Goal: Task Accomplishment & Management: Manage account settings

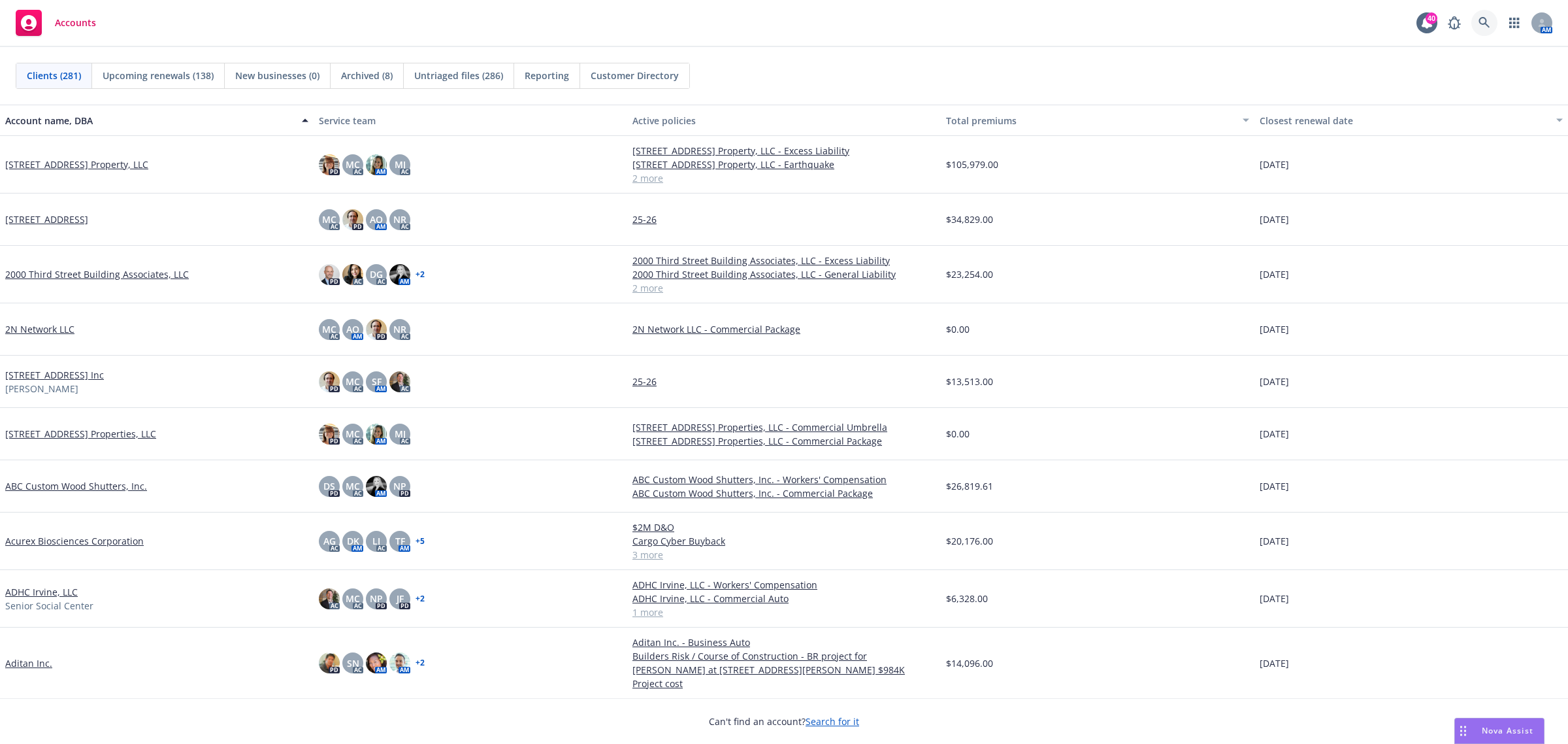
click at [1479, 21] on icon at bounding box center [1483, 22] width 12 height 12
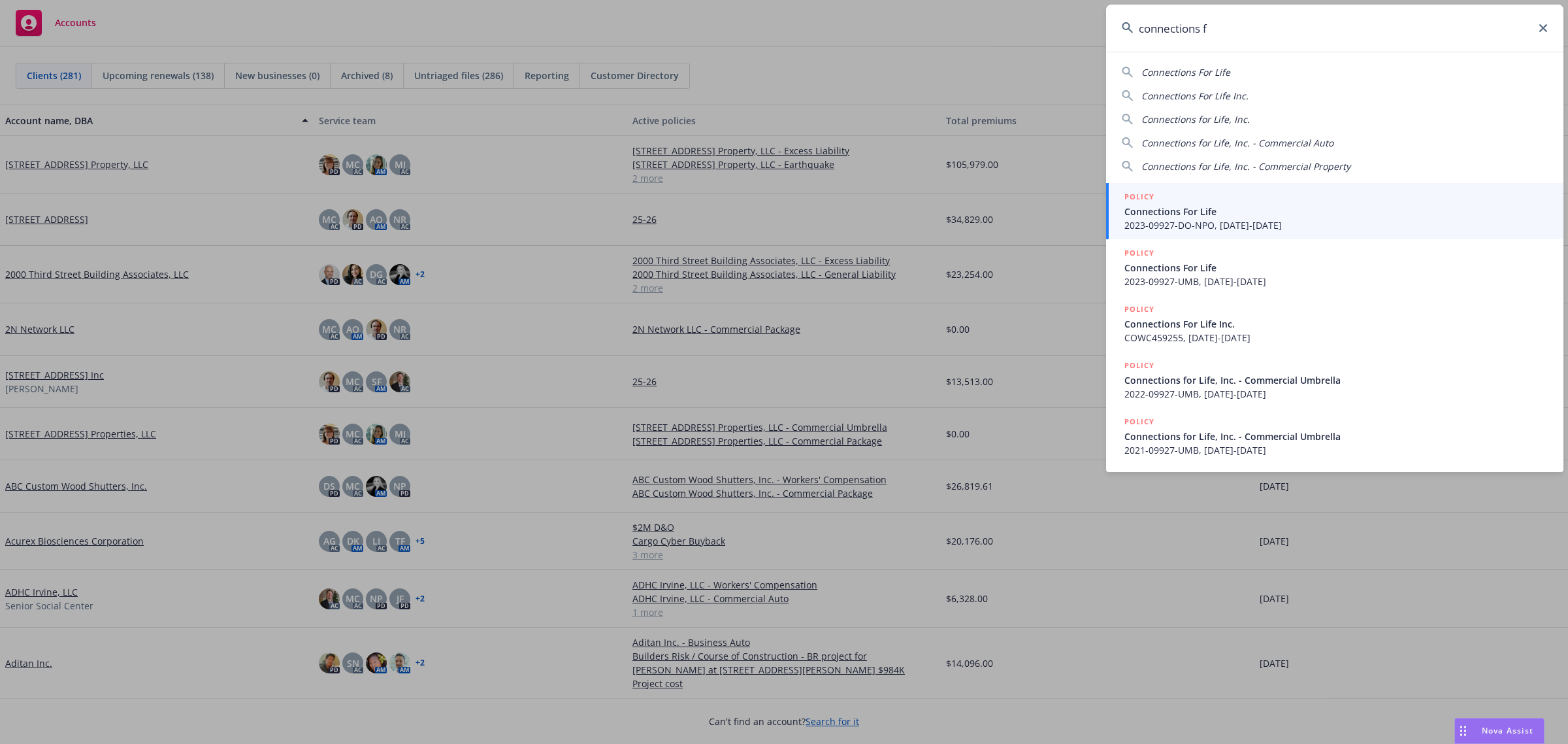
type input "connections f"
click at [1275, 206] on span "Connections For Life" at bounding box center [1336, 212] width 423 height 14
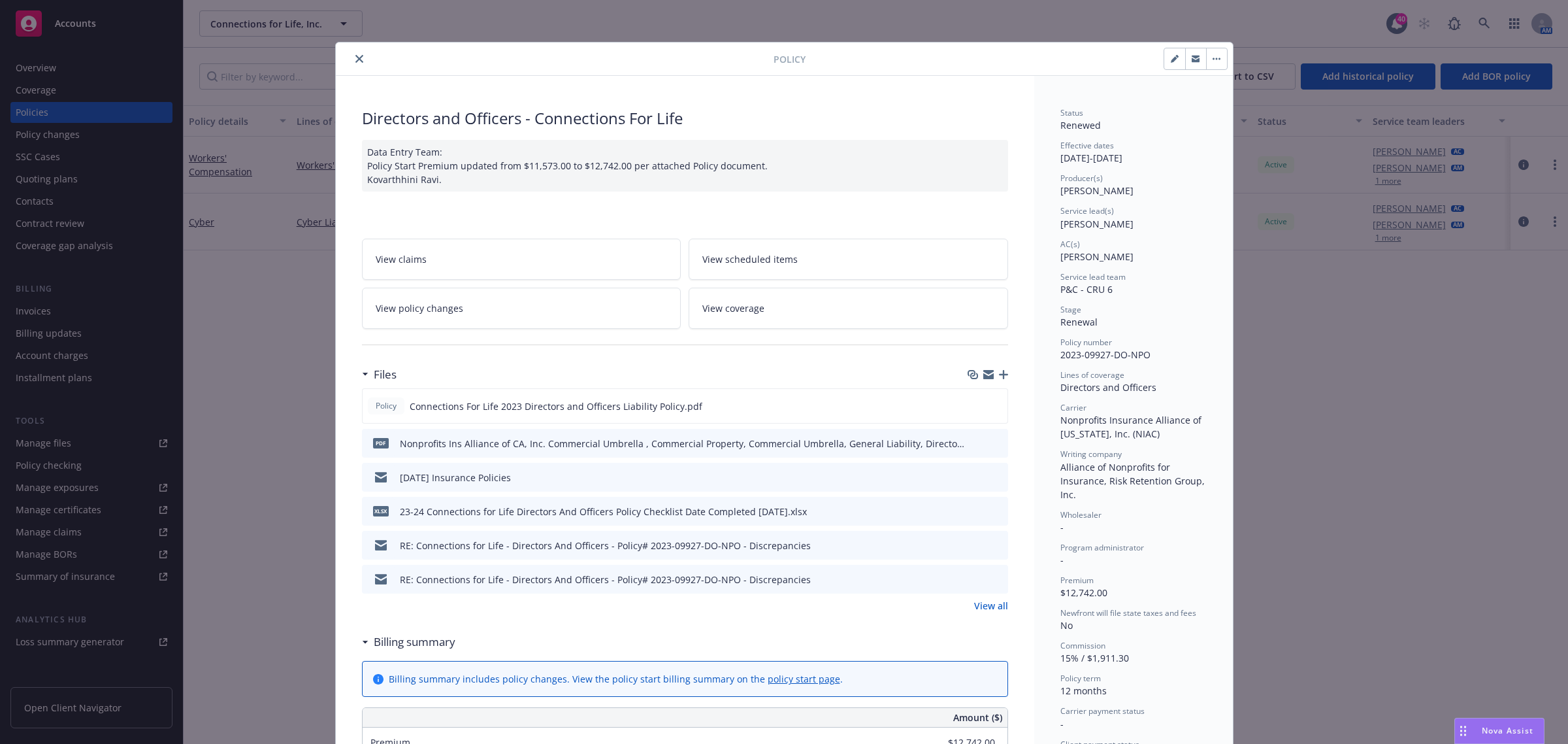
click at [354, 63] on button "close" at bounding box center [359, 59] width 15 height 15
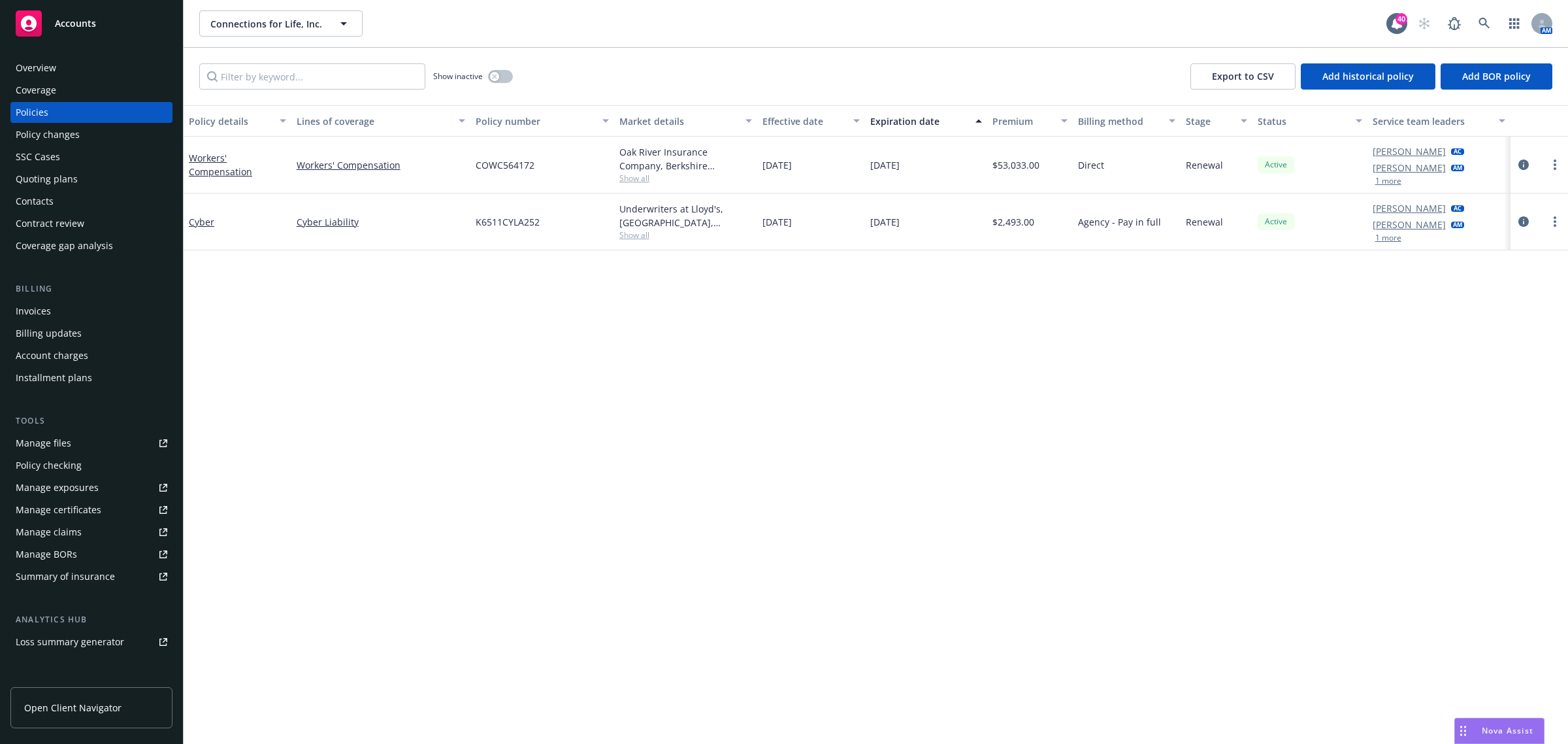
click at [516, 80] on div "Show inactive Export to CSV Add historical policy Add BOR policy" at bounding box center [875, 76] width 1384 height 58
click at [82, 183] on div "Quoting plans" at bounding box center [91, 179] width 152 height 21
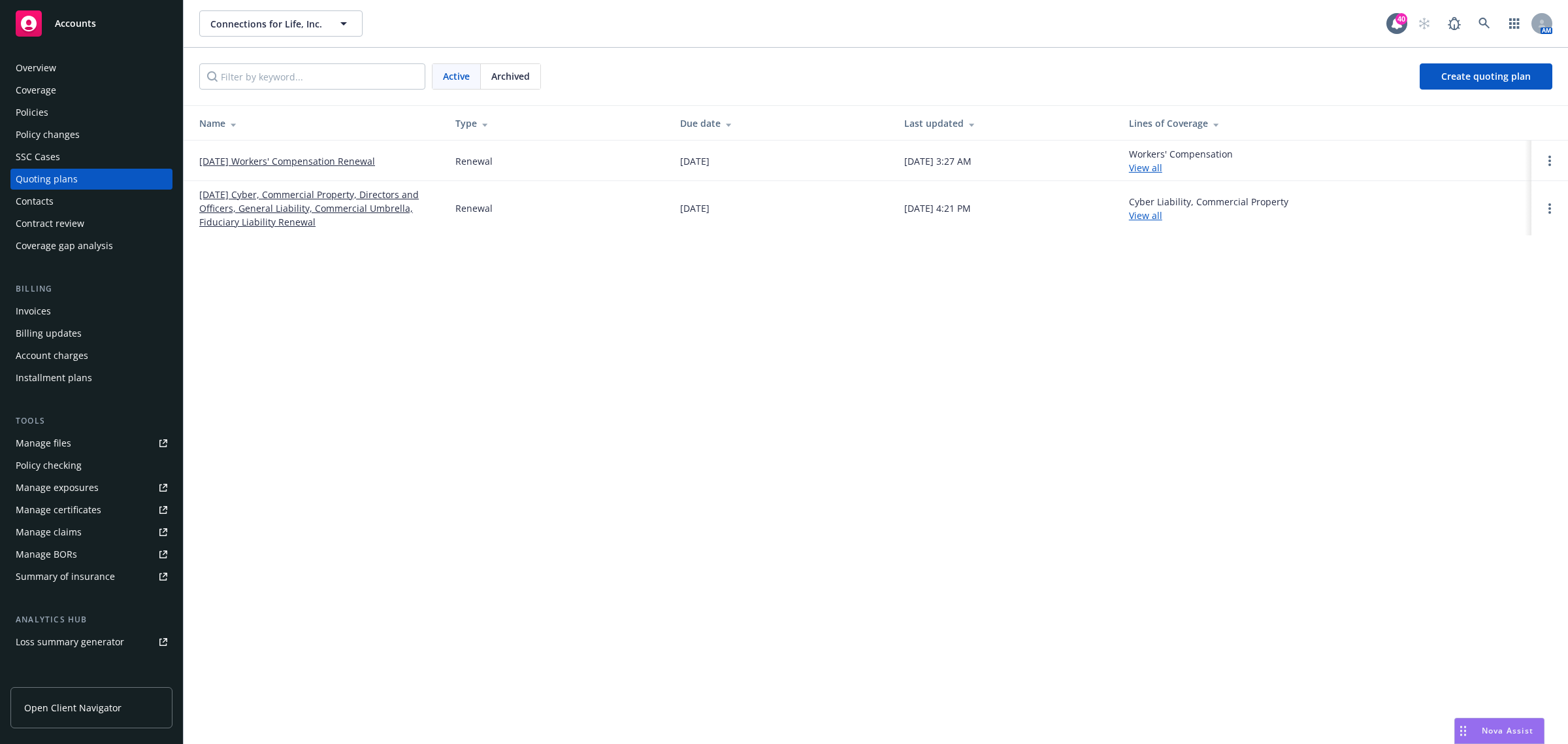
click at [281, 204] on link "[DATE] Cyber, Commercial Property, Directors and Officers, General Liability, C…" at bounding box center [316, 208] width 235 height 41
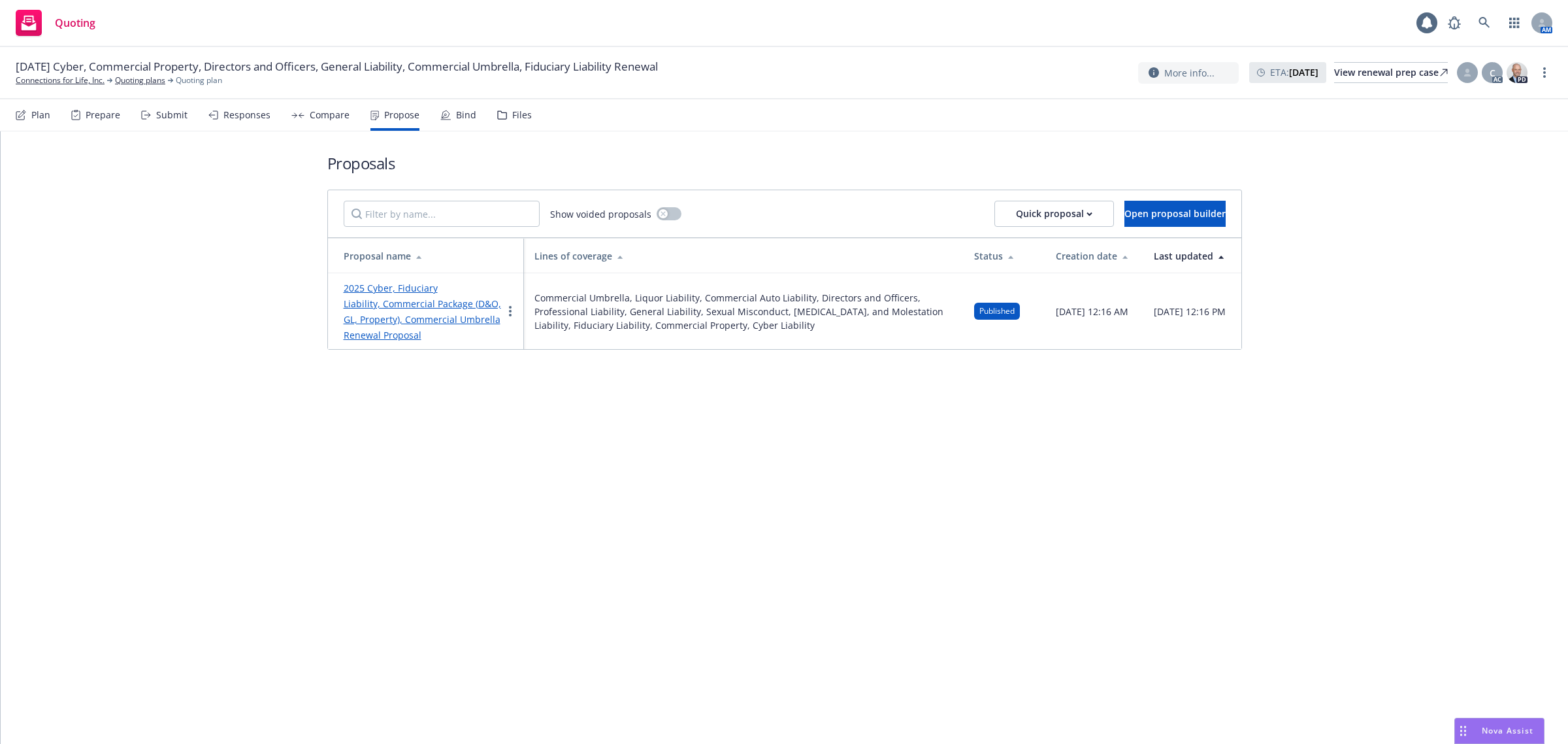
click at [460, 116] on div "Bind" at bounding box center [466, 116] width 20 height 11
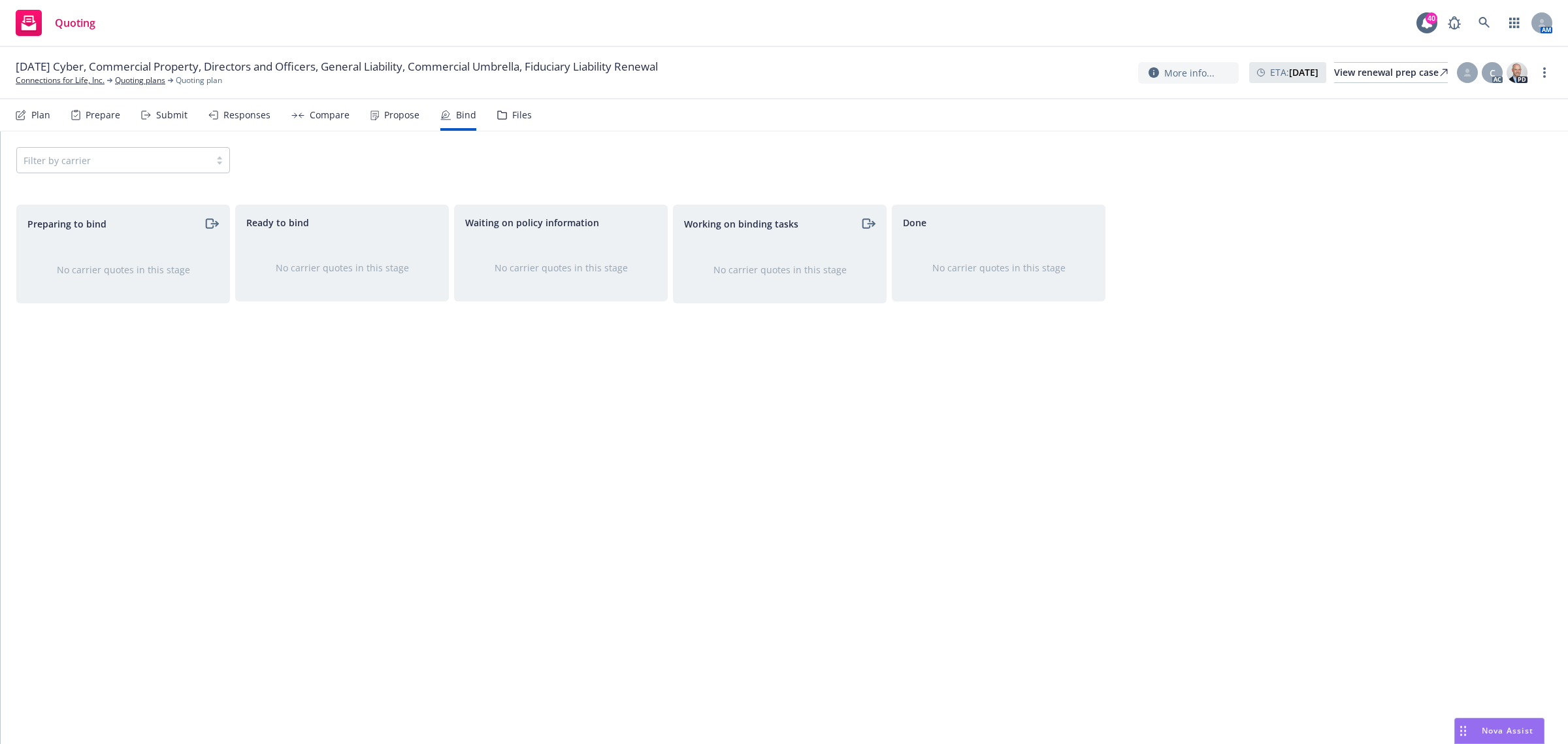
click at [403, 116] on div "Propose" at bounding box center [402, 116] width 35 height 11
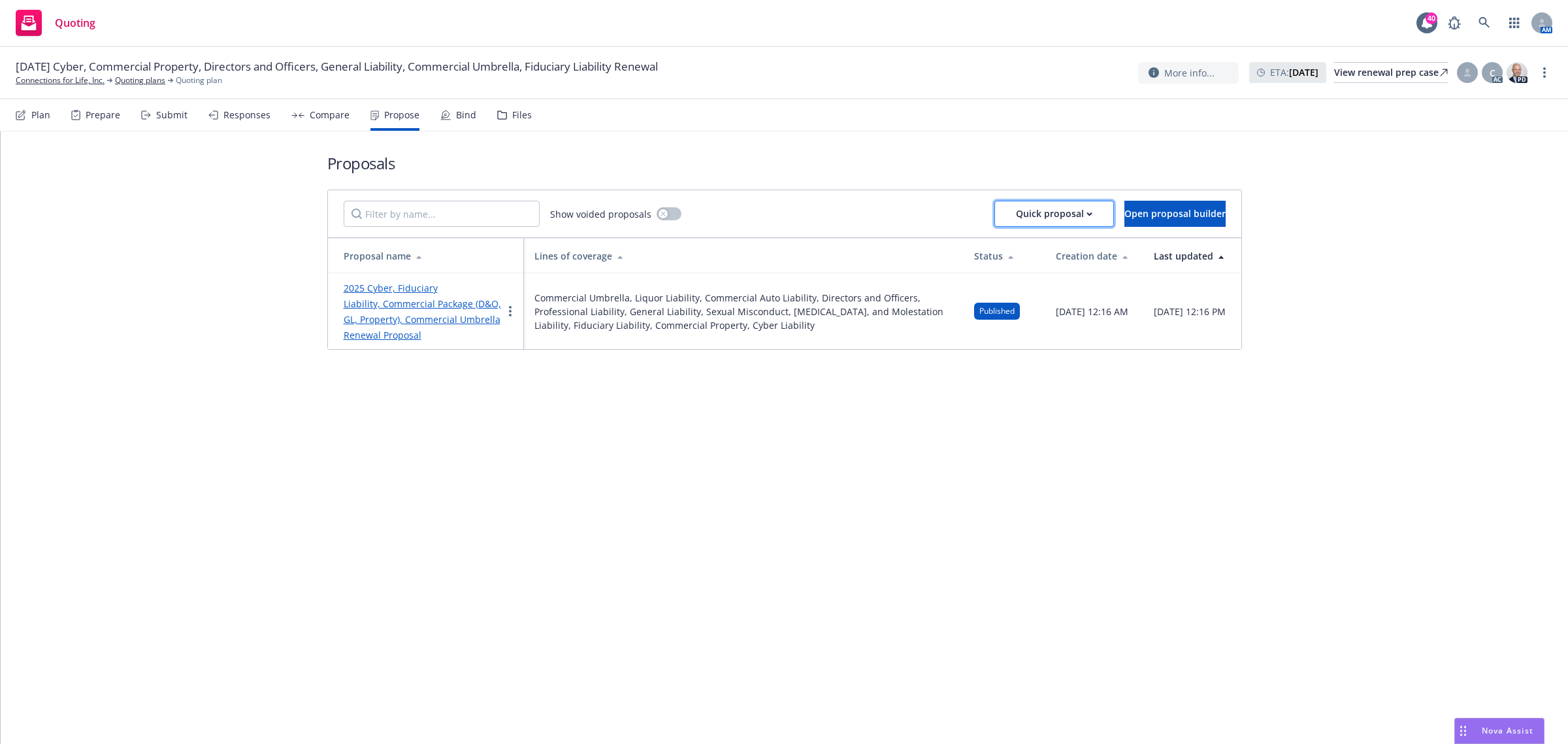
click at [1036, 213] on div "Quick proposal" at bounding box center [1054, 213] width 76 height 25
click at [516, 309] on link "more" at bounding box center [510, 311] width 15 height 15
click at [589, 397] on span "Log client response" at bounding box center [560, 397] width 116 height 12
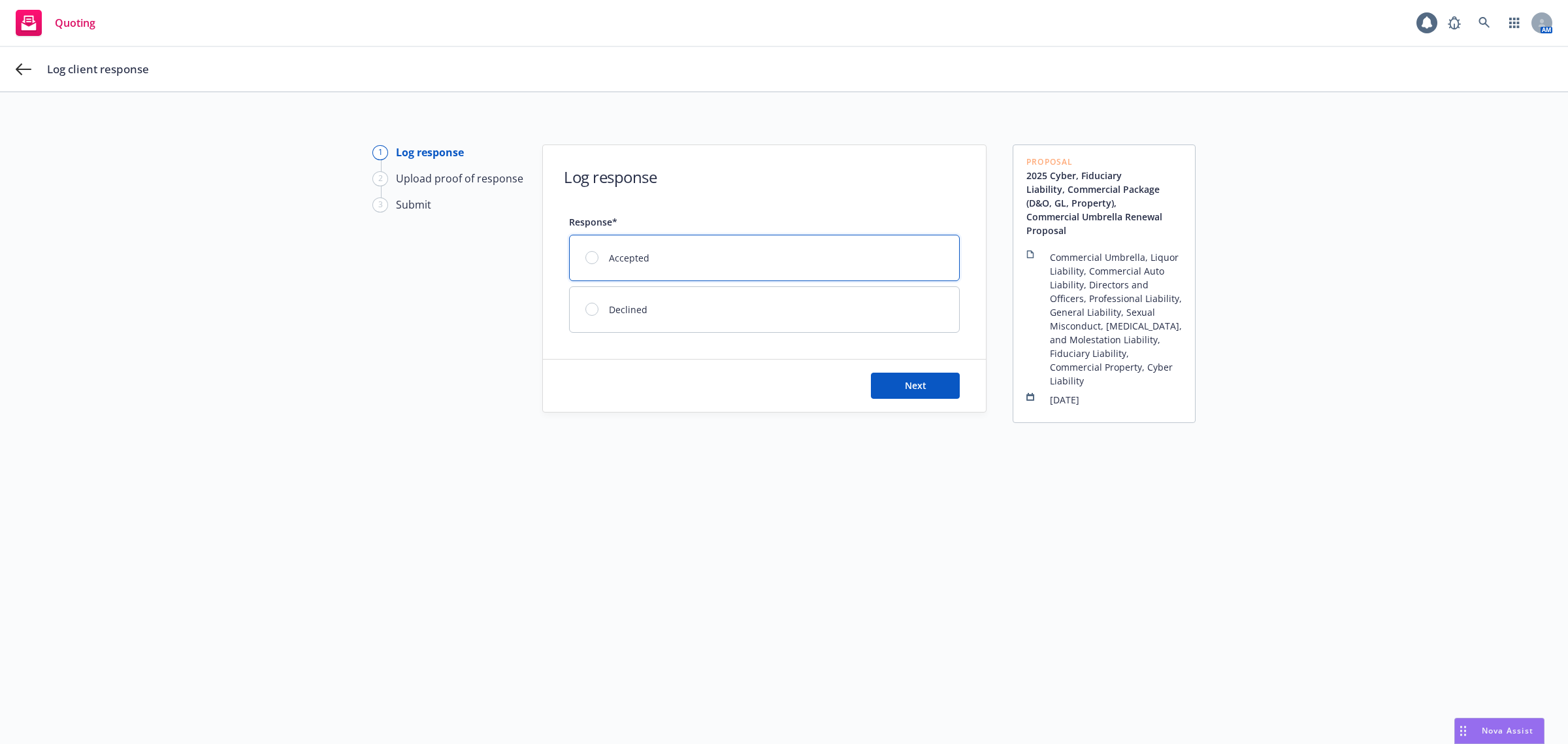
click at [609, 255] on span "Accepted" at bounding box center [629, 258] width 41 height 14
click at [935, 387] on button "Next" at bounding box center [914, 386] width 89 height 26
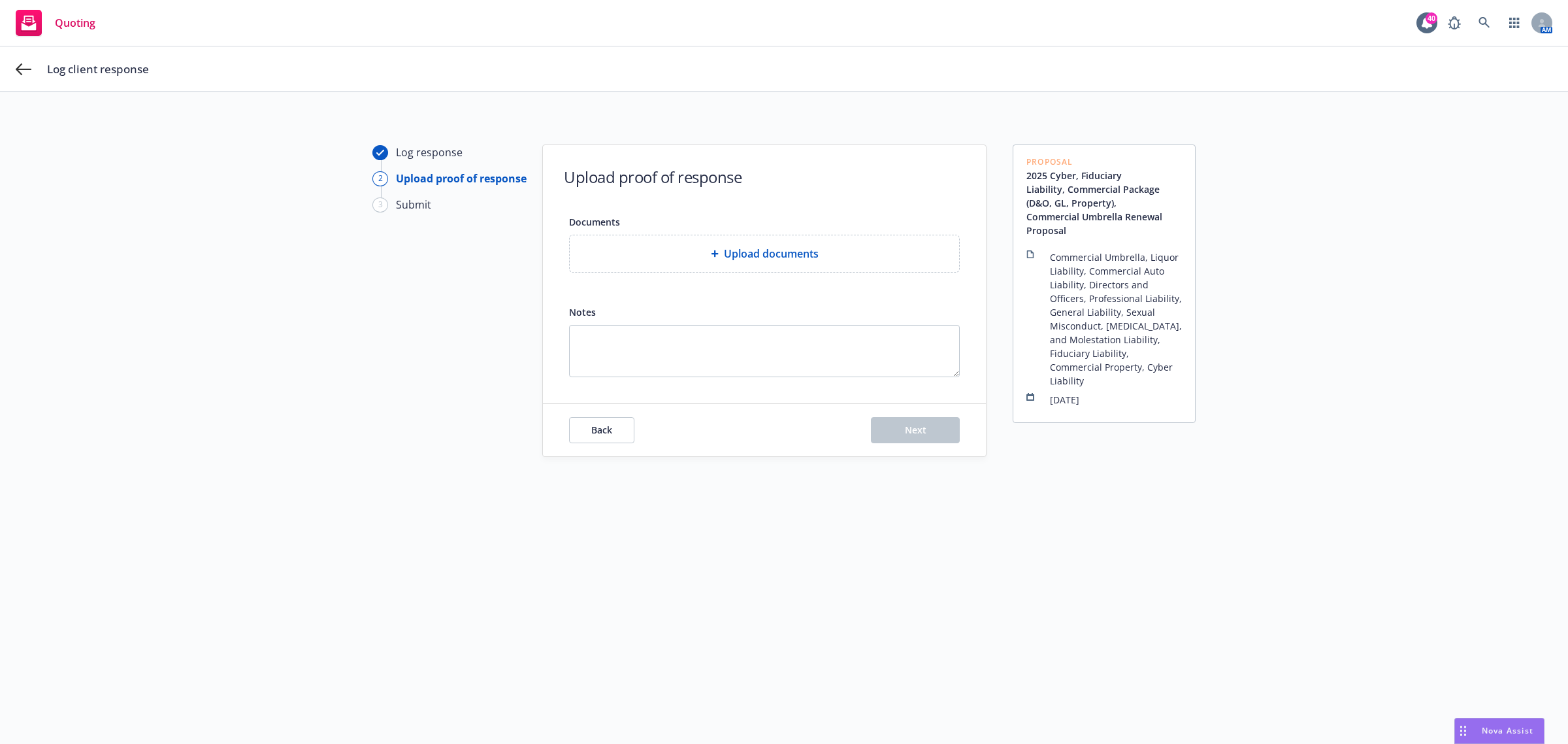
click at [724, 259] on span "Upload documents" at bounding box center [771, 253] width 95 height 15
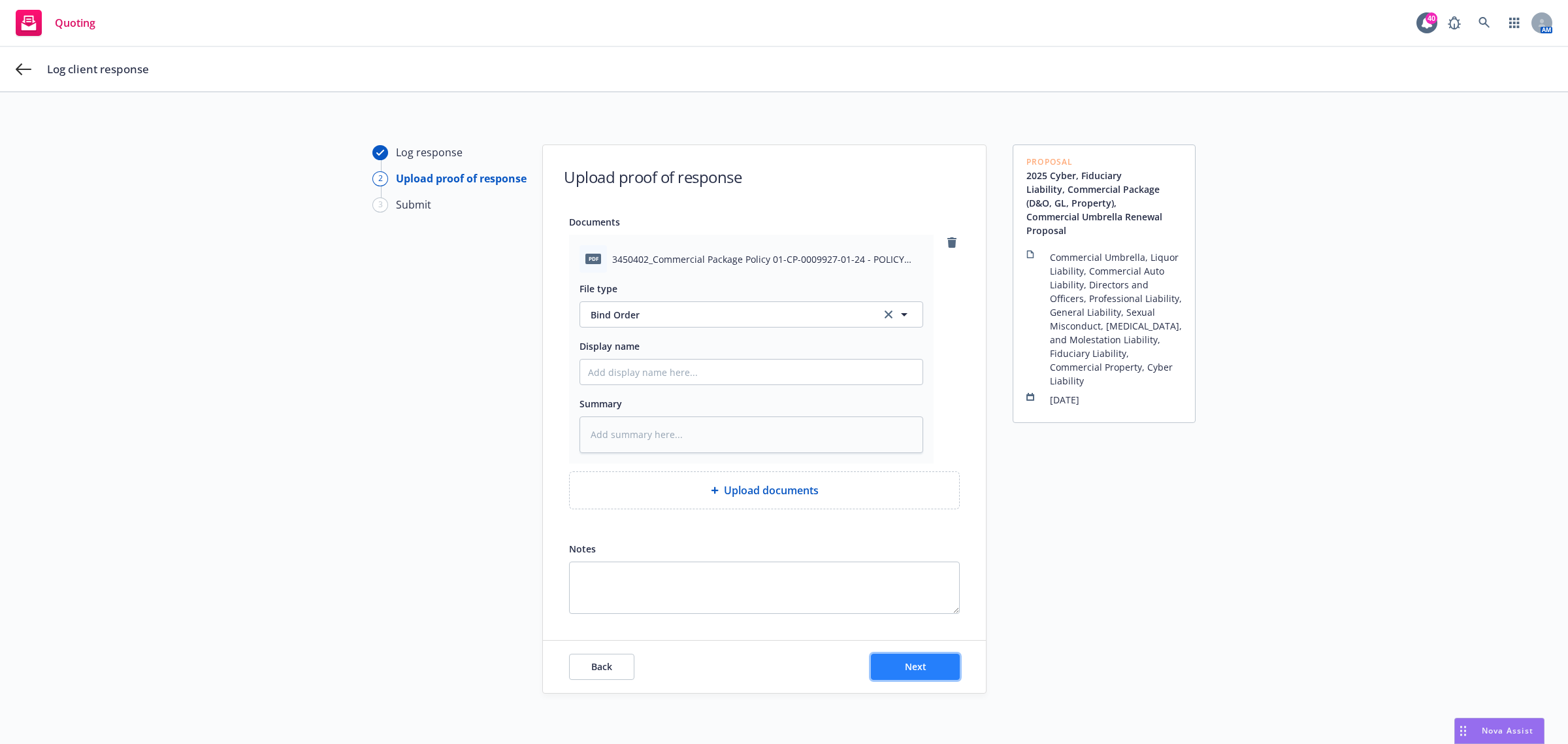
click at [908, 662] on span "Next" at bounding box center [915, 666] width 22 height 12
type textarea "x"
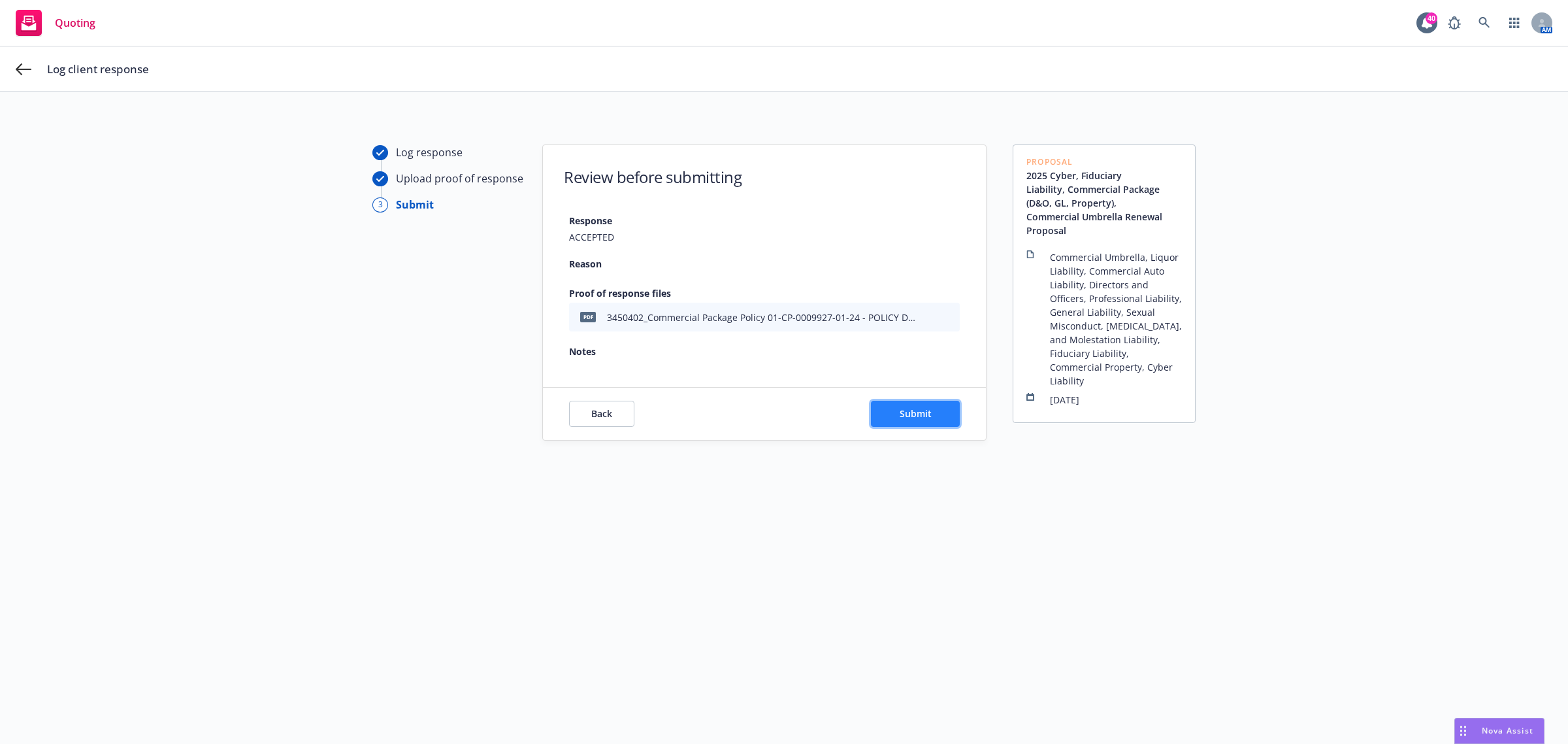
click at [908, 405] on button "Submit" at bounding box center [914, 414] width 89 height 26
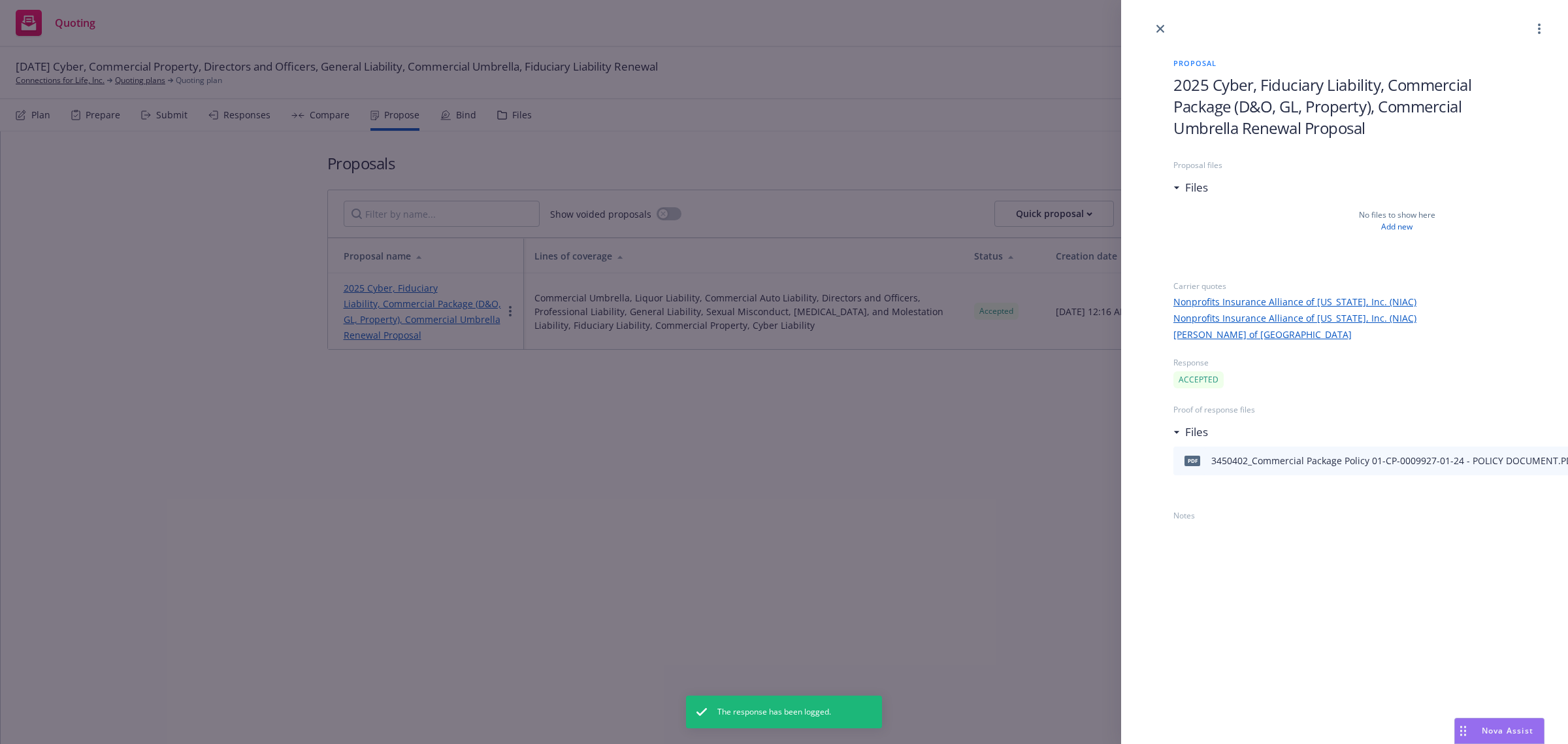
click at [1167, 20] on div at bounding box center [1344, 18] width 446 height 37
click at [1157, 26] on icon "close" at bounding box center [1160, 28] width 8 height 8
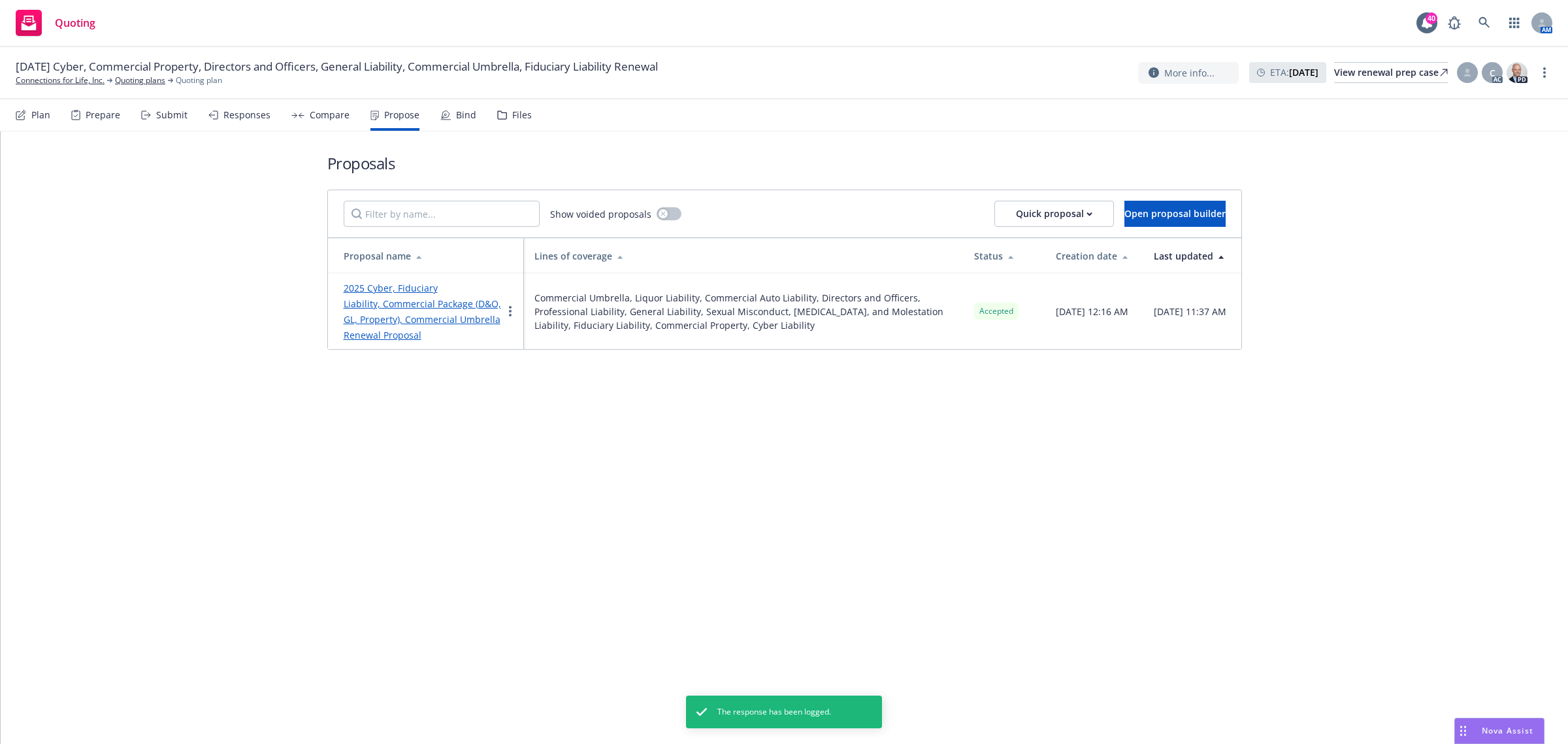
click at [456, 110] on div "Bind" at bounding box center [466, 116] width 20 height 11
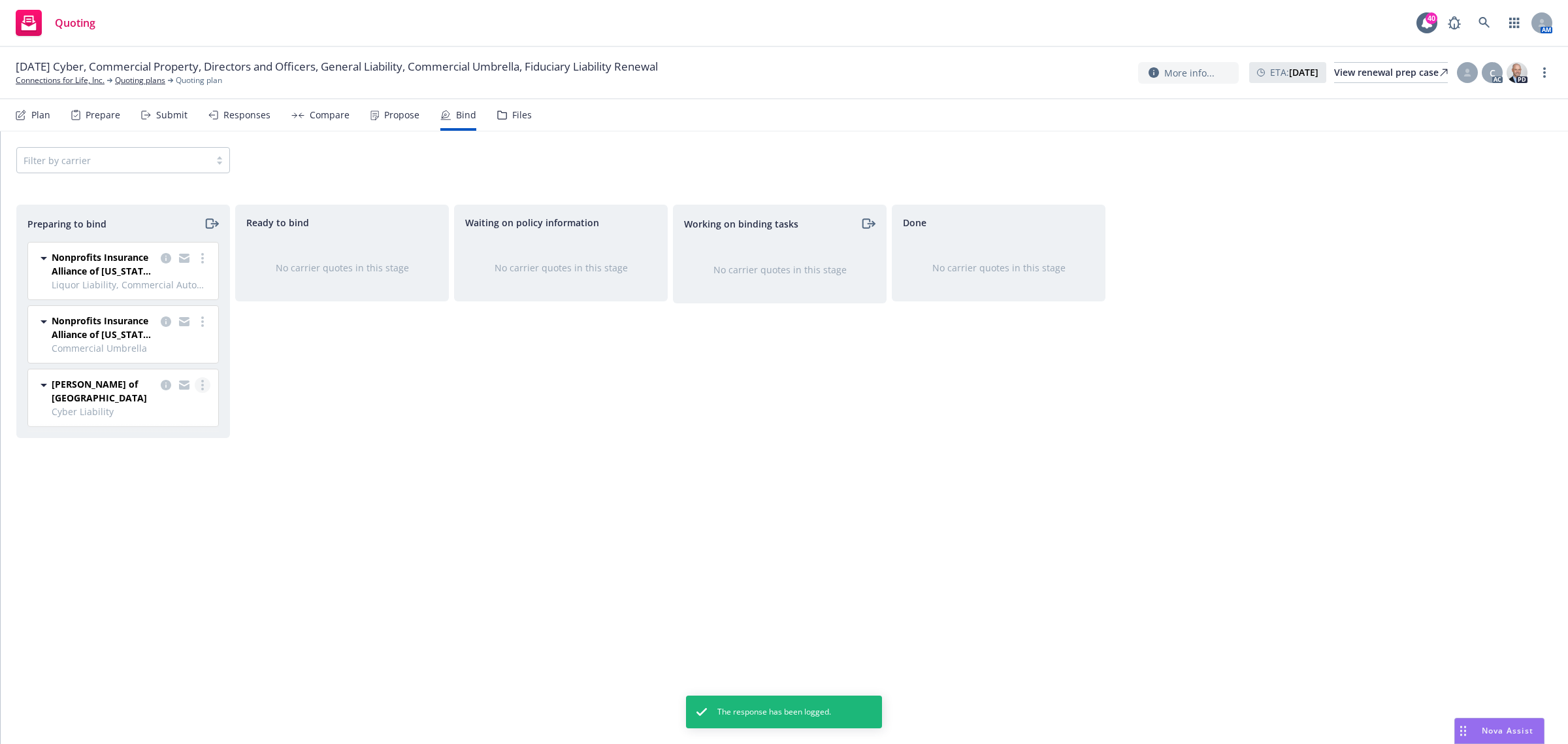
click at [202, 380] on link "more" at bounding box center [202, 385] width 15 height 15
click at [187, 409] on span "Complete preparation" at bounding box center [145, 412] width 128 height 12
click at [430, 250] on div "[PERSON_NAME] of London Cyber Liability [DATE] - [DATE] [DATE] 11:37 AM" at bounding box center [342, 269] width 190 height 57
click at [426, 250] on div at bounding box center [403, 262] width 52 height 28
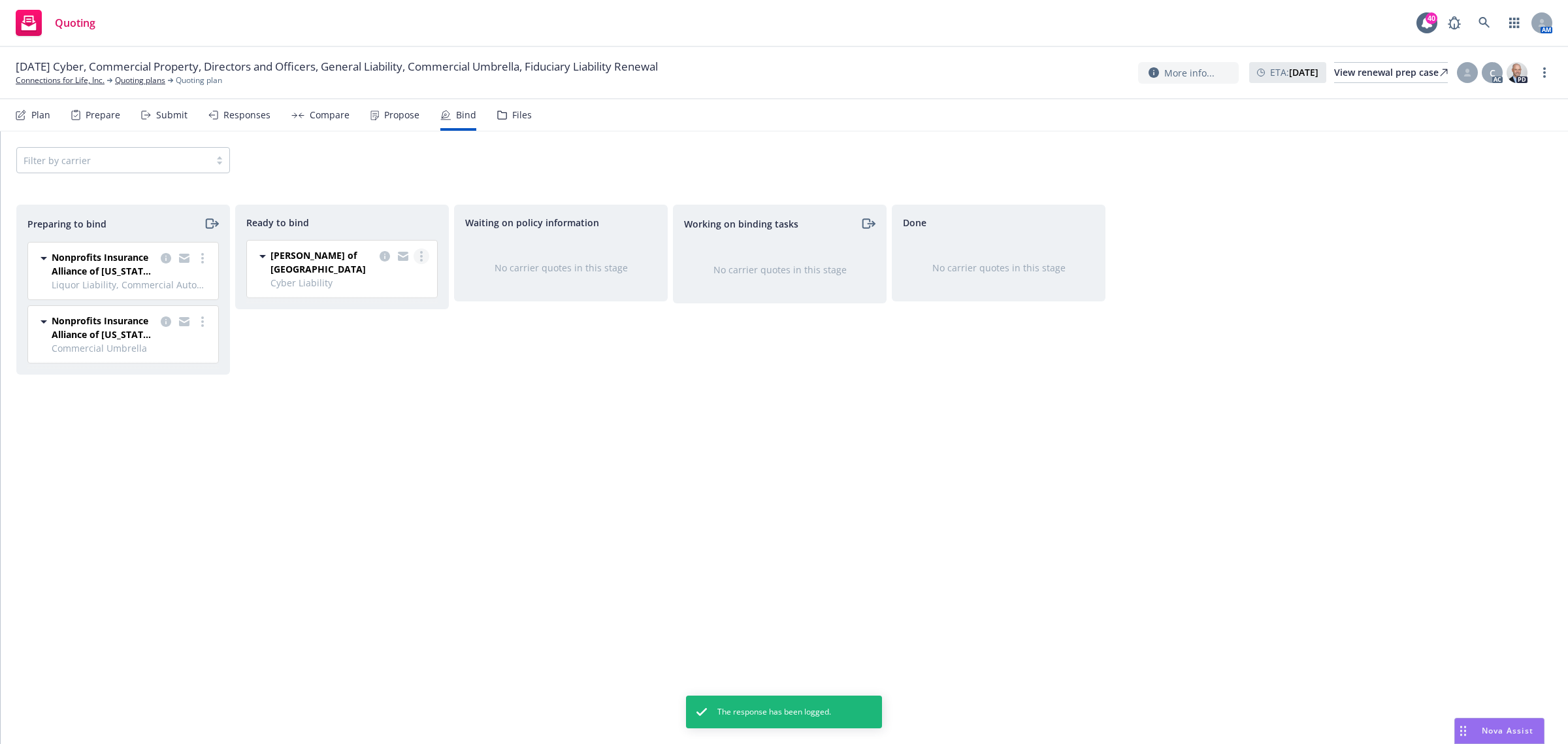
click at [425, 252] on link "more" at bounding box center [421, 256] width 15 height 15
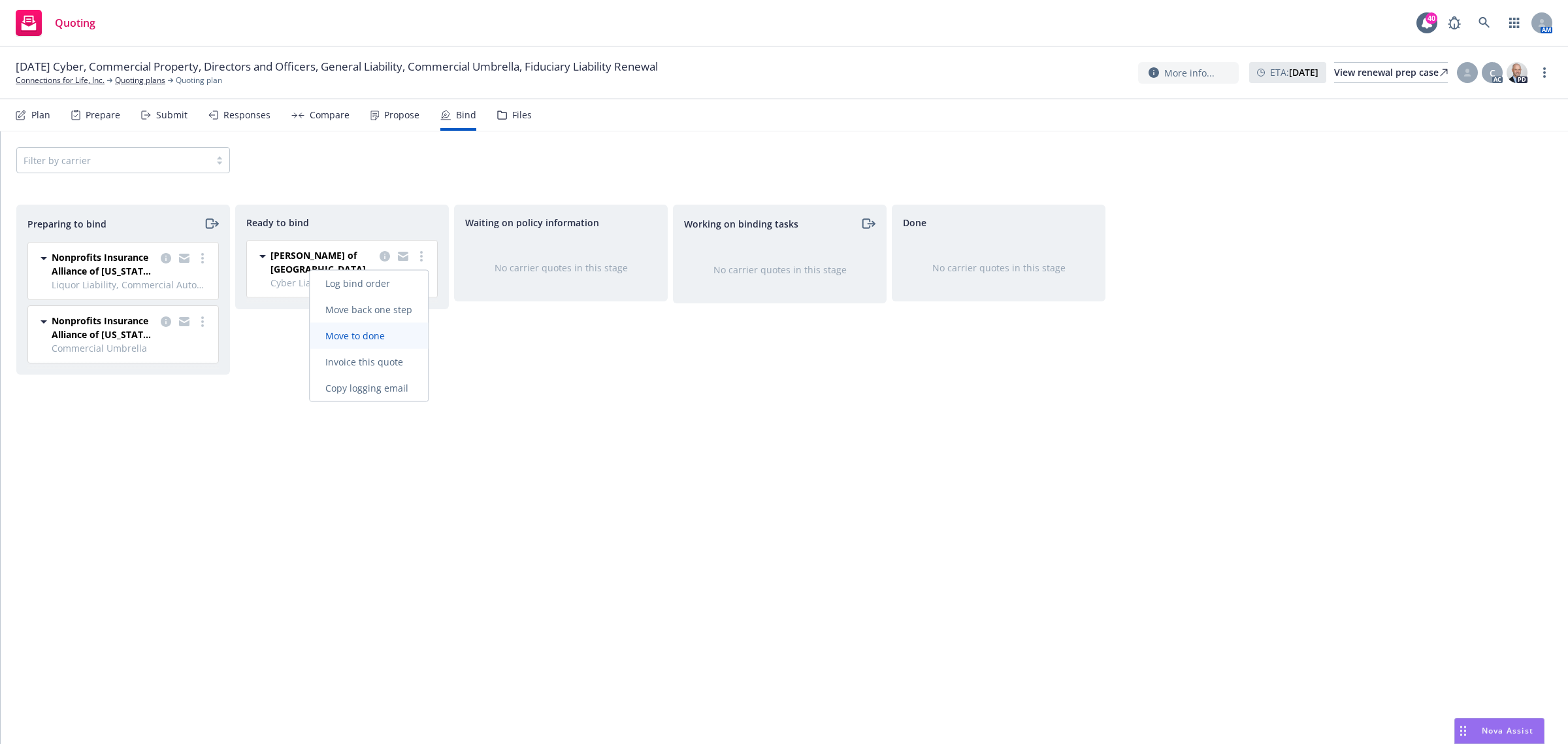
click at [386, 340] on span "Move to done" at bounding box center [355, 336] width 91 height 12
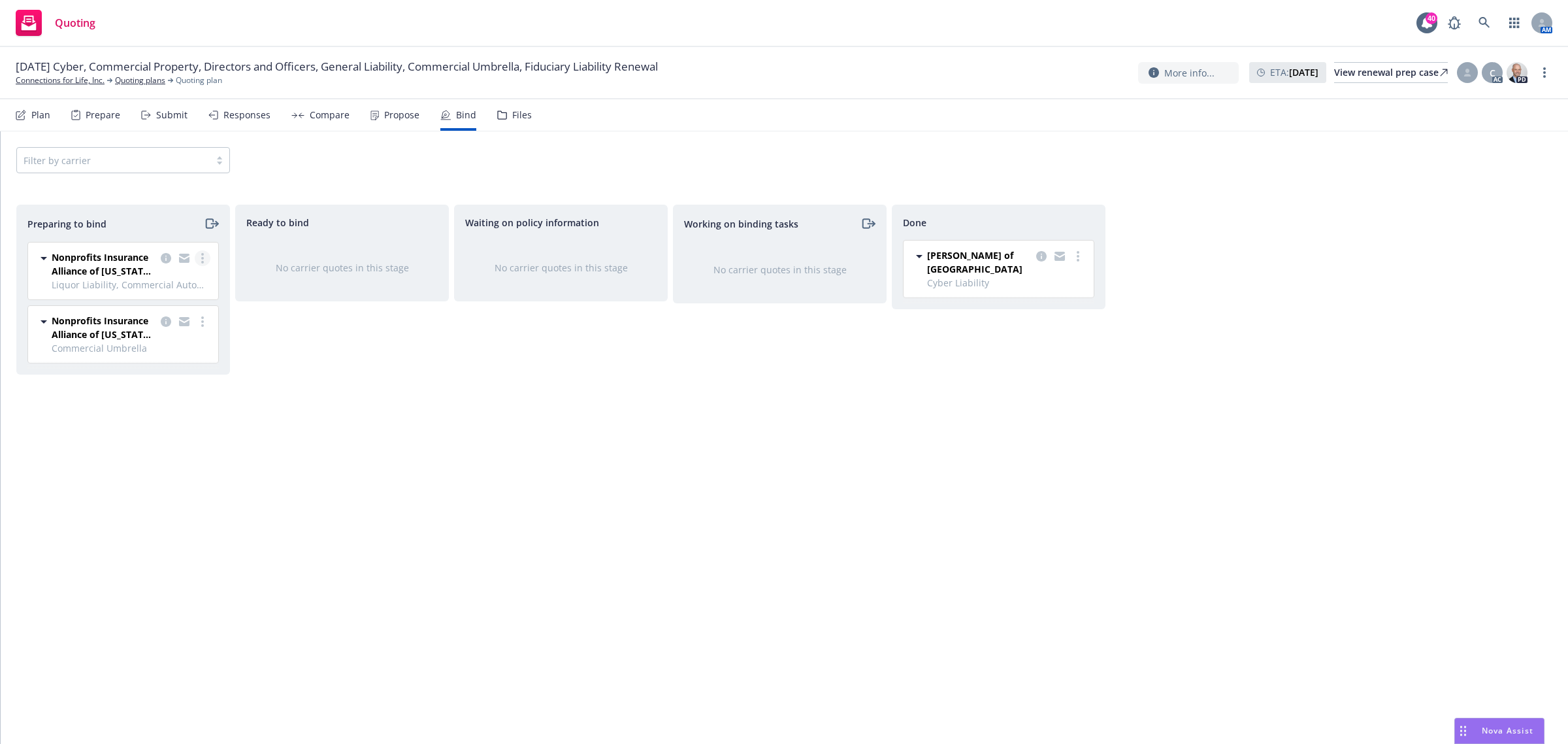
click at [198, 260] on link "more" at bounding box center [202, 258] width 15 height 15
click at [170, 330] on link "Move to done" at bounding box center [145, 338] width 128 height 26
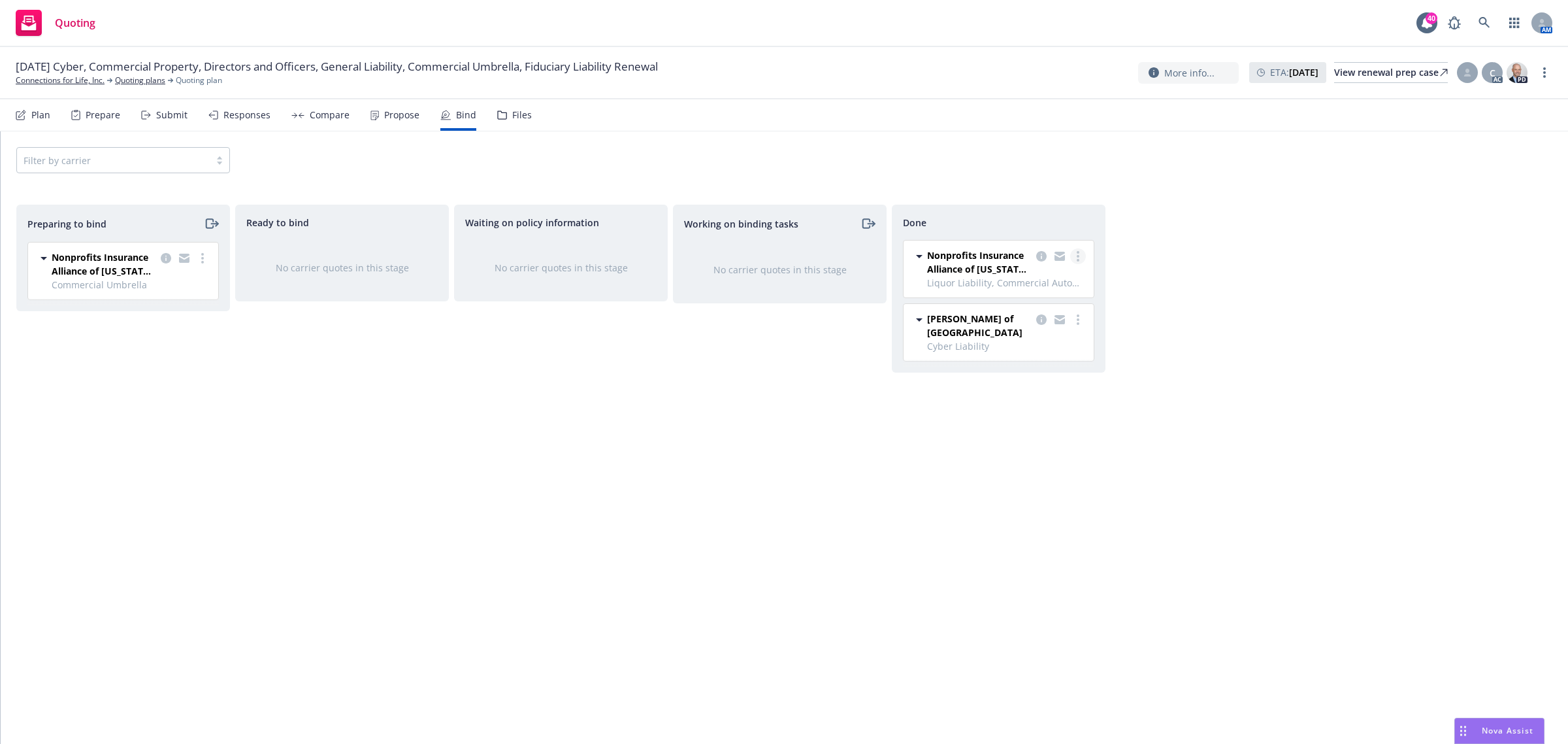
click at [1080, 256] on link "more" at bounding box center [1078, 256] width 15 height 15
click at [1043, 277] on span "Move back one step" at bounding box center [1025, 283] width 119 height 12
click at [864, 250] on div at bounding box center [841, 264] width 52 height 28
click at [861, 255] on link "more" at bounding box center [859, 258] width 15 height 15
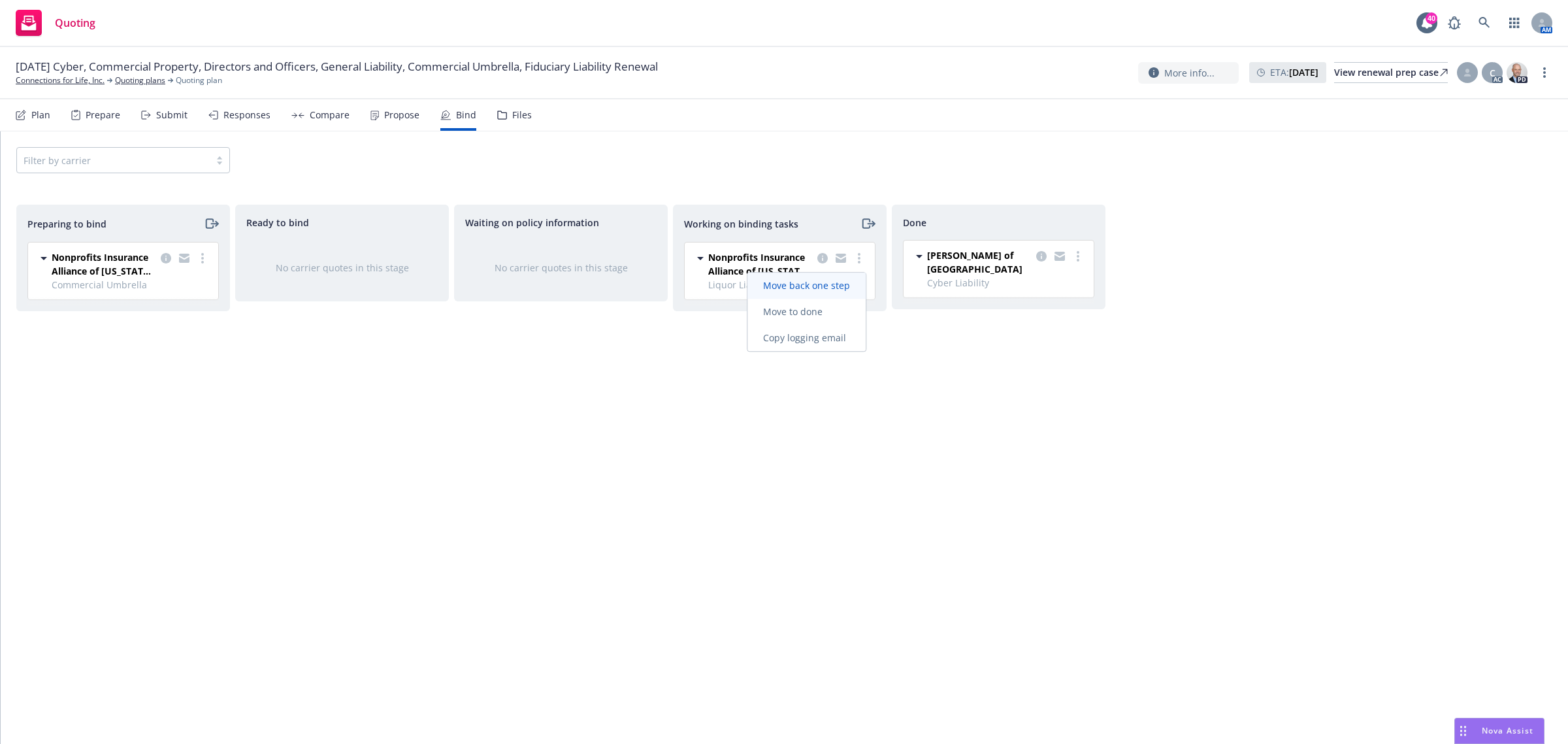
click at [846, 293] on link "Move back one step" at bounding box center [807, 286] width 119 height 26
click at [647, 259] on div at bounding box center [622, 262] width 52 height 28
click at [645, 256] on link "more" at bounding box center [640, 256] width 15 height 15
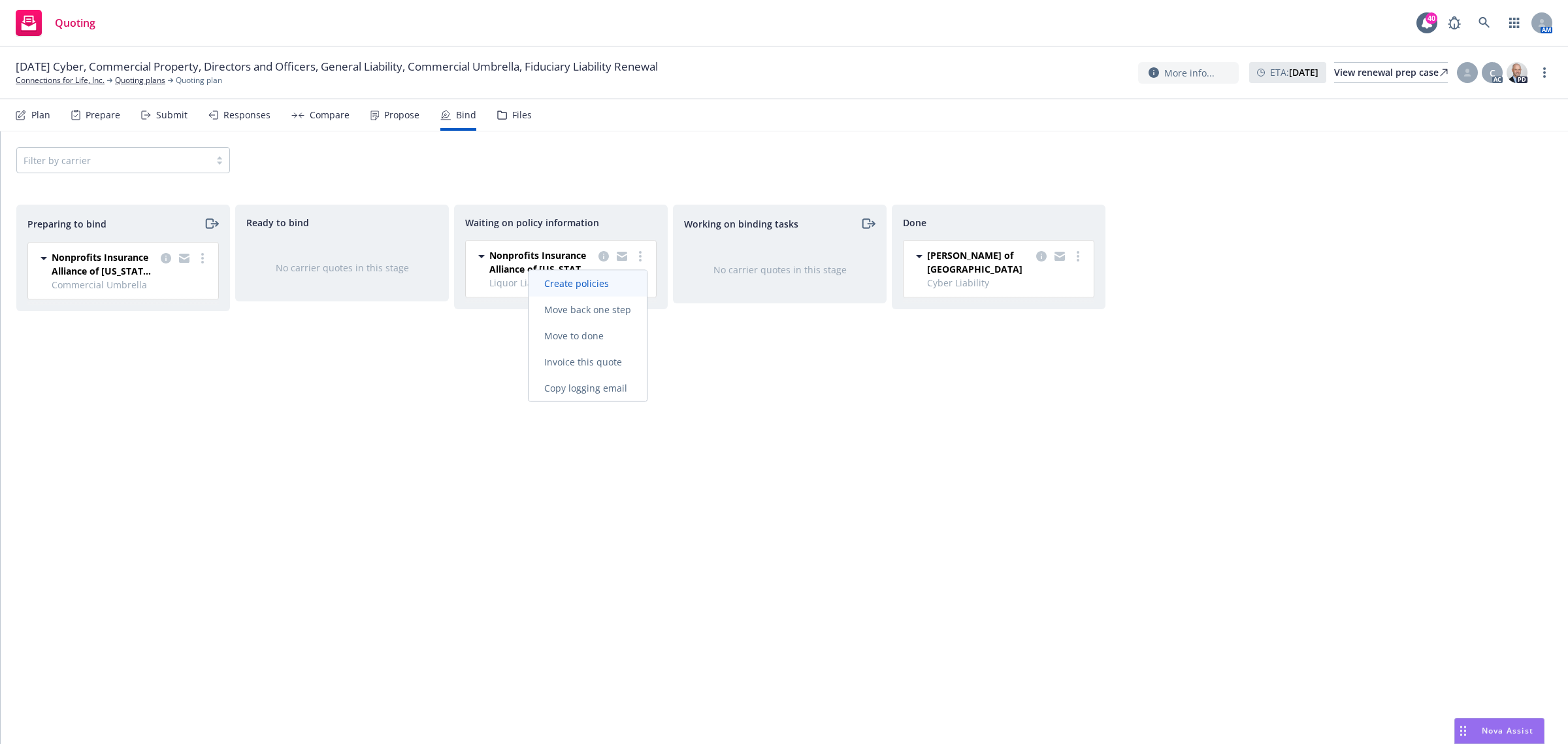
click at [627, 289] on link "Create policies" at bounding box center [588, 283] width 119 height 26
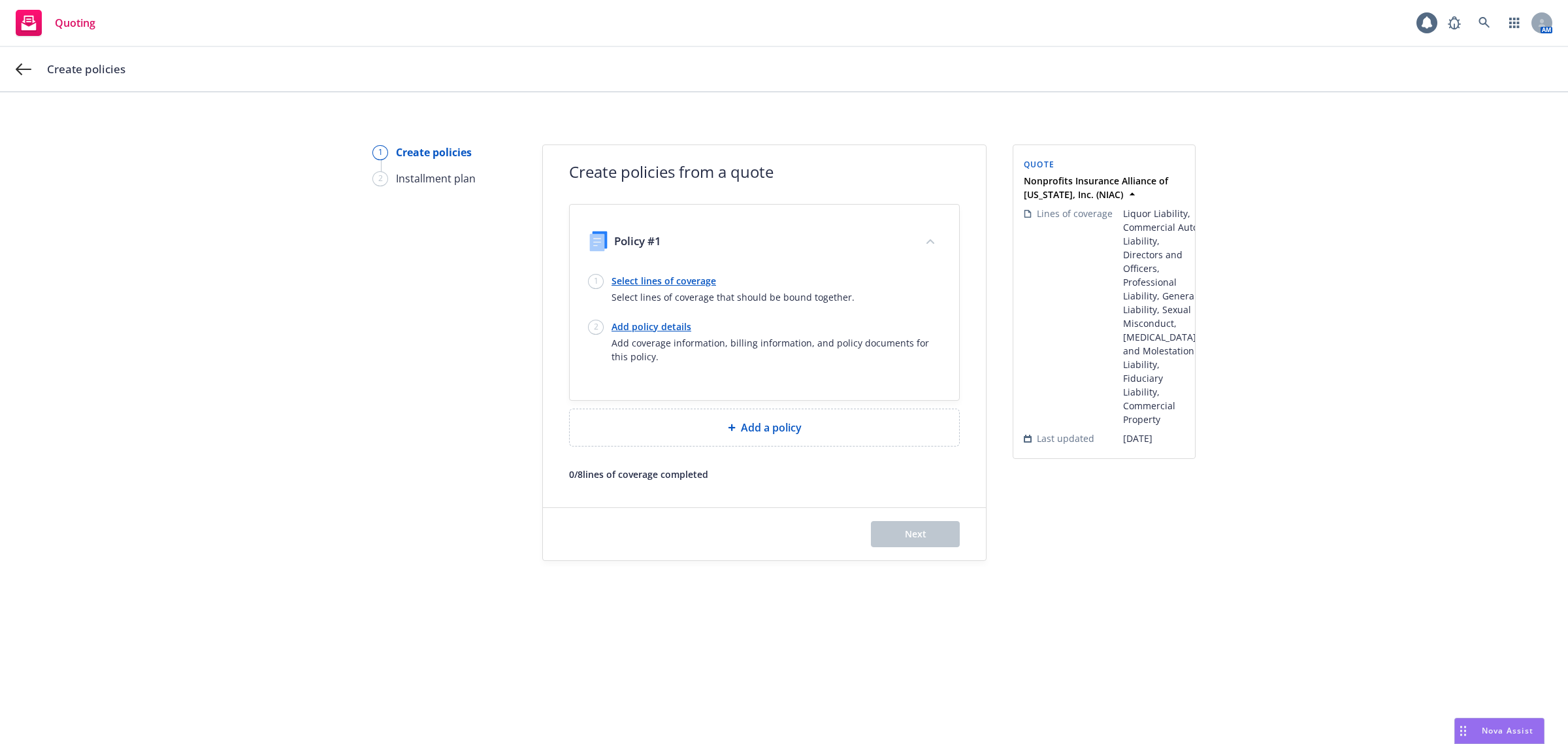
click at [654, 278] on link "Select lines of coverage" at bounding box center [733, 281] width 243 height 14
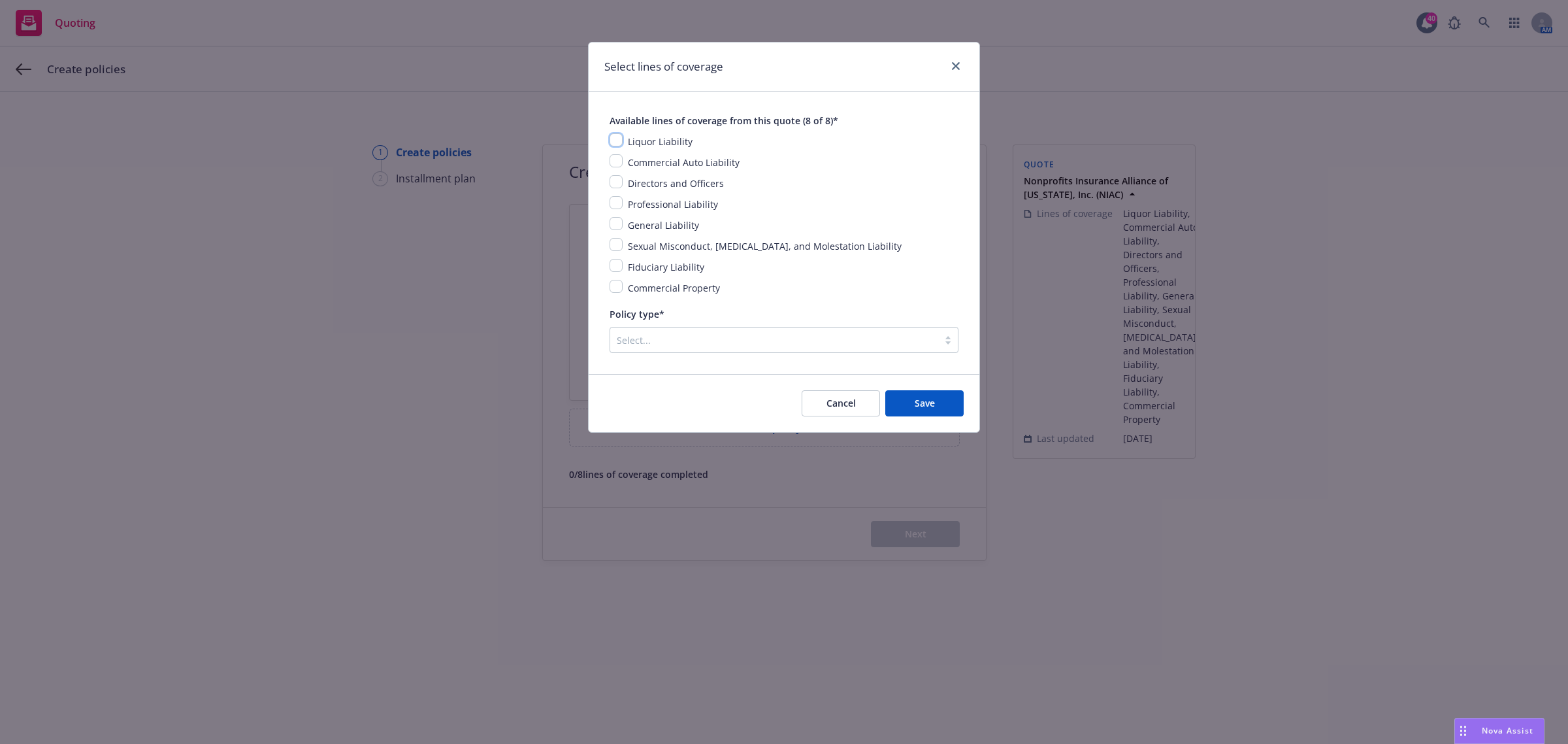
click at [614, 141] on input "checkbox" at bounding box center [616, 139] width 13 height 13
checkbox input "true"
click at [616, 171] on div "Liquor Liability Commercial Auto Liability Directors and Officers Professional …" at bounding box center [784, 214] width 349 height 162
click at [618, 163] on input "checkbox" at bounding box center [616, 160] width 13 height 13
checkbox input "true"
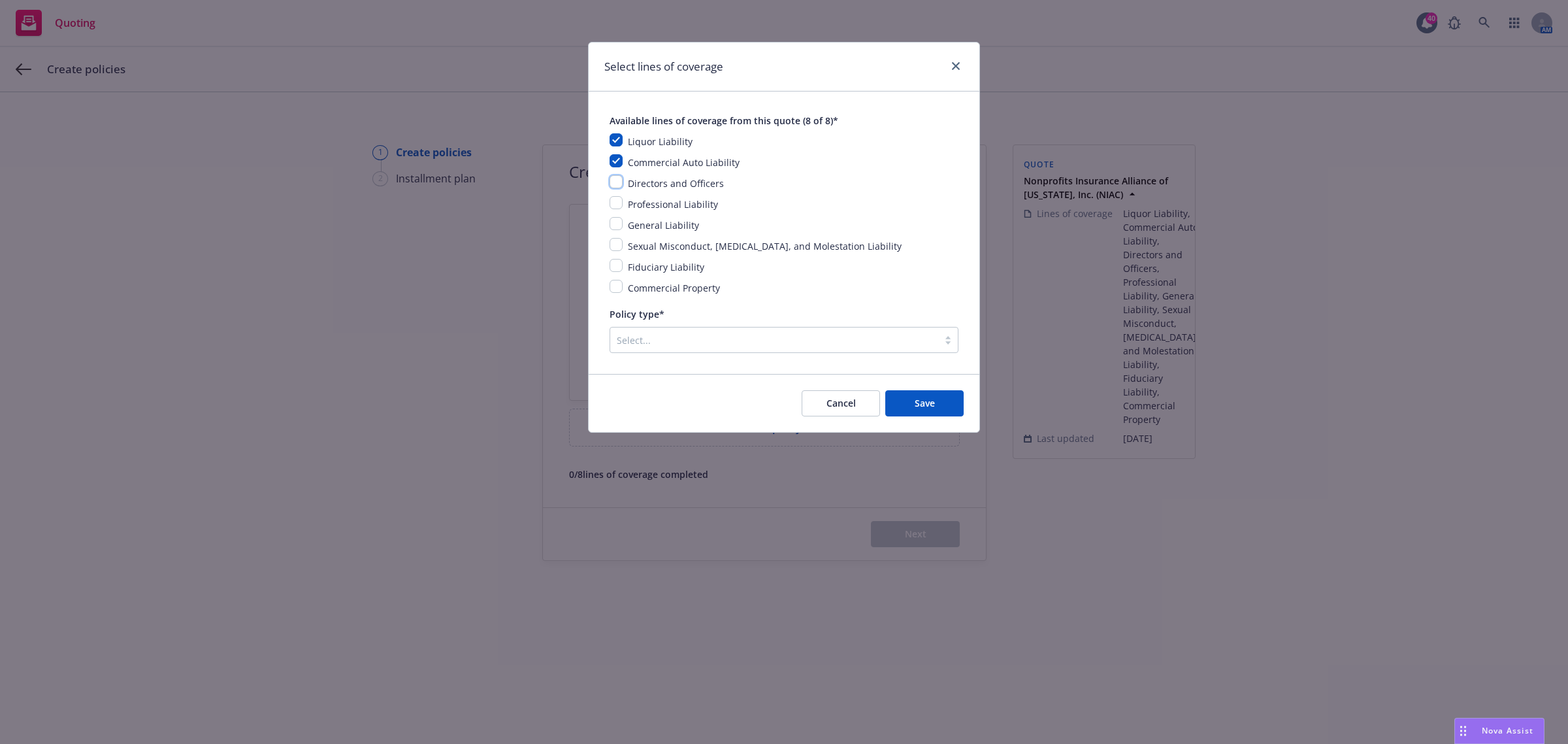
click at [616, 185] on input "checkbox" at bounding box center [616, 181] width 13 height 13
checkbox input "true"
click at [617, 200] on input "checkbox" at bounding box center [616, 203] width 13 height 13
checkbox input "true"
click at [611, 223] on input "checkbox" at bounding box center [616, 223] width 13 height 13
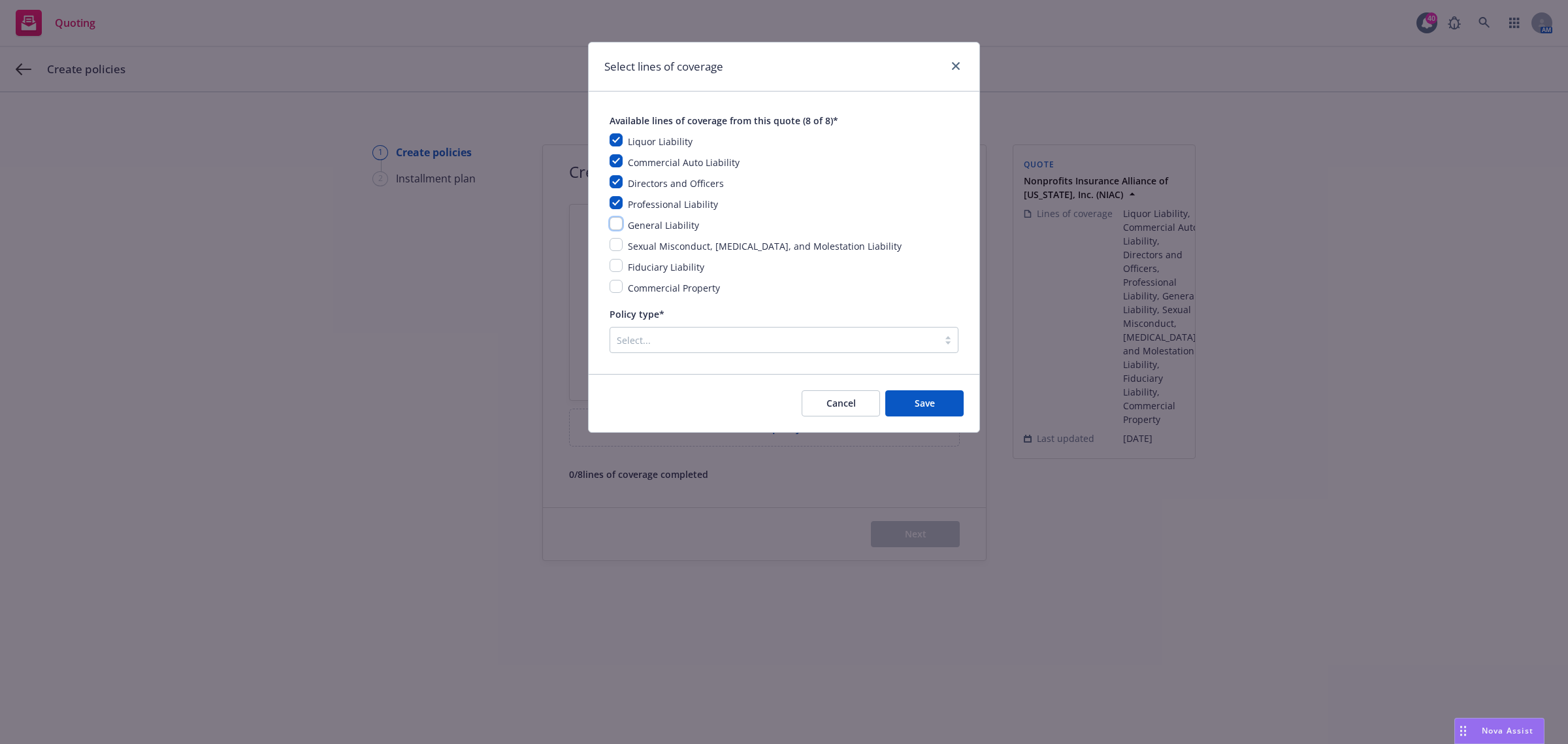
checkbox input "true"
click at [612, 240] on input "checkbox" at bounding box center [616, 244] width 13 height 13
checkbox input "true"
click at [614, 256] on div "Liquor Liability Commercial Auto Liability Directors and Officers Professional …" at bounding box center [784, 214] width 349 height 162
click at [619, 263] on input "checkbox" at bounding box center [616, 265] width 13 height 13
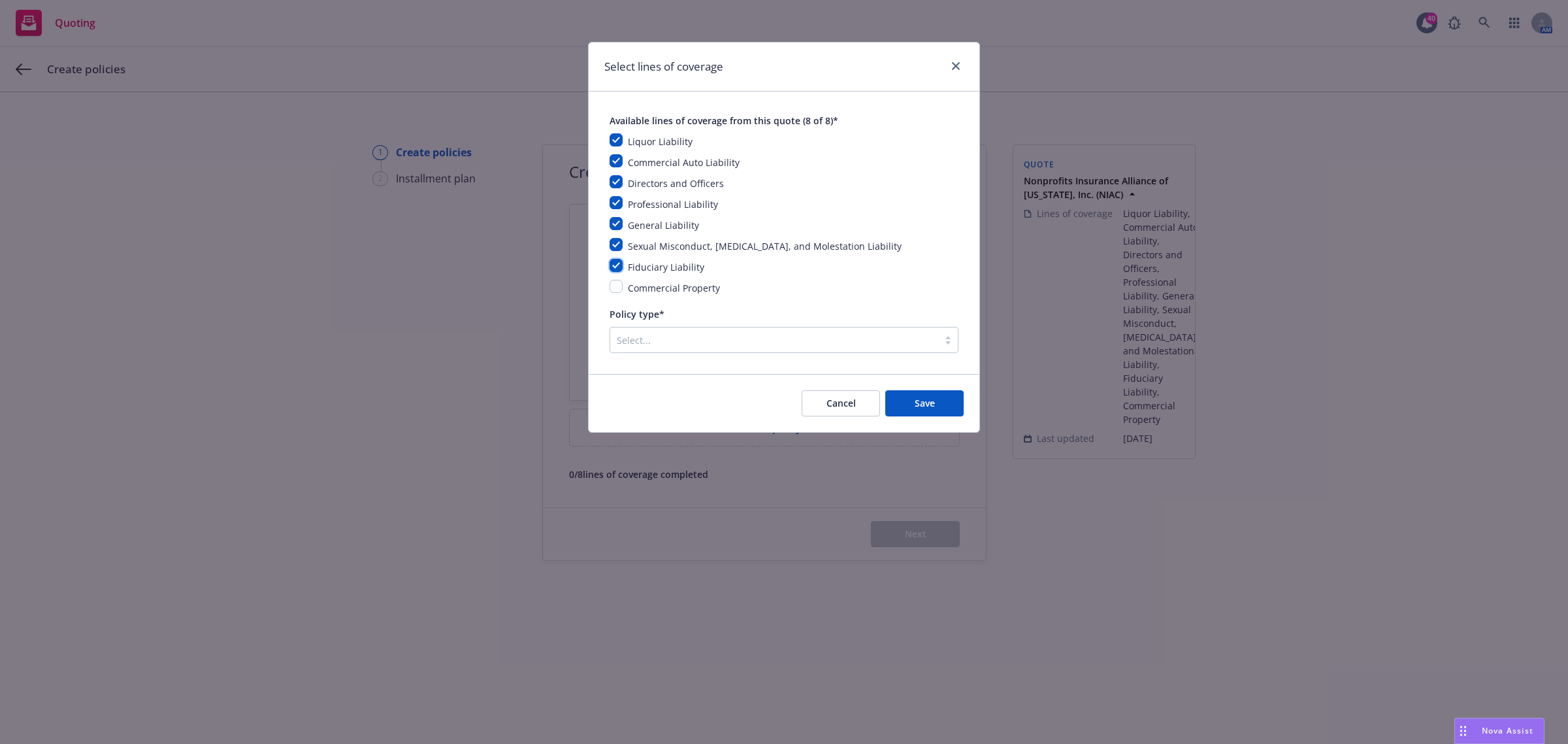
checkbox input "true"
click at [617, 290] on input "checkbox" at bounding box center [616, 286] width 13 height 13
checkbox input "true"
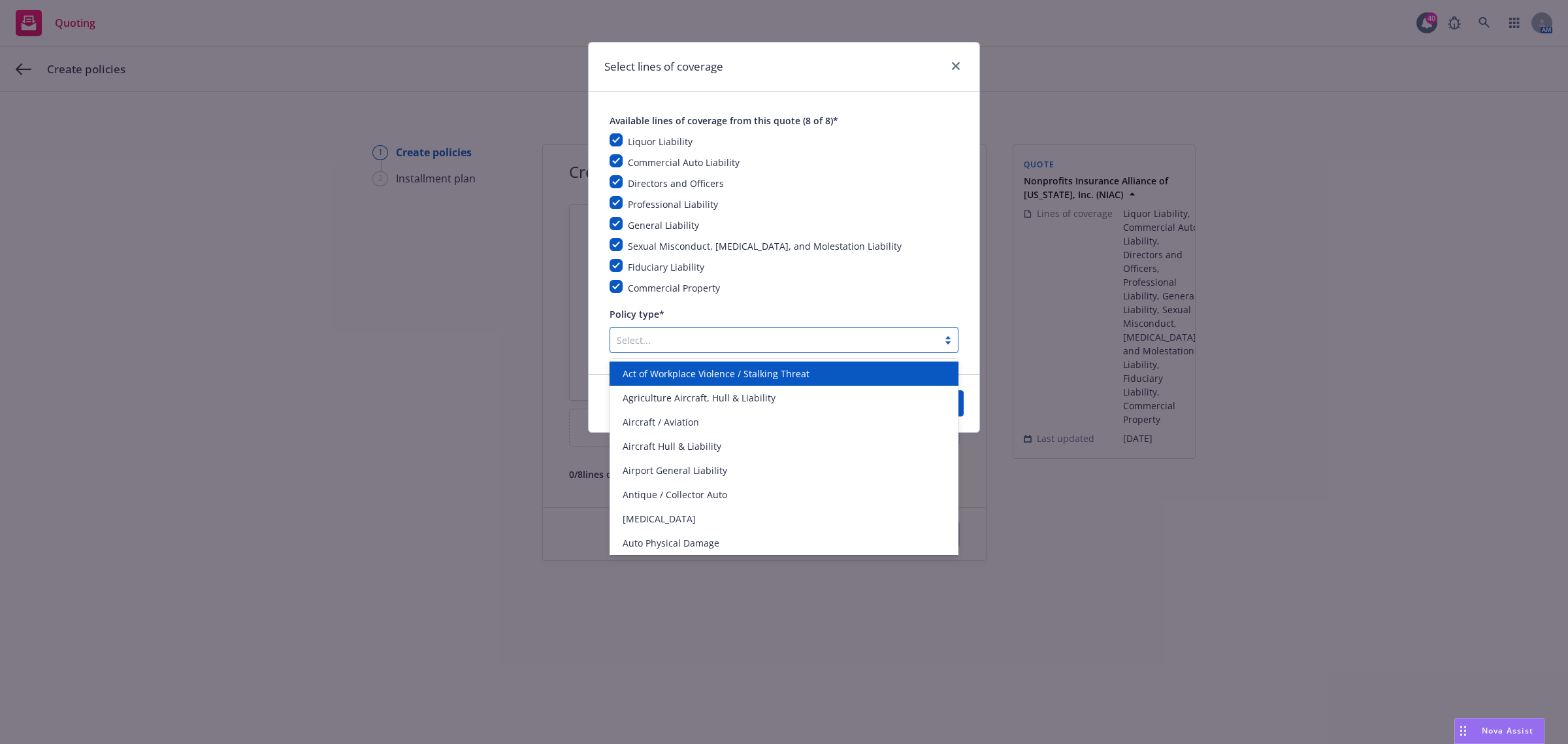
click at [730, 347] on div at bounding box center [774, 340] width 315 height 15
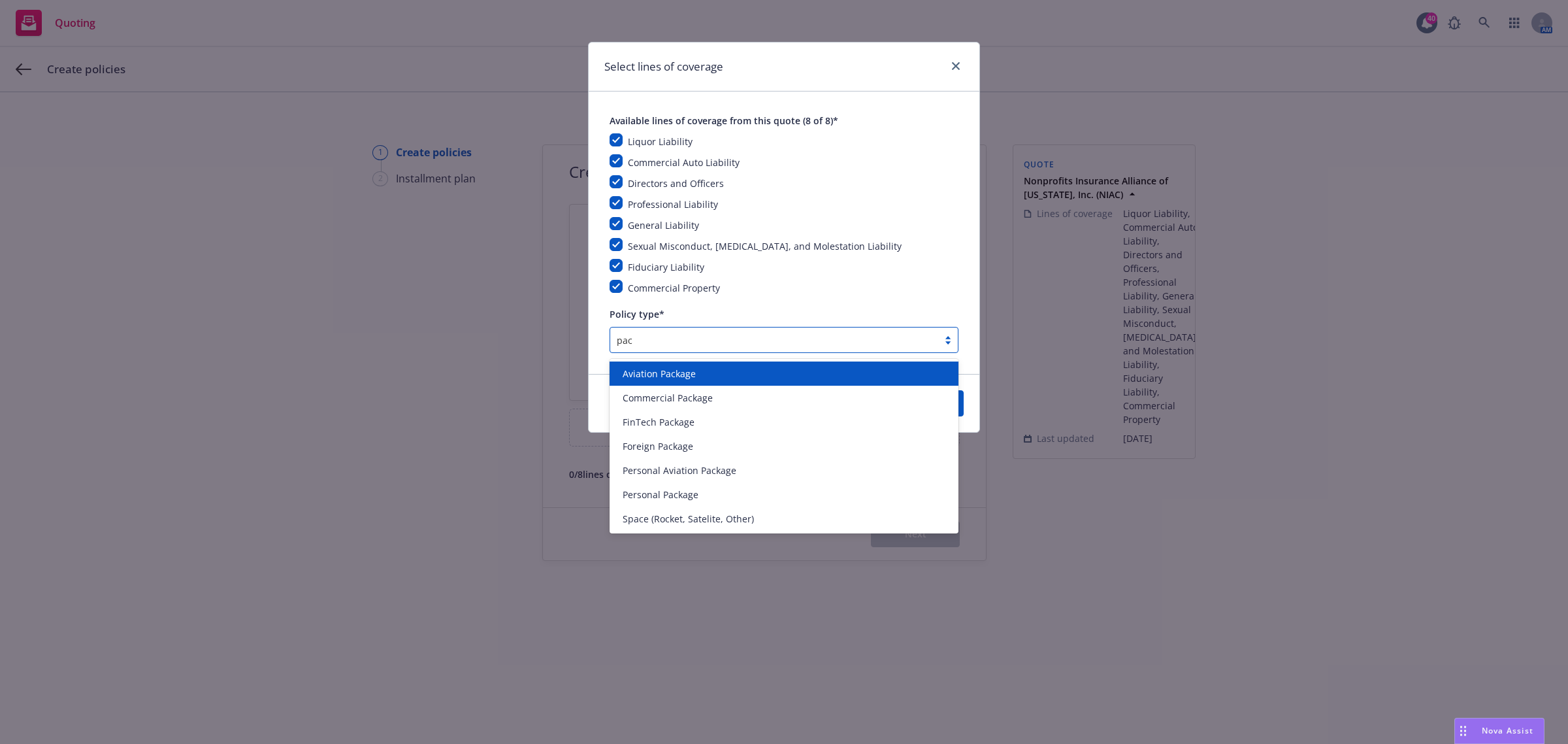
type input "pack"
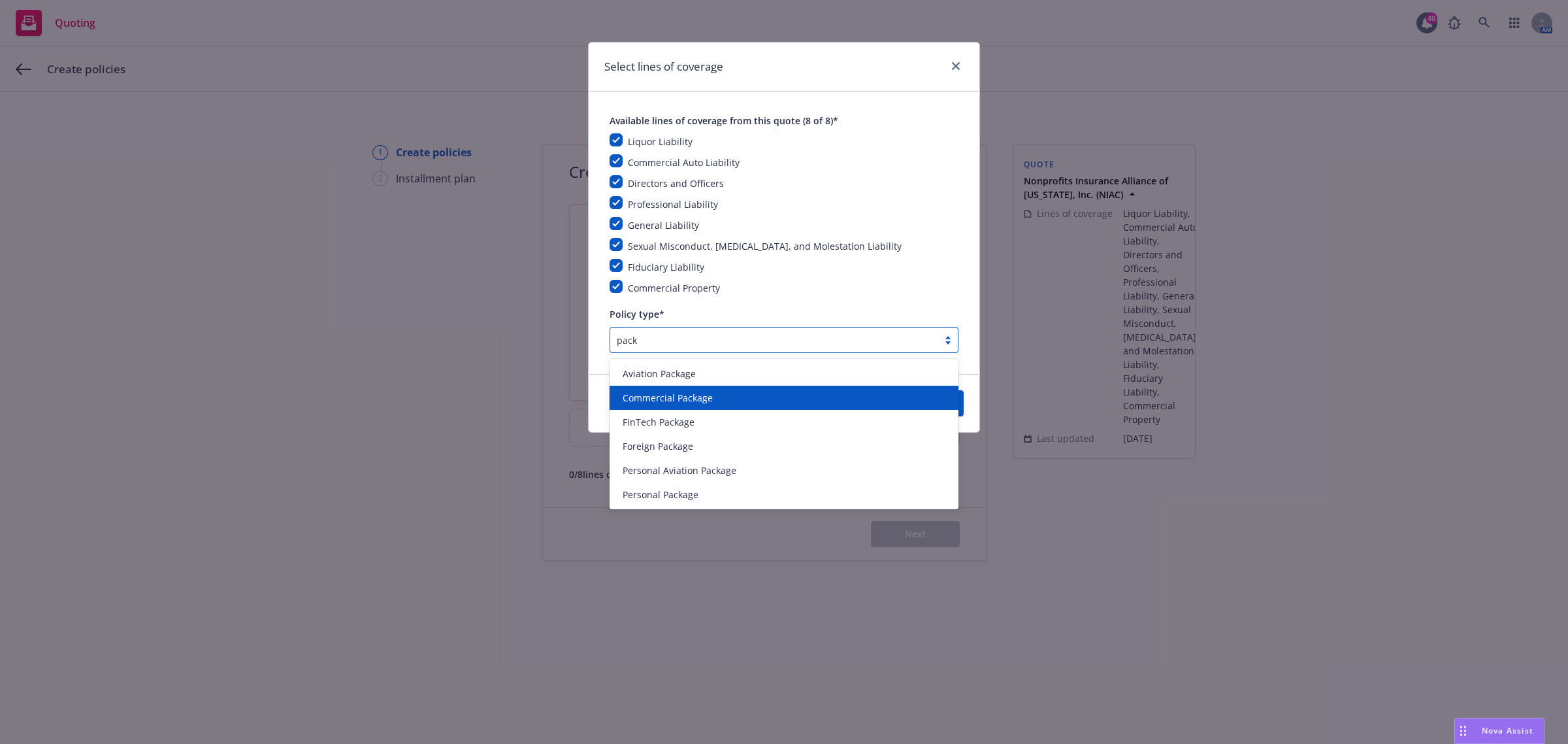
click at [694, 386] on div "Commercial Package" at bounding box center [784, 397] width 349 height 24
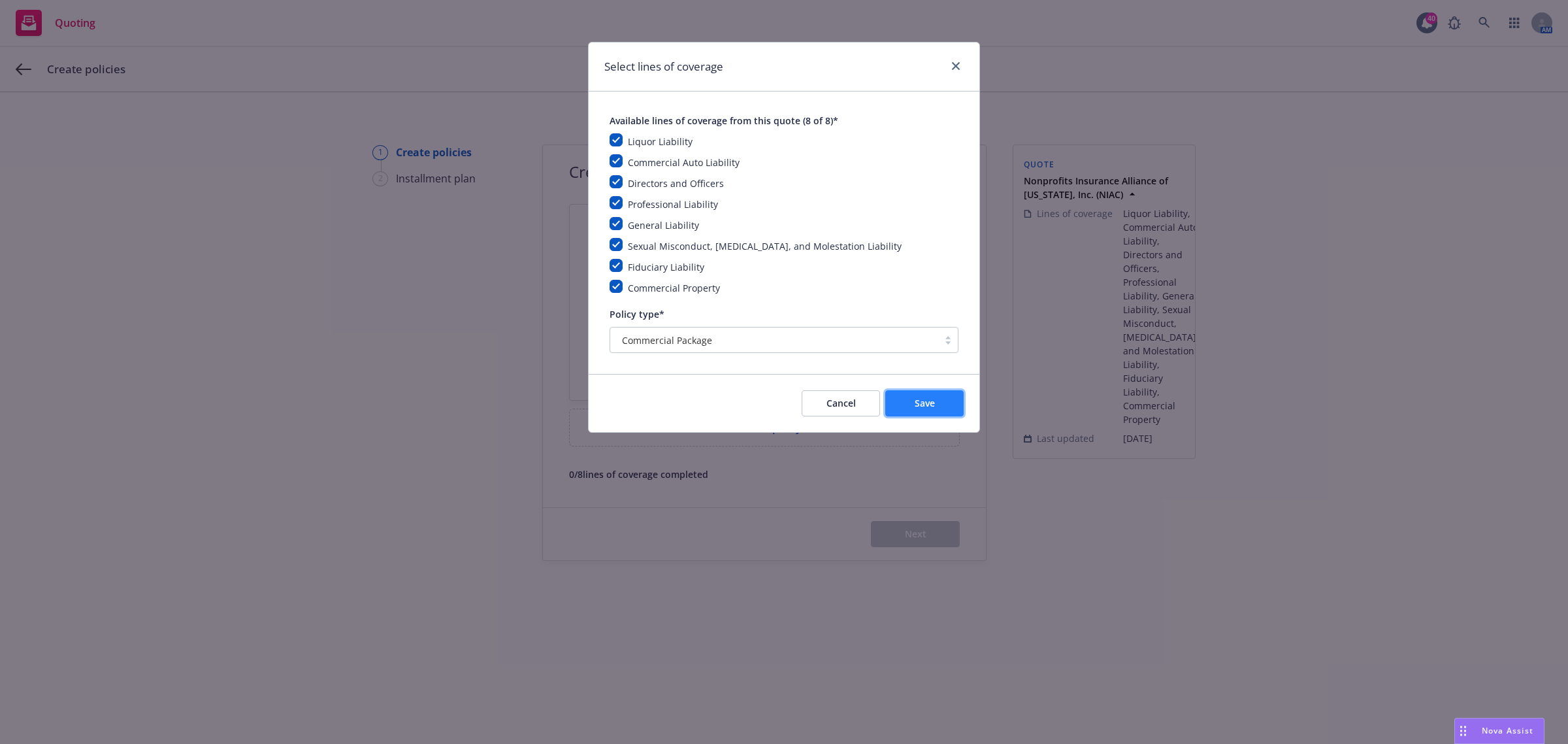
click at [943, 395] on button "Save" at bounding box center [924, 404] width 79 height 26
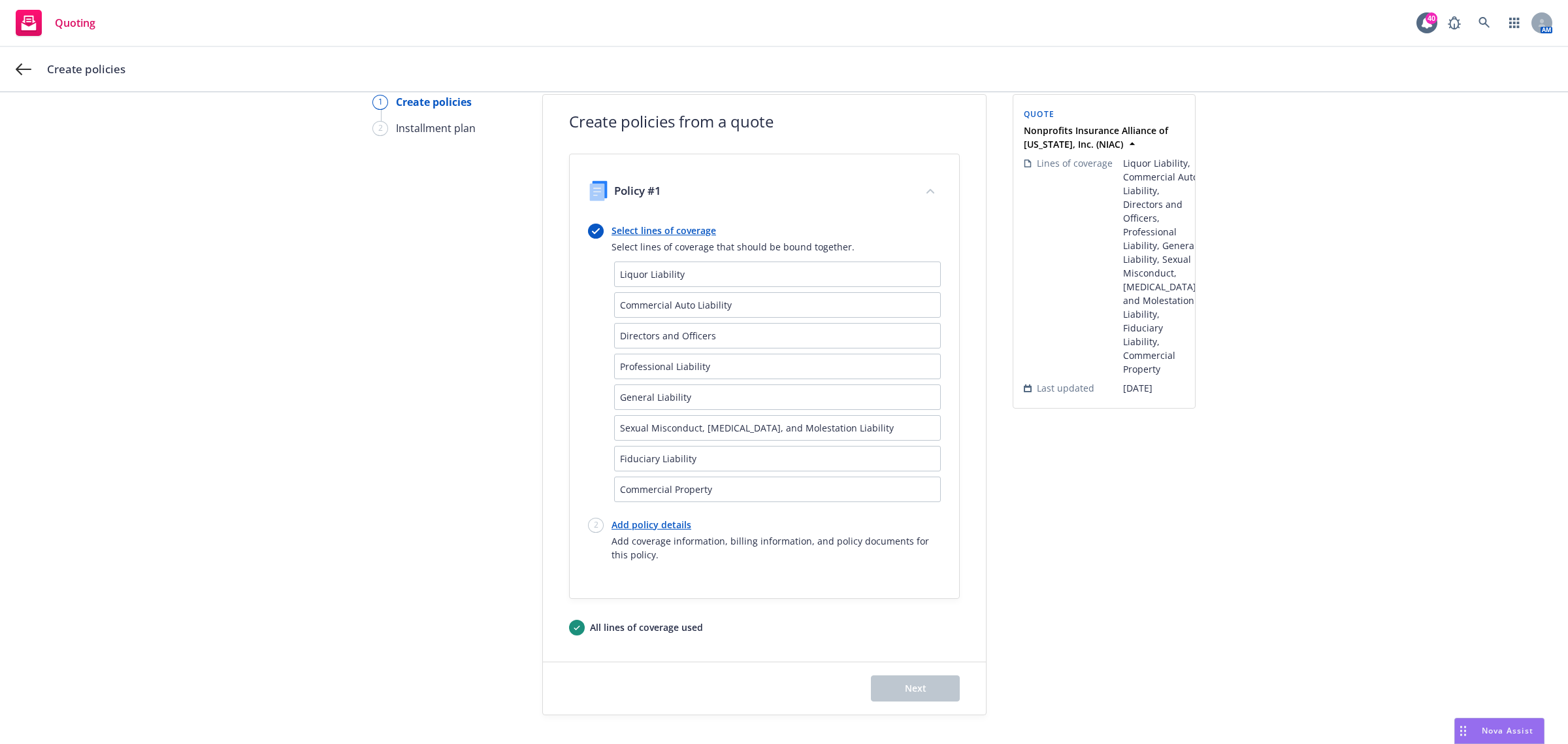
scroll to position [108, 0]
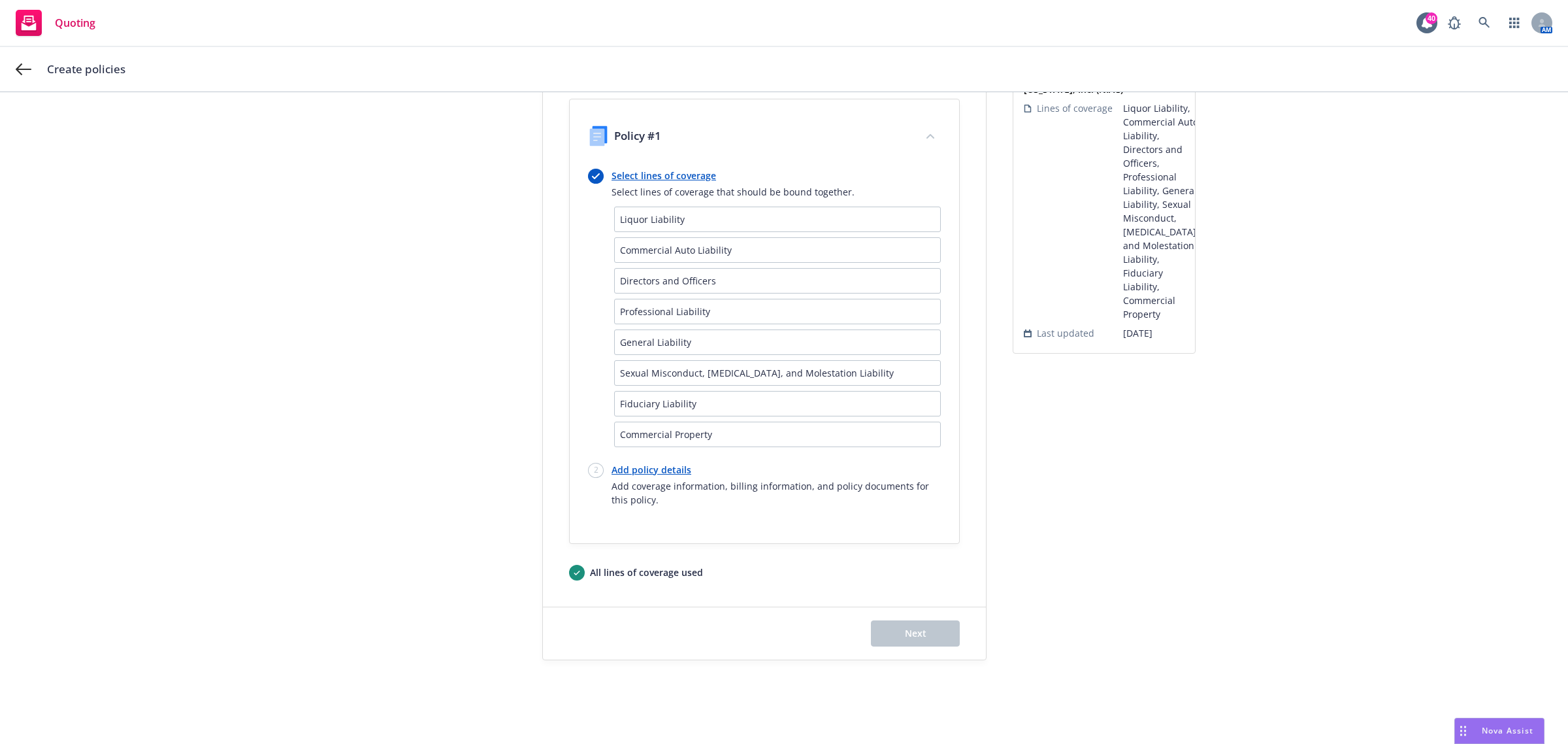
click at [660, 481] on span "Add coverage information, billing information, and policy documents for this po…" at bounding box center [776, 493] width 329 height 28
click at [655, 477] on div "Add policy details Add coverage information, billing information, and policy do…" at bounding box center [776, 484] width 329 height 44
click at [650, 465] on link "Add policy details" at bounding box center [776, 470] width 329 height 14
select select "12"
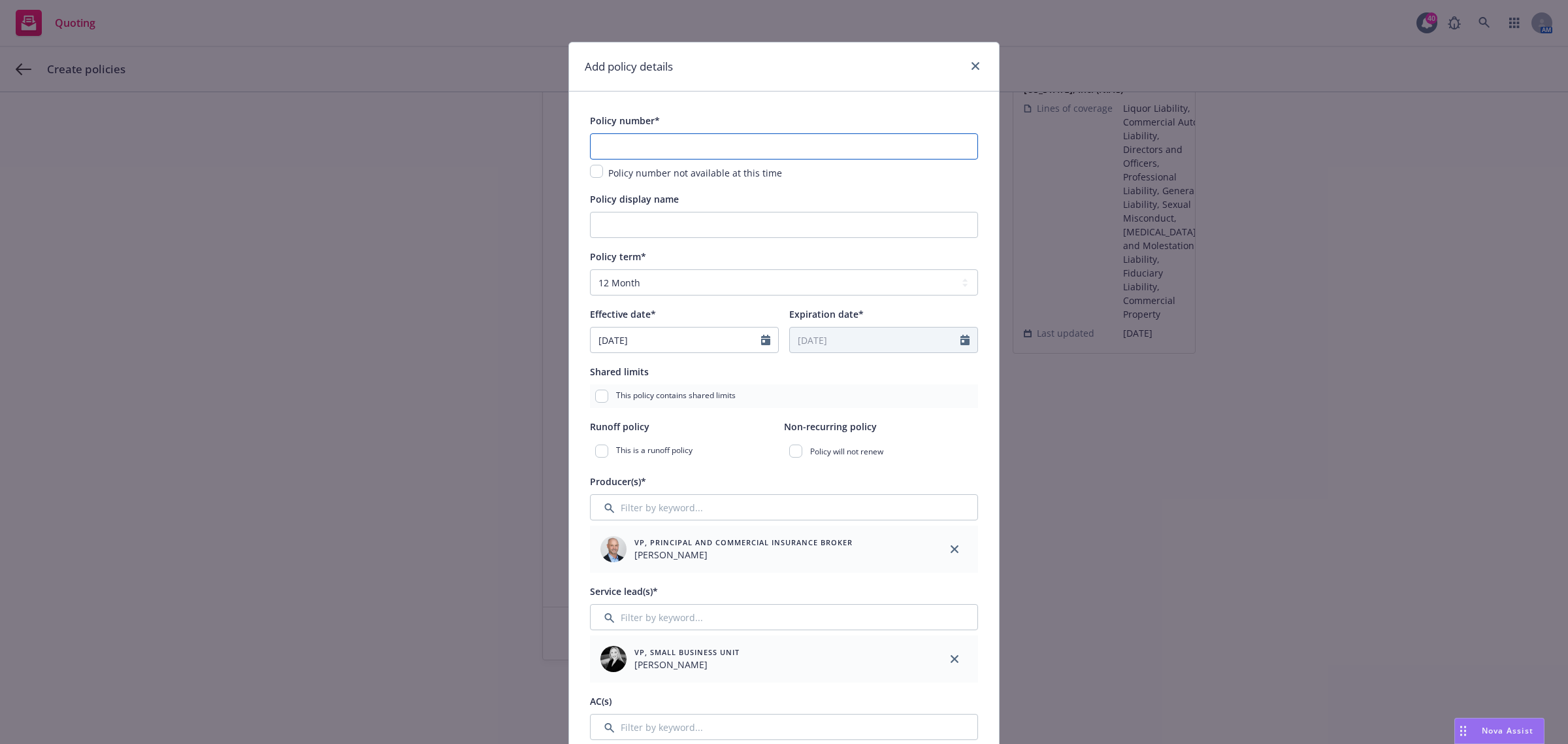
click at [631, 141] on input "text" at bounding box center [784, 146] width 388 height 26
click at [640, 129] on div "Policy number* Policy number not available at this time" at bounding box center [784, 146] width 388 height 68
click at [621, 145] on input "text" at bounding box center [784, 146] width 388 height 26
paste input "01-CP-0009927-01-24"
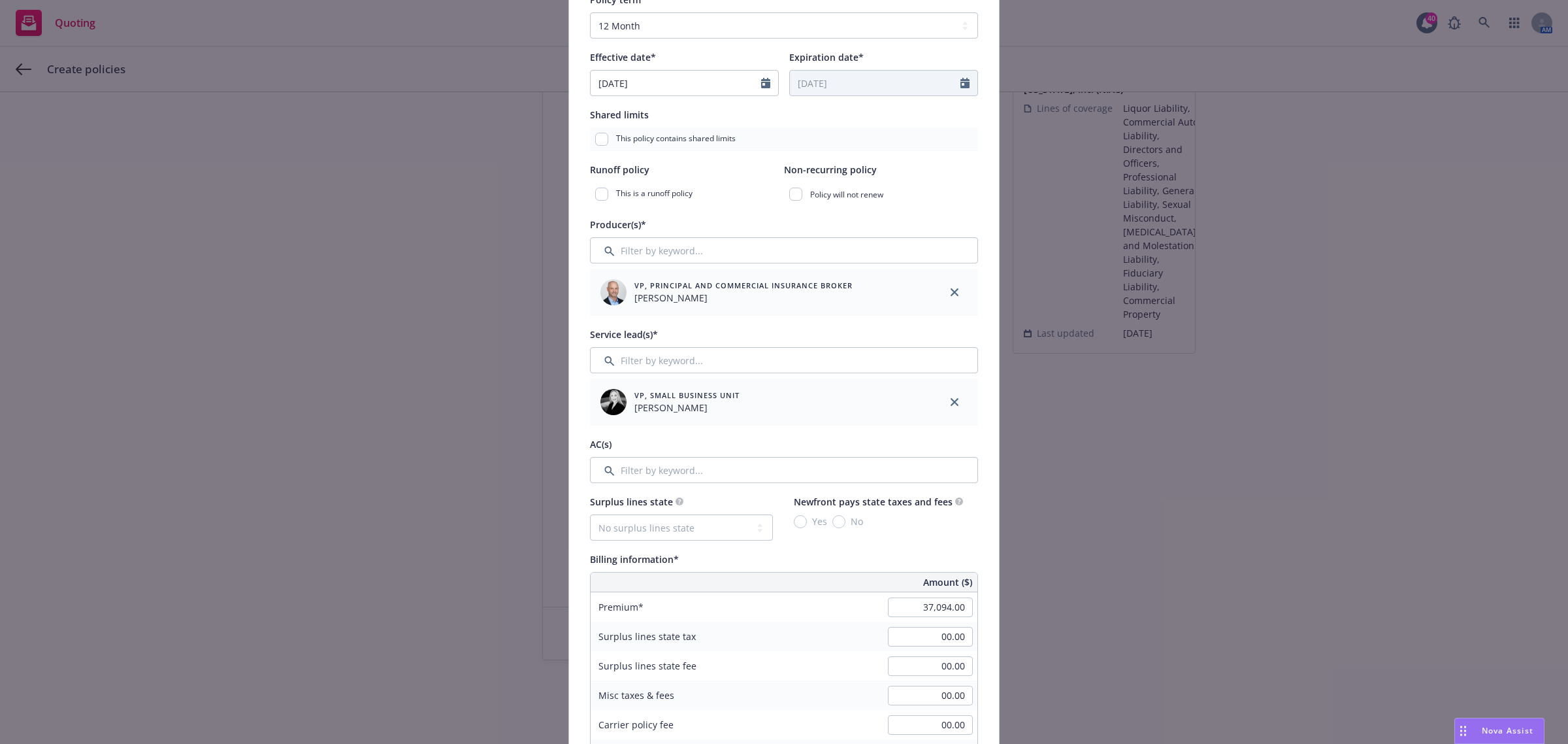
scroll to position [408, 0]
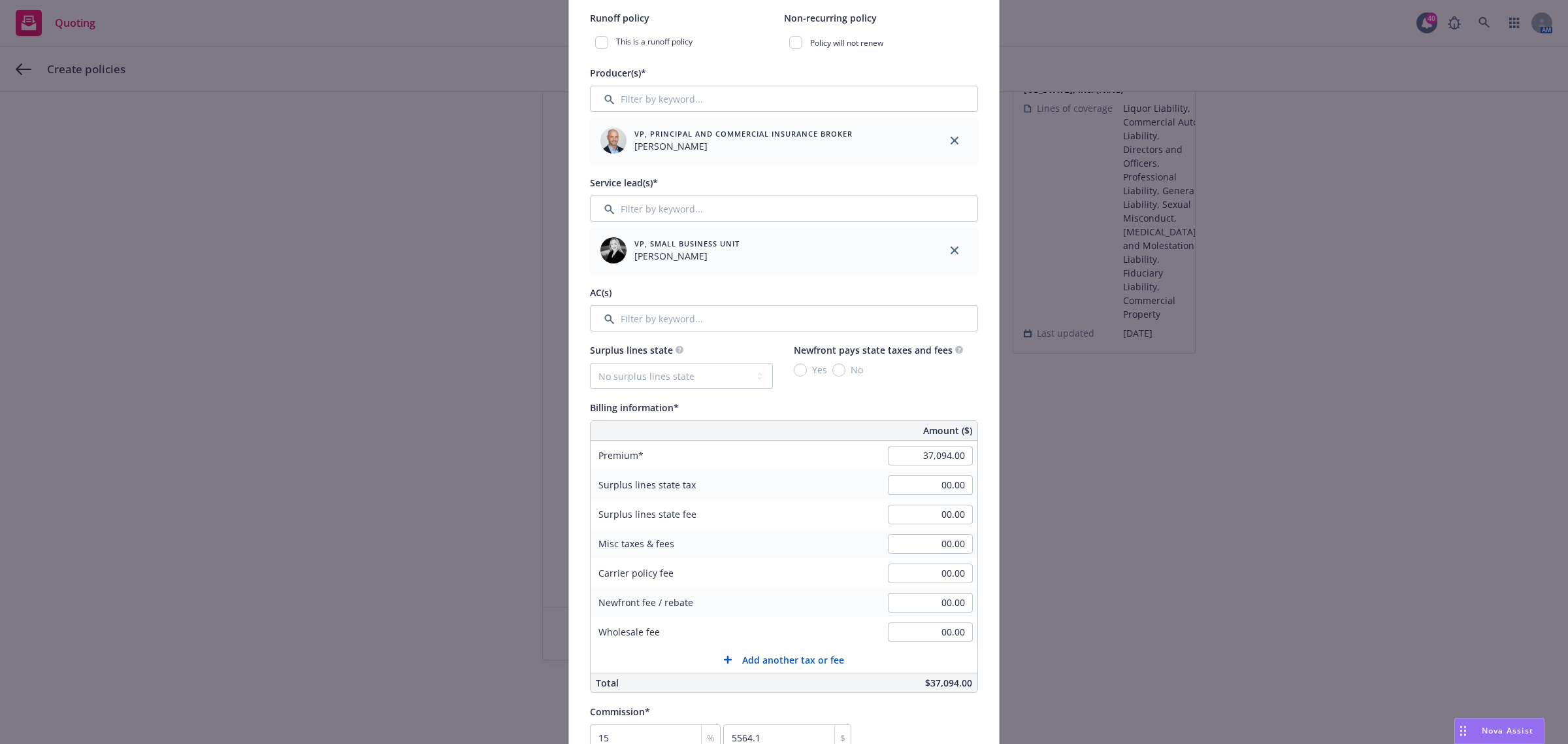
type input "01-CP-0009927-01-24"
click at [938, 454] on input "37,094.00" at bounding box center [930, 455] width 85 height 19
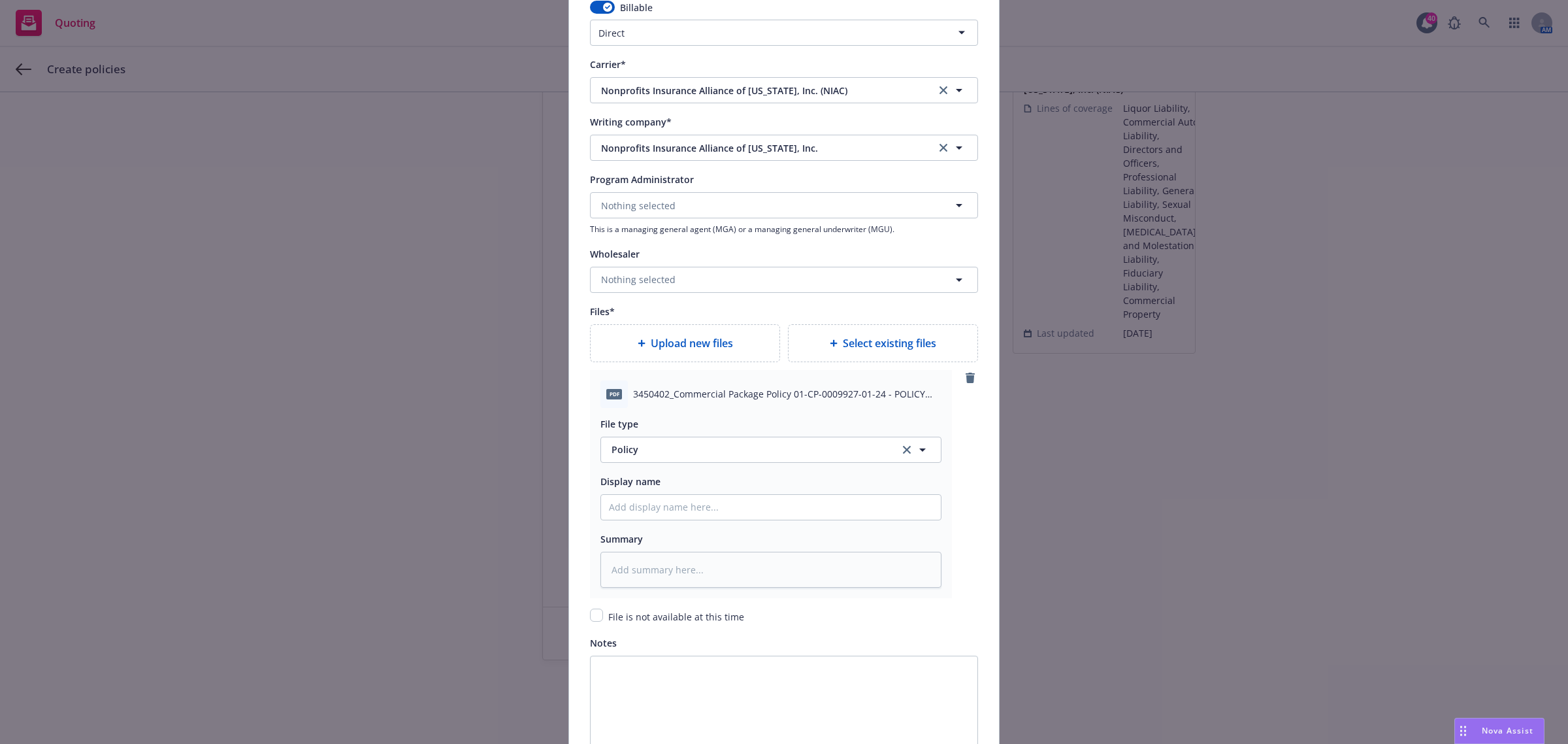
scroll to position [1321, 0]
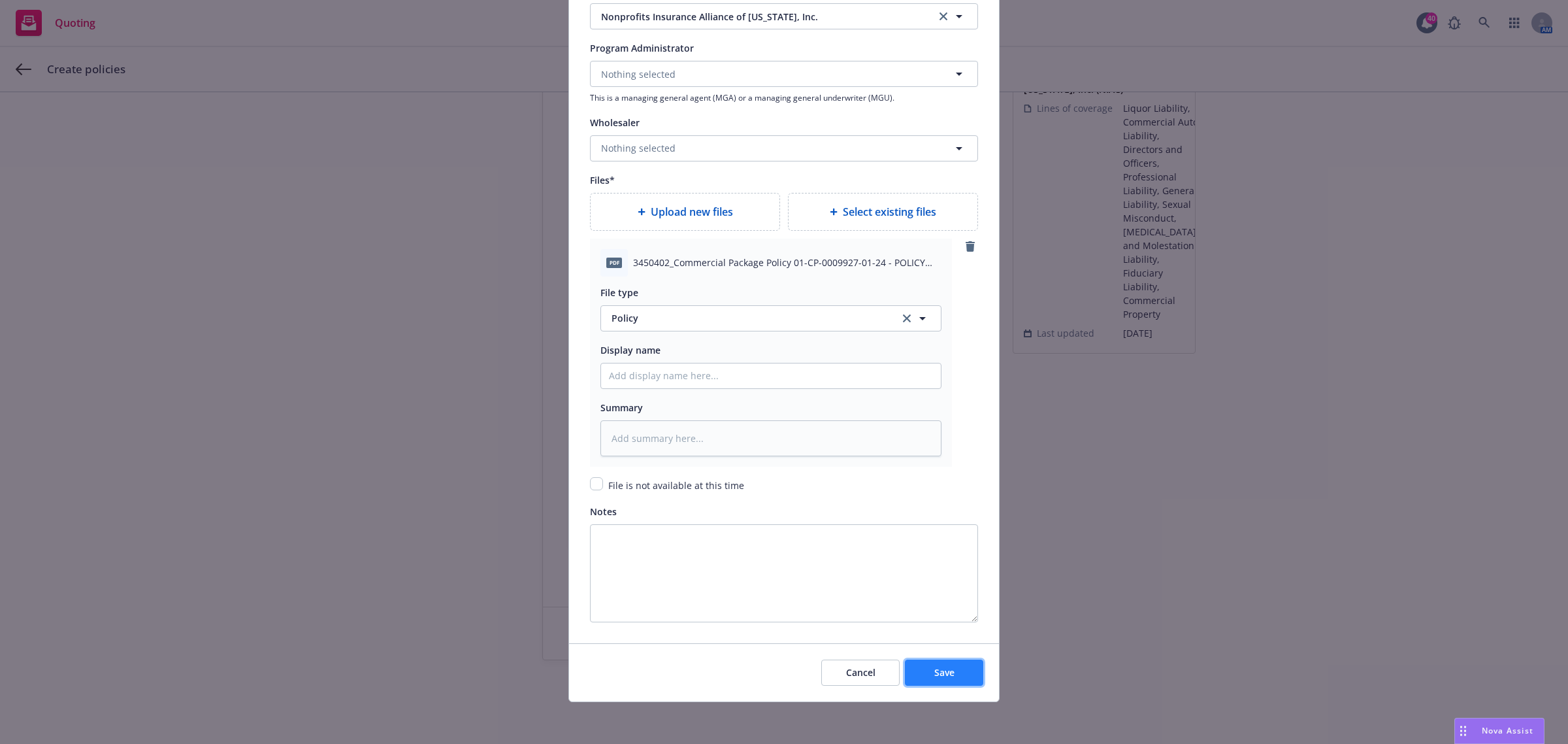
click at [961, 664] on button "Save" at bounding box center [944, 672] width 79 height 26
type textarea "x"
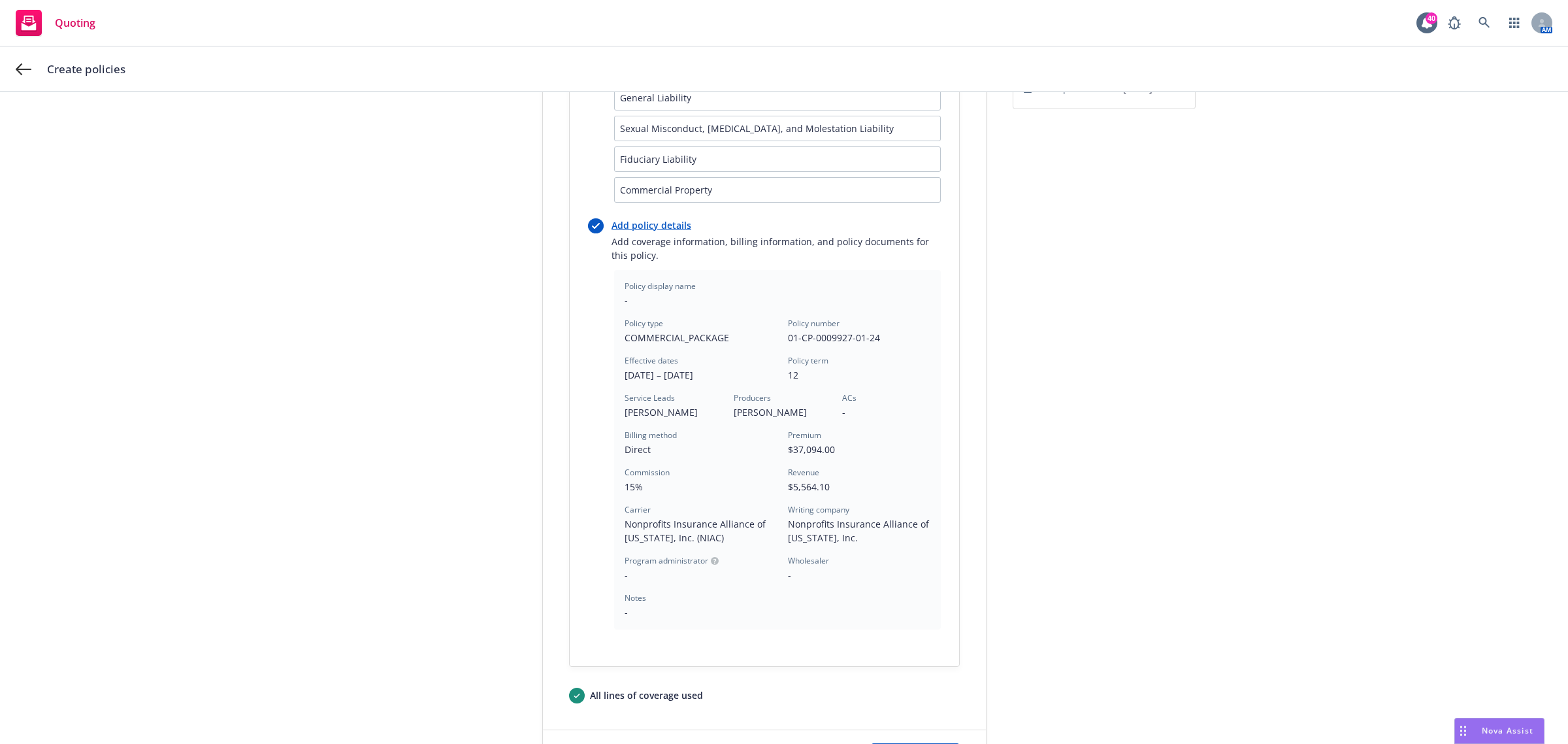
scroll to position [474, 0]
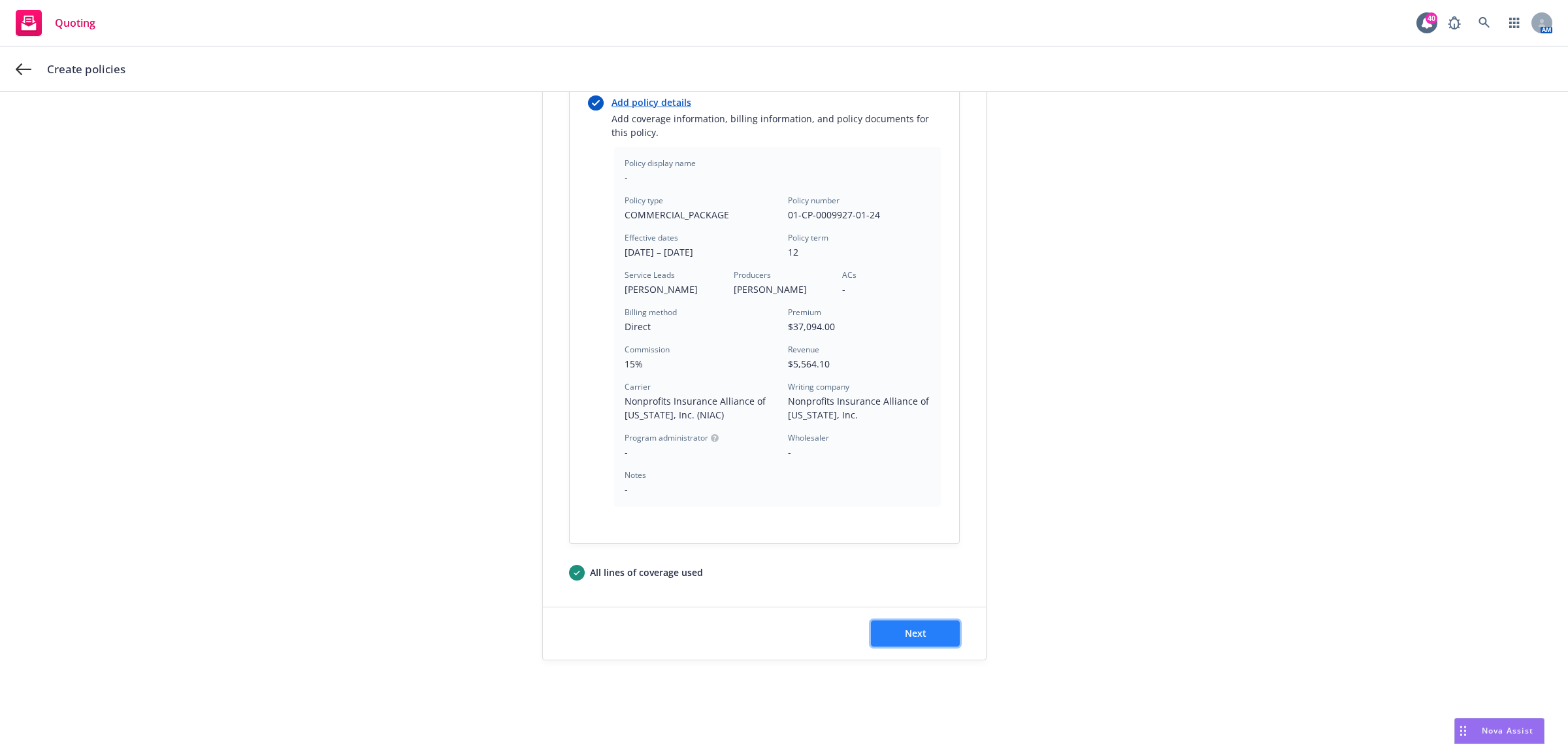
click at [906, 628] on span "Next" at bounding box center [915, 633] width 22 height 12
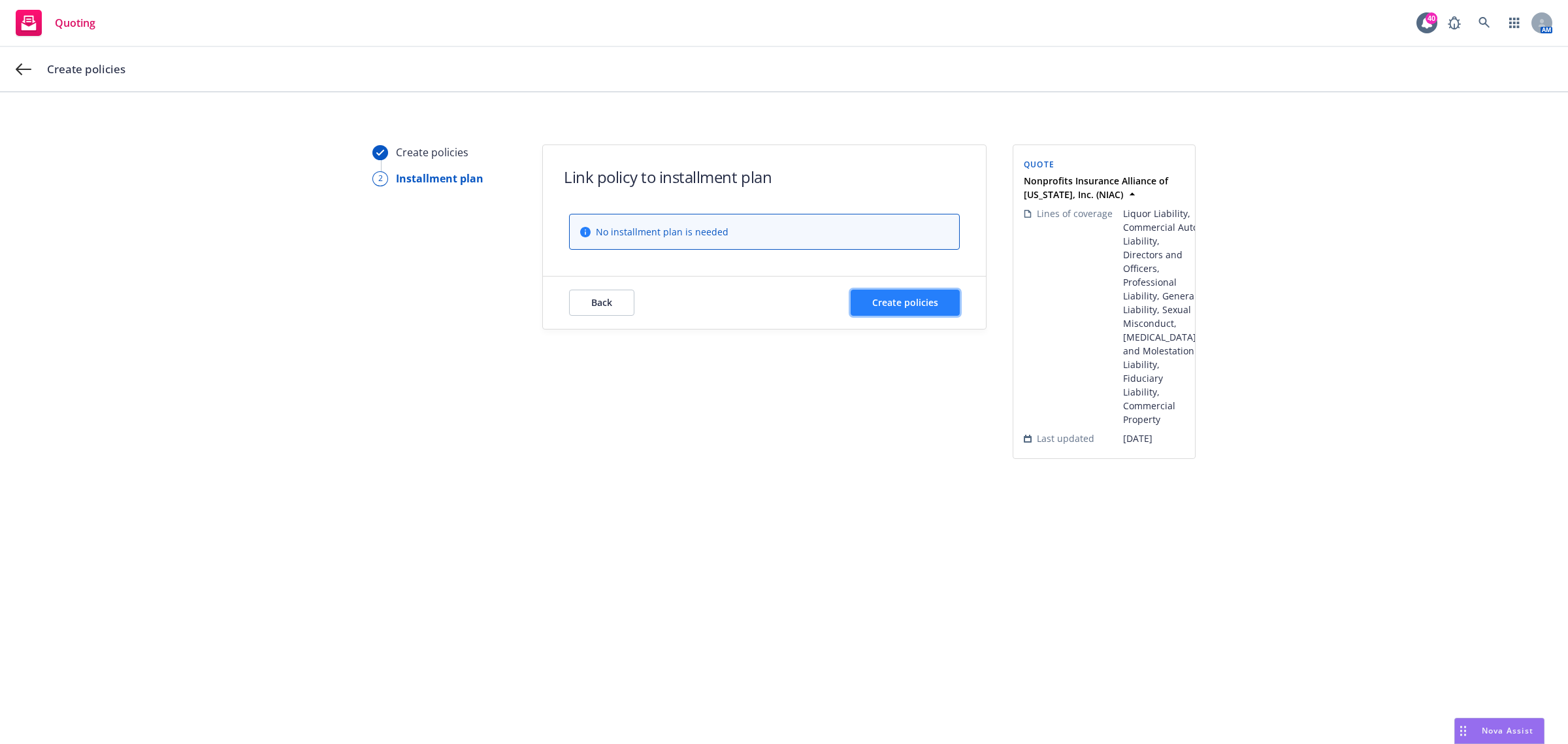
click at [901, 305] on span "Create policies" at bounding box center [905, 302] width 66 height 12
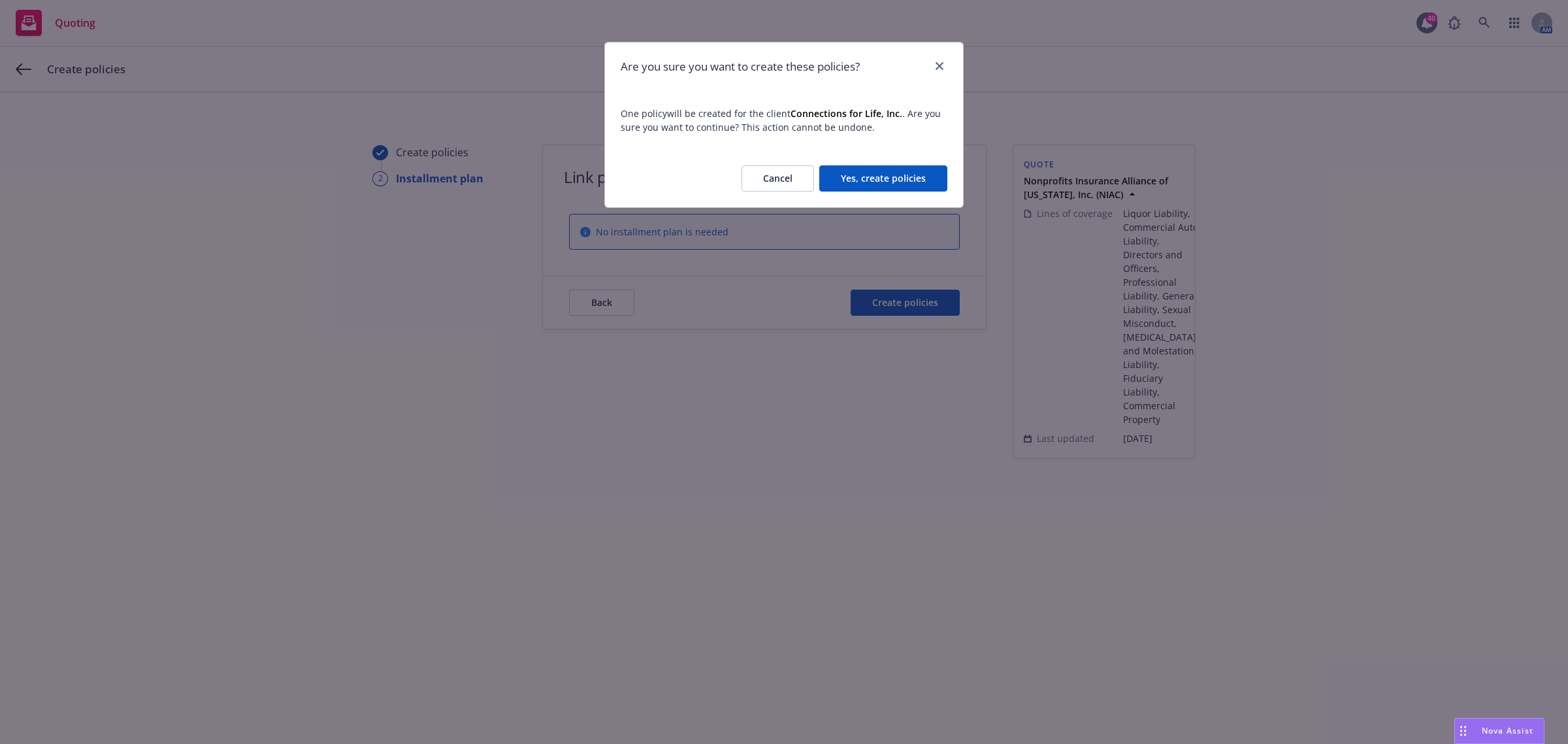
click at [874, 168] on button "Yes, create policies" at bounding box center [883, 179] width 128 height 26
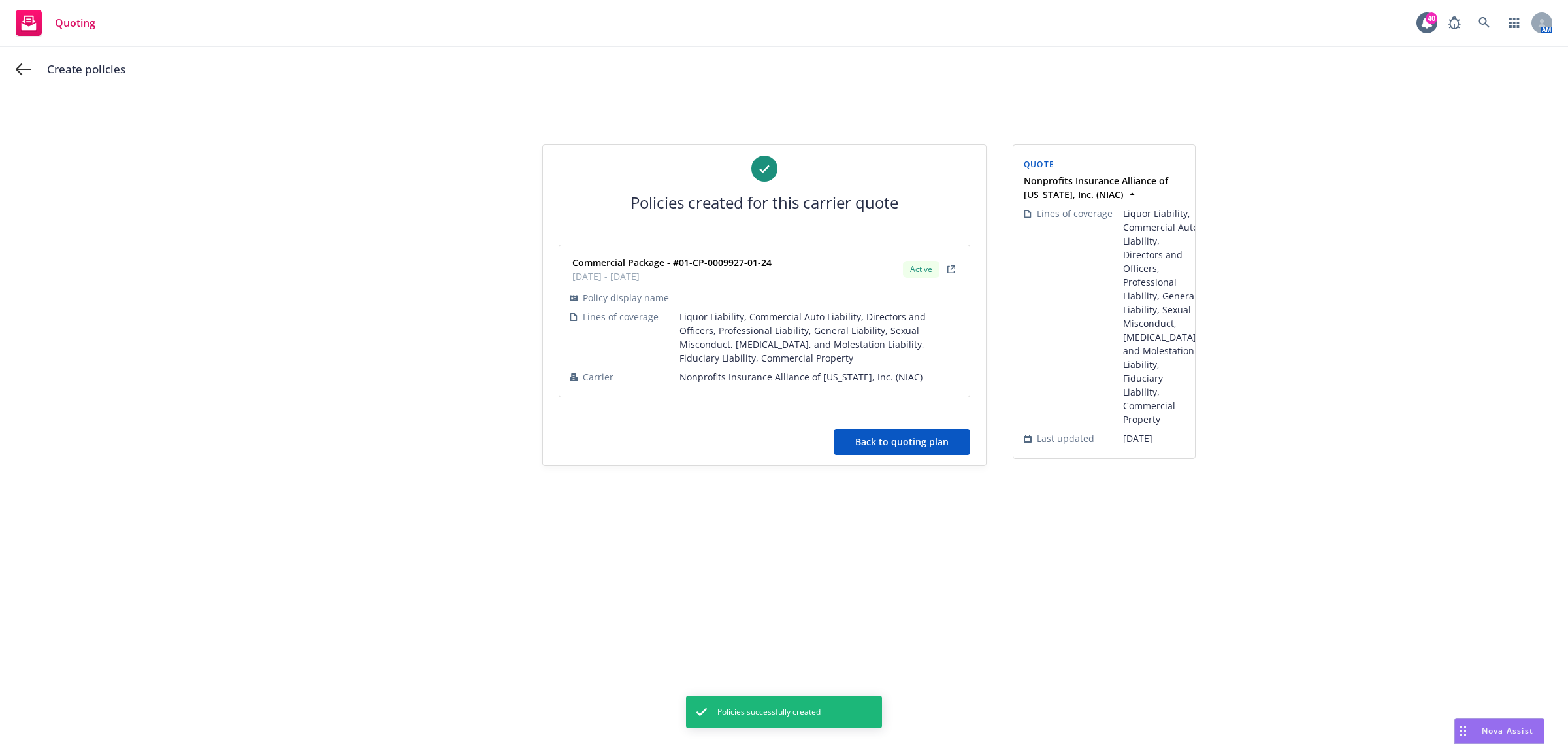
click at [896, 452] on button "Back to quoting plan" at bounding box center [901, 442] width 136 height 26
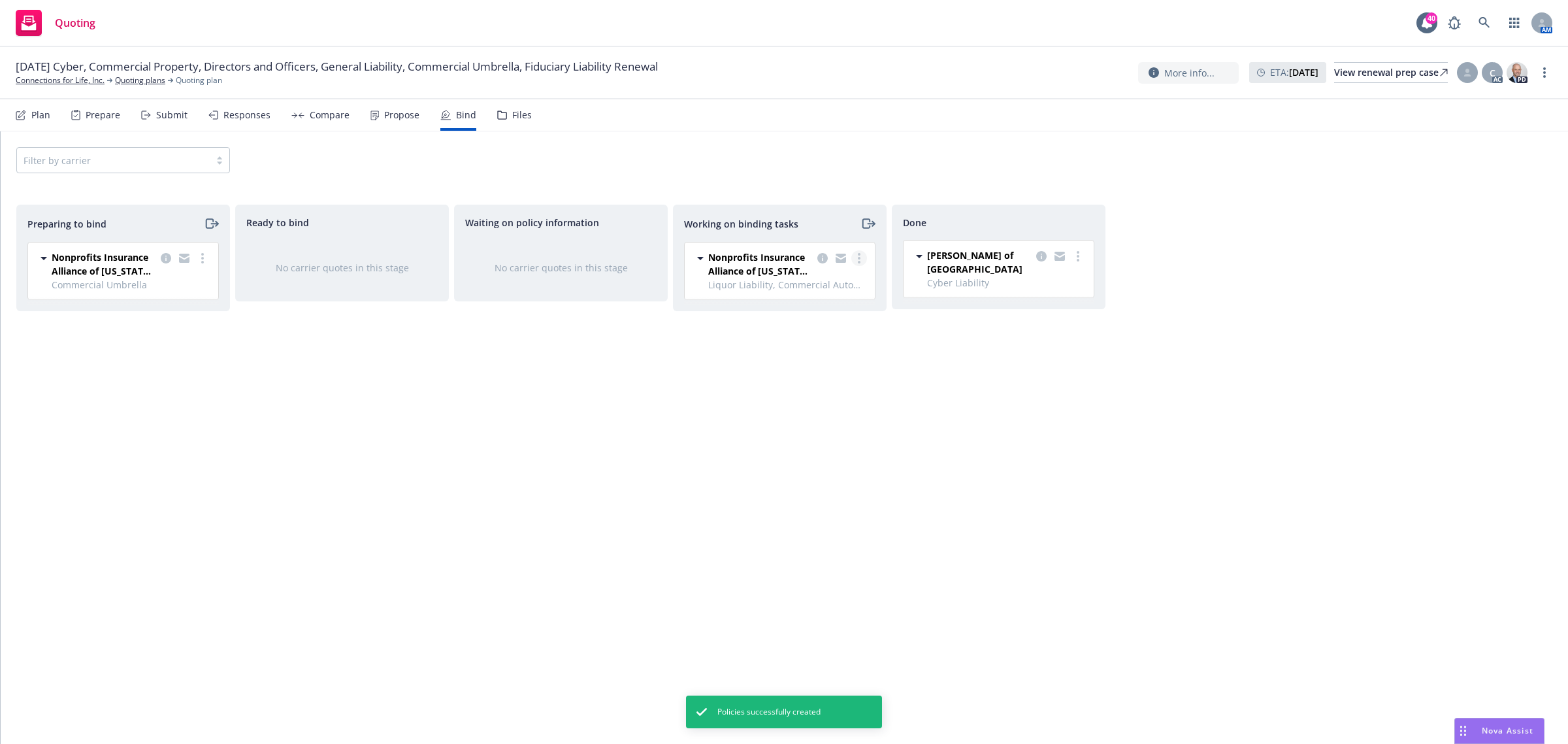
click at [851, 260] on link "more" at bounding box center [859, 258] width 15 height 15
click at [823, 308] on span "Move to done" at bounding box center [793, 311] width 91 height 12
click at [199, 261] on link "more" at bounding box center [202, 258] width 15 height 15
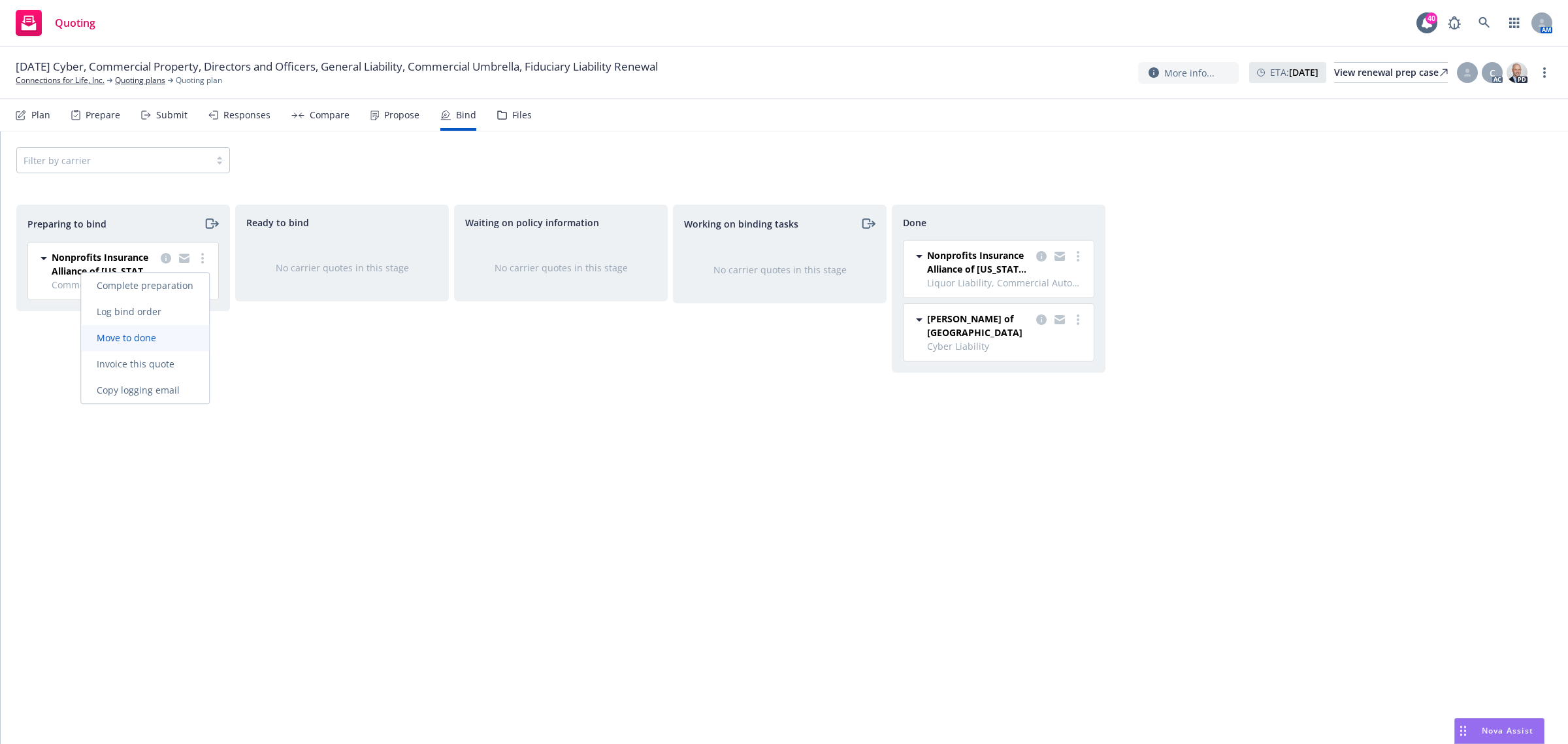
click at [152, 339] on span "Move to done" at bounding box center [126, 337] width 91 height 12
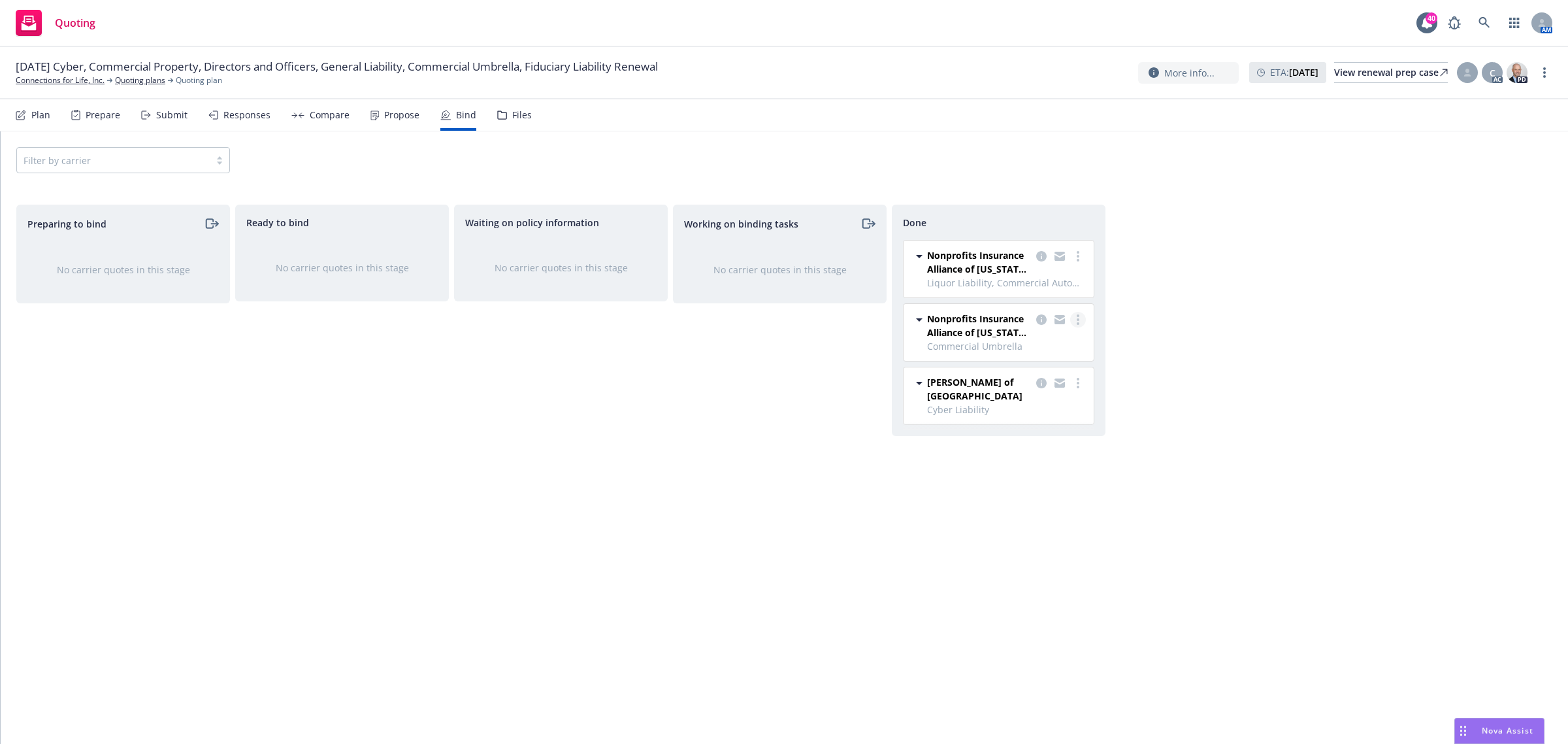
click at [1073, 324] on link "more" at bounding box center [1078, 320] width 15 height 15
click at [1038, 350] on span "Move back one step" at bounding box center [1025, 347] width 119 height 12
click at [854, 253] on link "more" at bounding box center [859, 258] width 15 height 15
click at [838, 314] on span "Move to done" at bounding box center [793, 311] width 91 height 12
click at [1082, 319] on link "more" at bounding box center [1078, 320] width 15 height 15
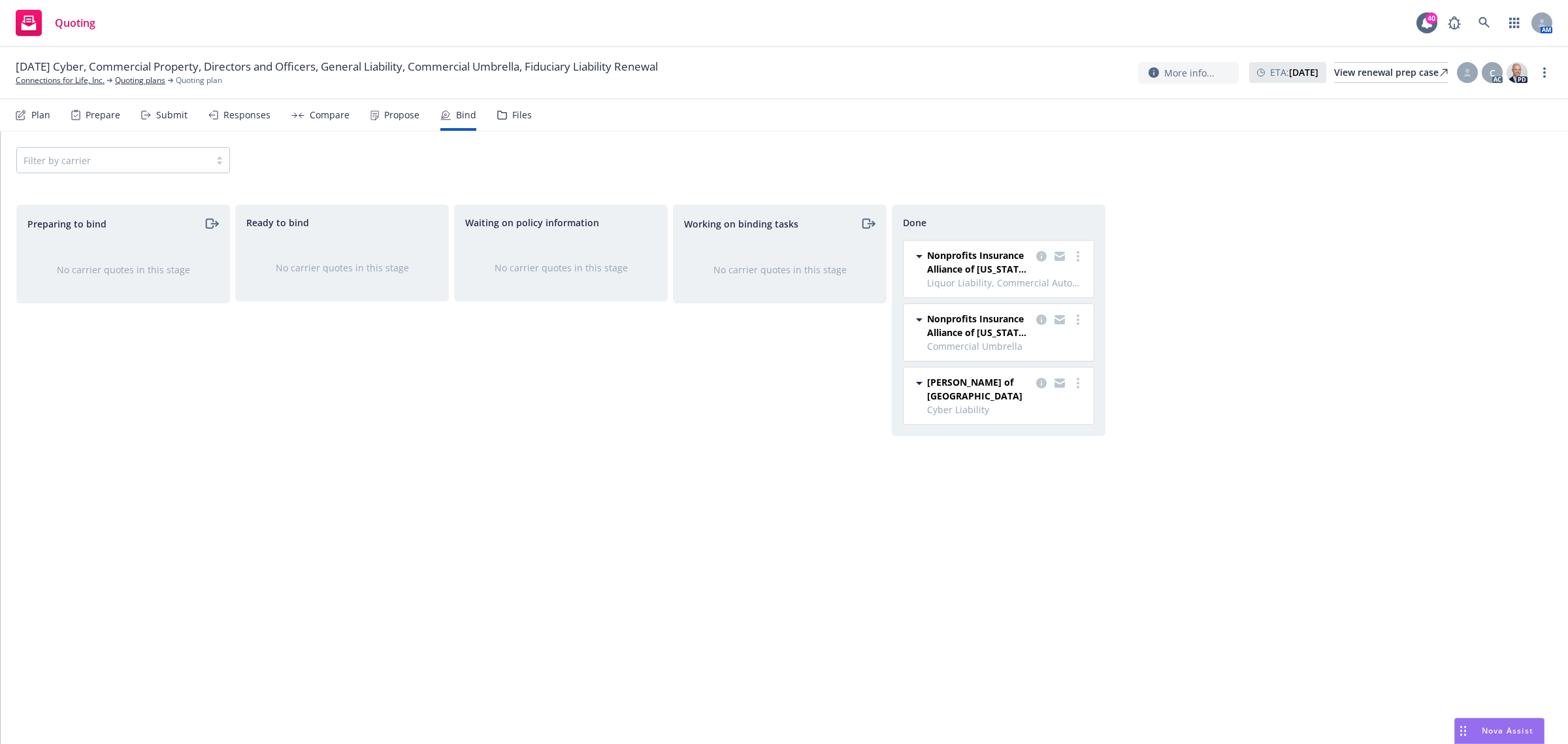
click at [1038, 350] on span "Move back one step" at bounding box center [1025, 347] width 119 height 12
click at [861, 259] on link "more" at bounding box center [859, 258] width 15 height 15
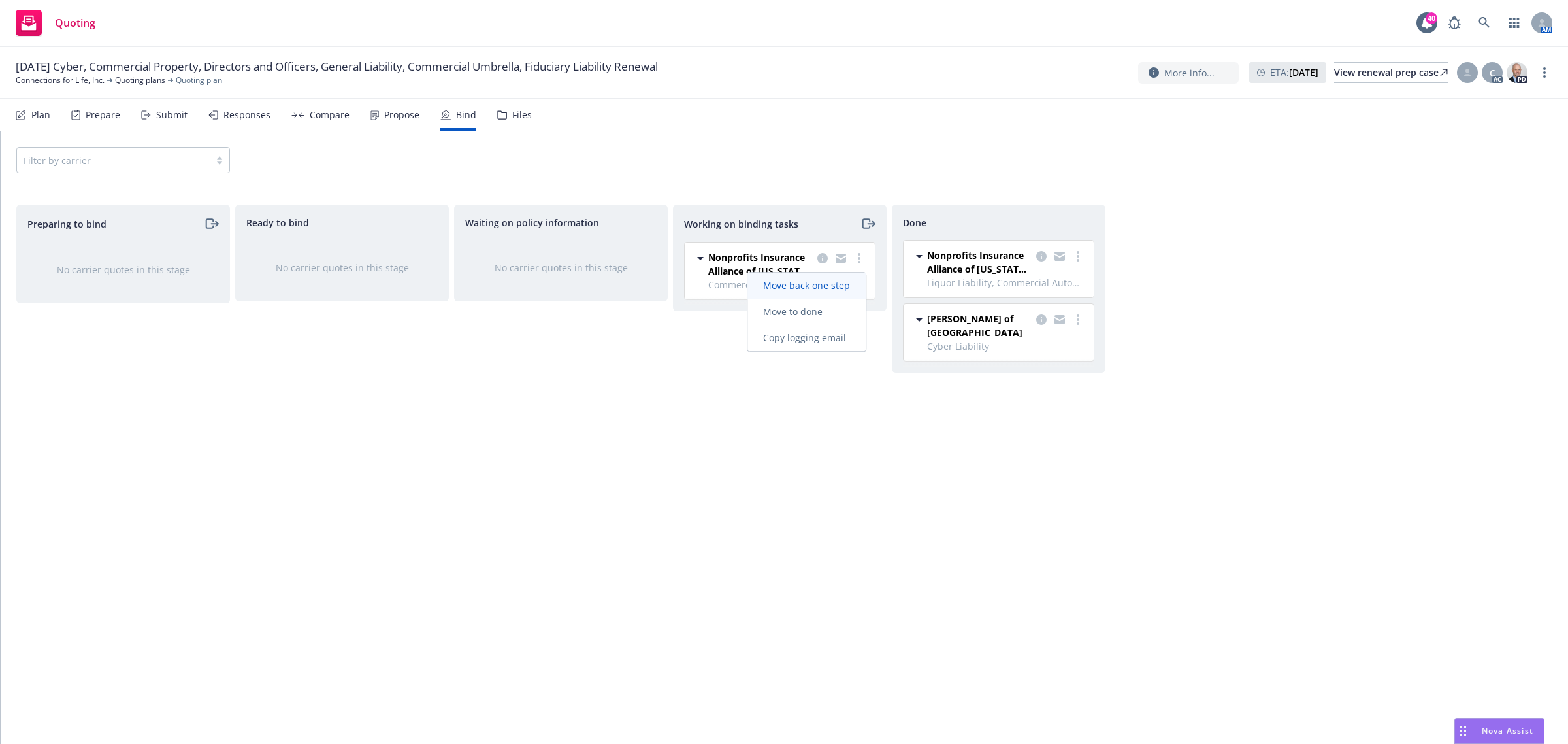
click at [830, 289] on span "Move back one step" at bounding box center [807, 285] width 119 height 12
click at [640, 253] on circle "more" at bounding box center [640, 252] width 2 height 2
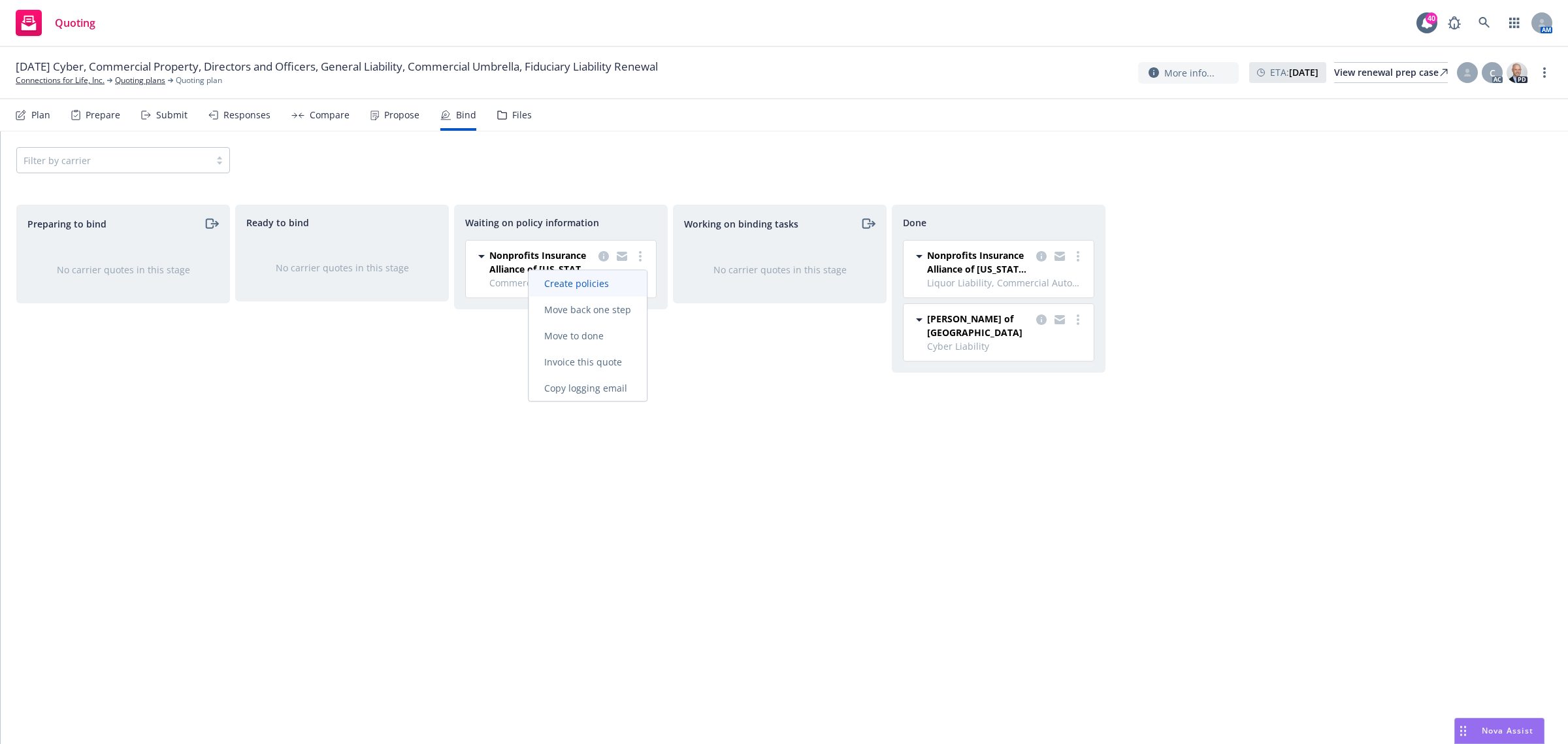
click at [611, 282] on span "Create policies" at bounding box center [577, 283] width 96 height 12
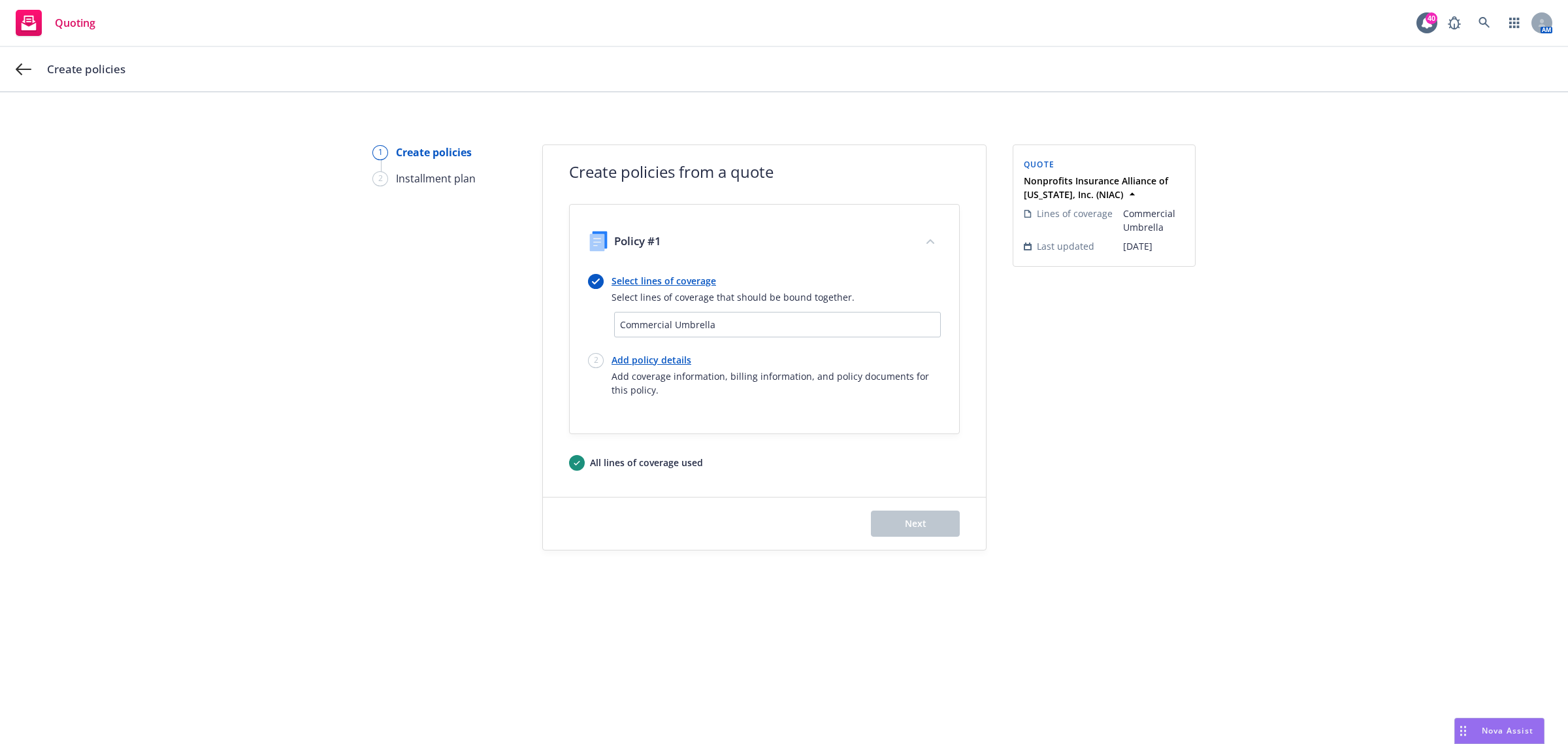
click at [657, 274] on link "Select lines of coverage" at bounding box center [733, 281] width 243 height 14
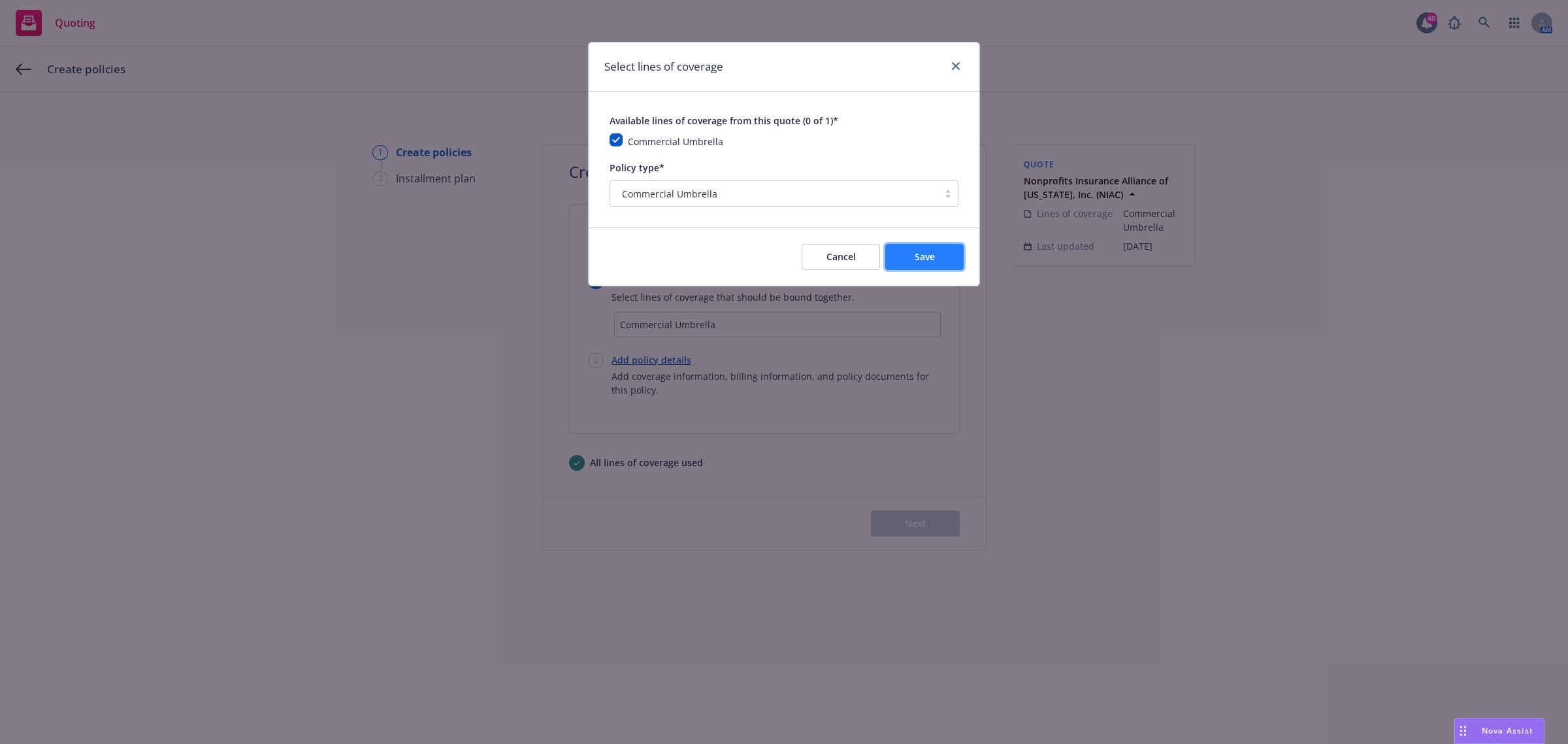
click at [911, 269] on button "Save" at bounding box center [924, 257] width 79 height 26
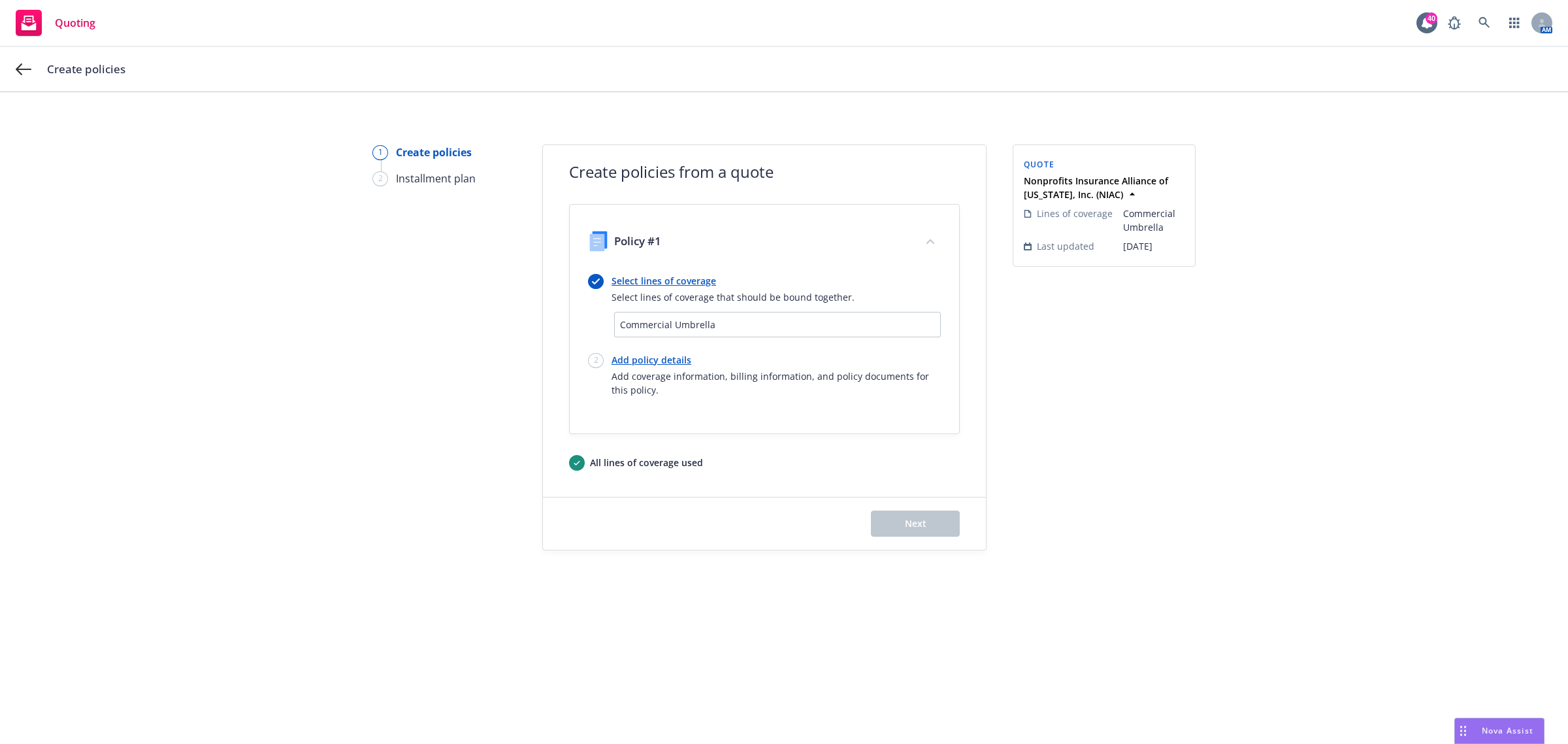
click at [637, 363] on link "Add policy details" at bounding box center [776, 360] width 329 height 14
select select "12"
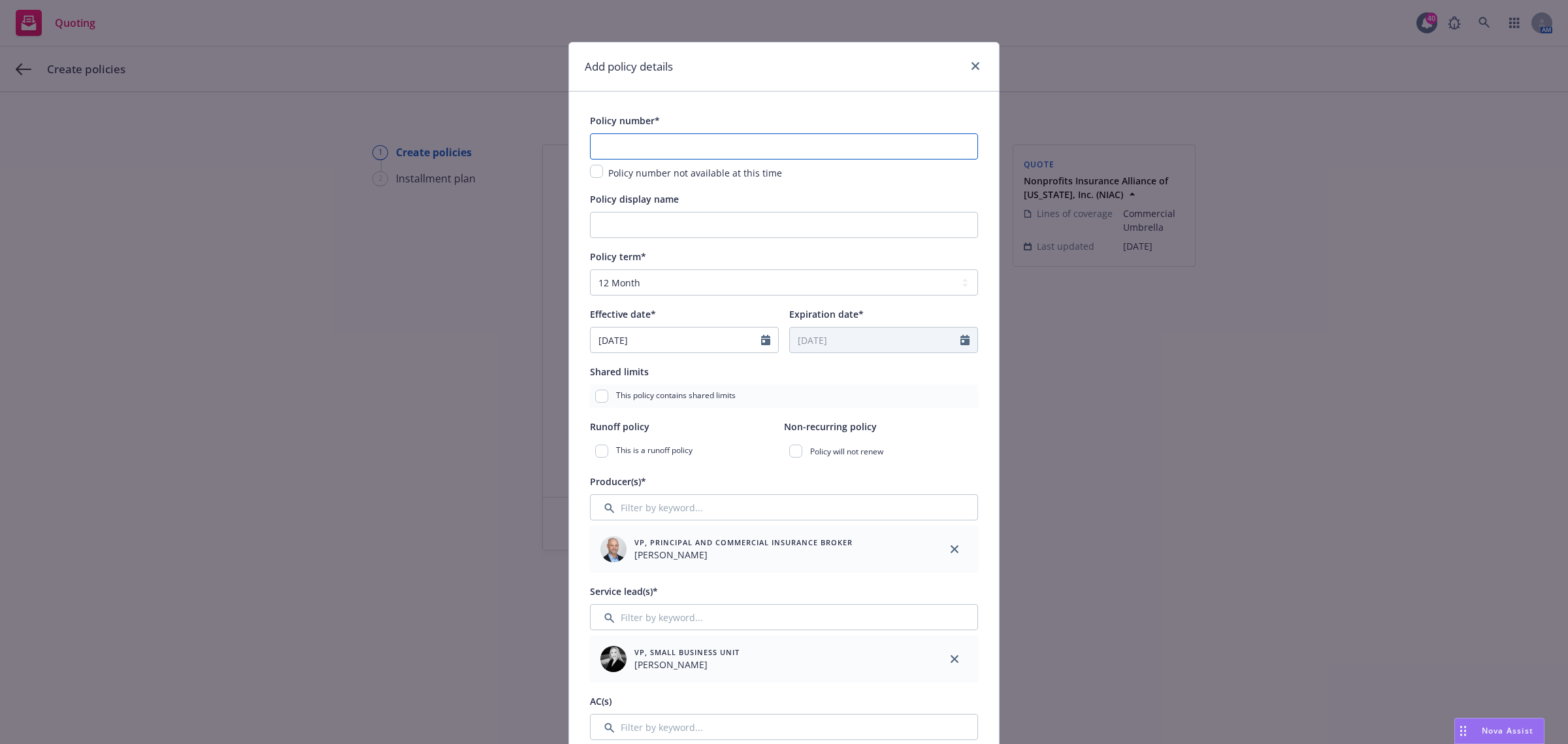
click at [617, 148] on input "text" at bounding box center [784, 146] width 388 height 26
paste input "01-UB-0009927-01-13"
type textarea "x"
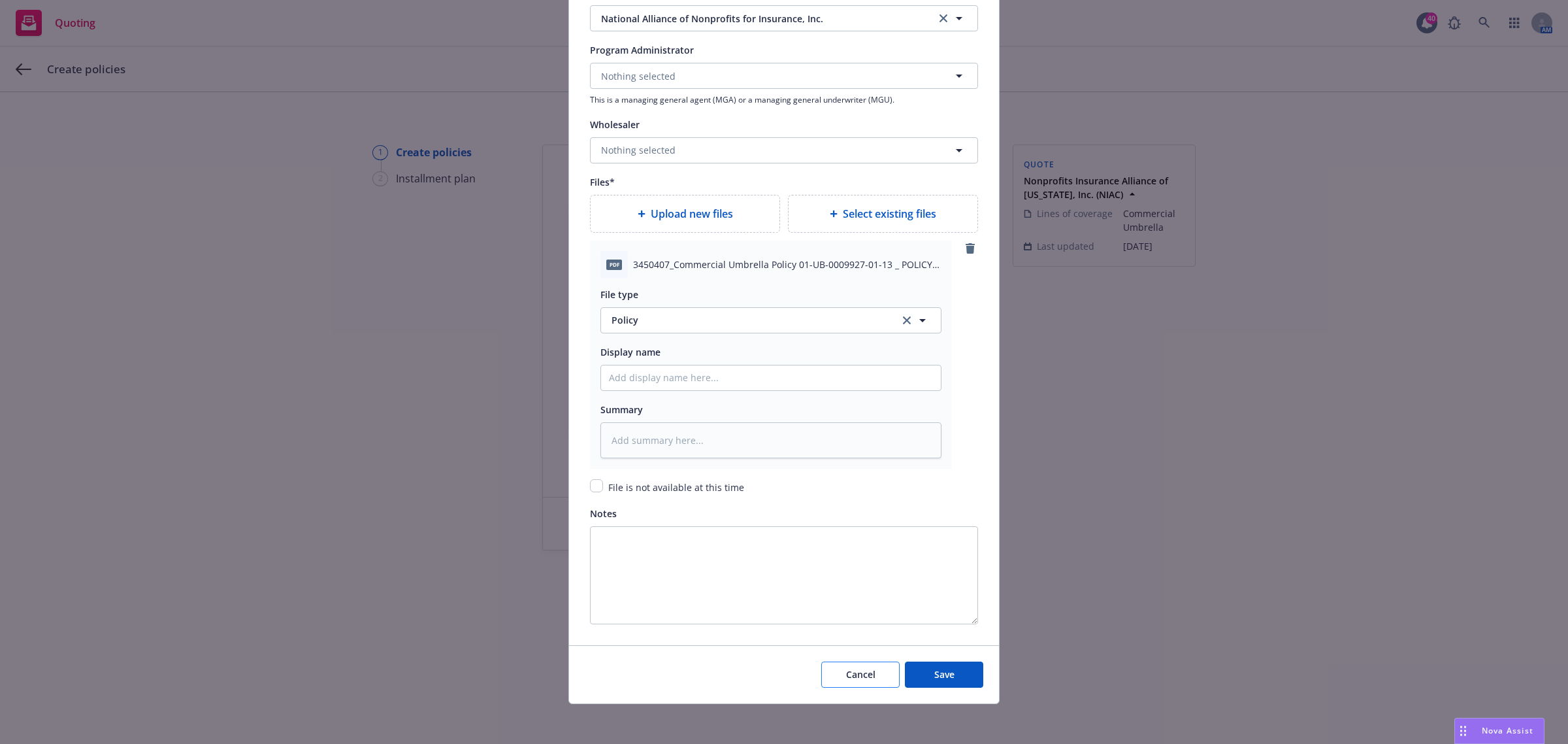
scroll to position [1321, 0]
type input "01-UB-0009927-01-13"
click at [919, 672] on button "Save" at bounding box center [944, 672] width 79 height 26
type textarea "x"
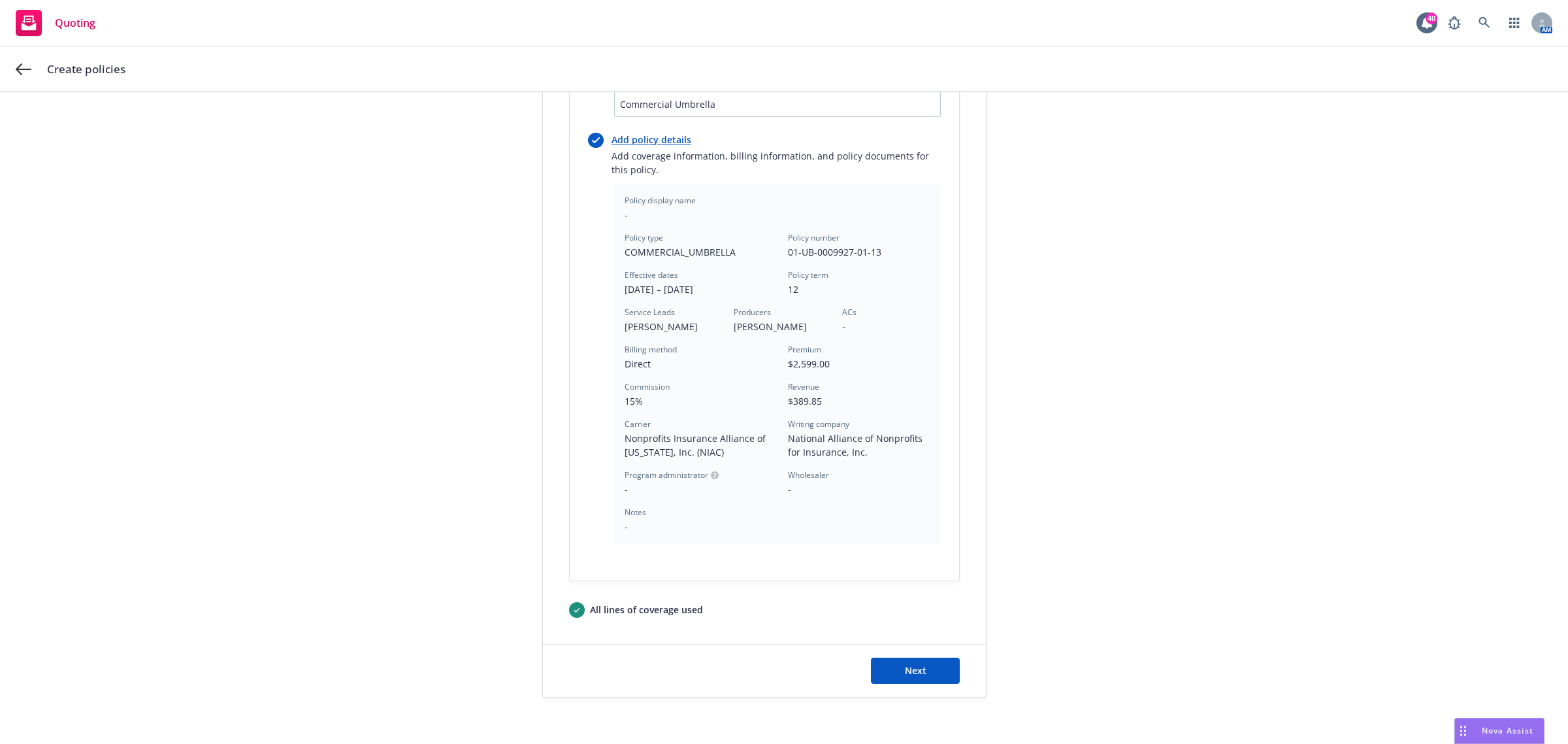
scroll to position [258, 0]
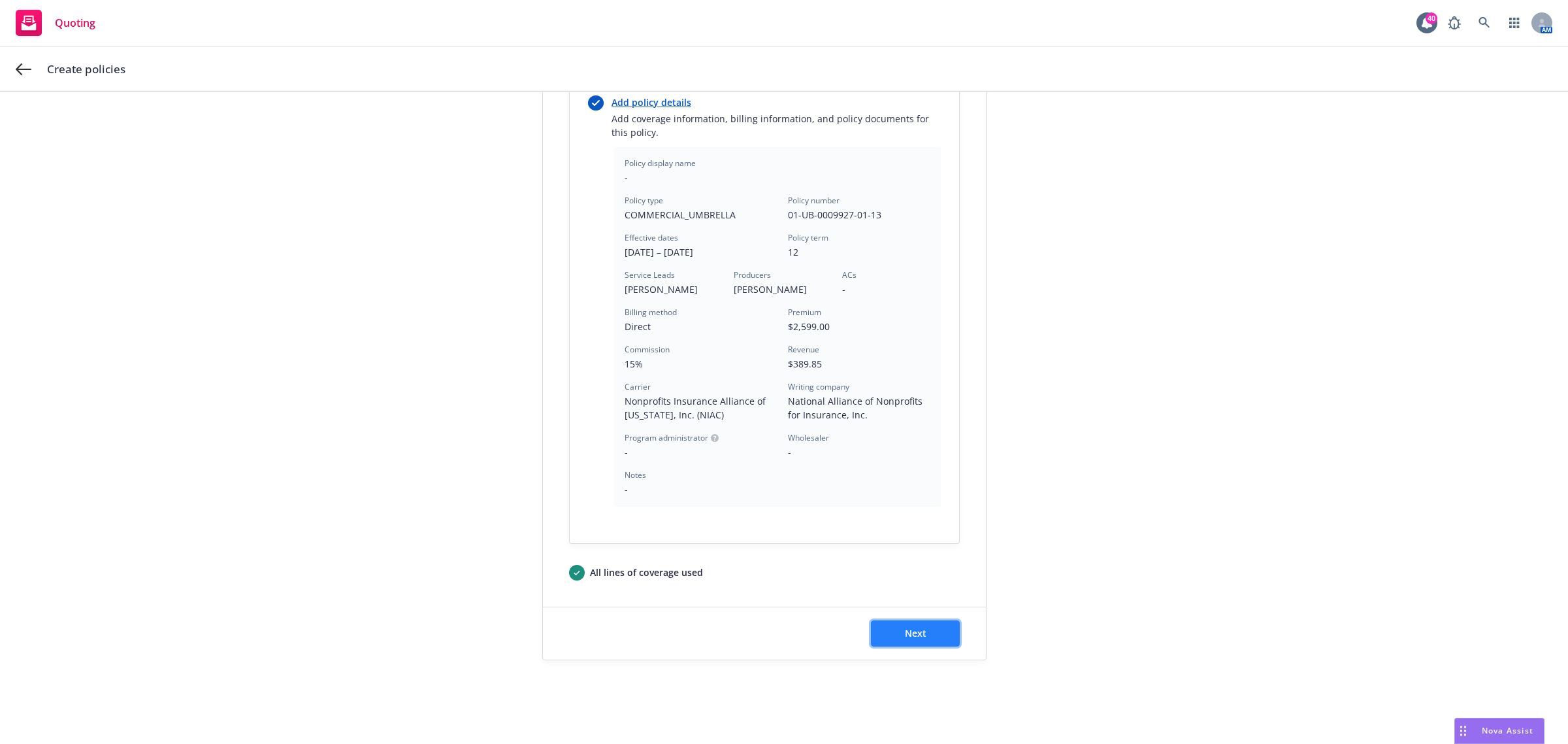
click at [908, 625] on button "Next" at bounding box center [914, 633] width 89 height 26
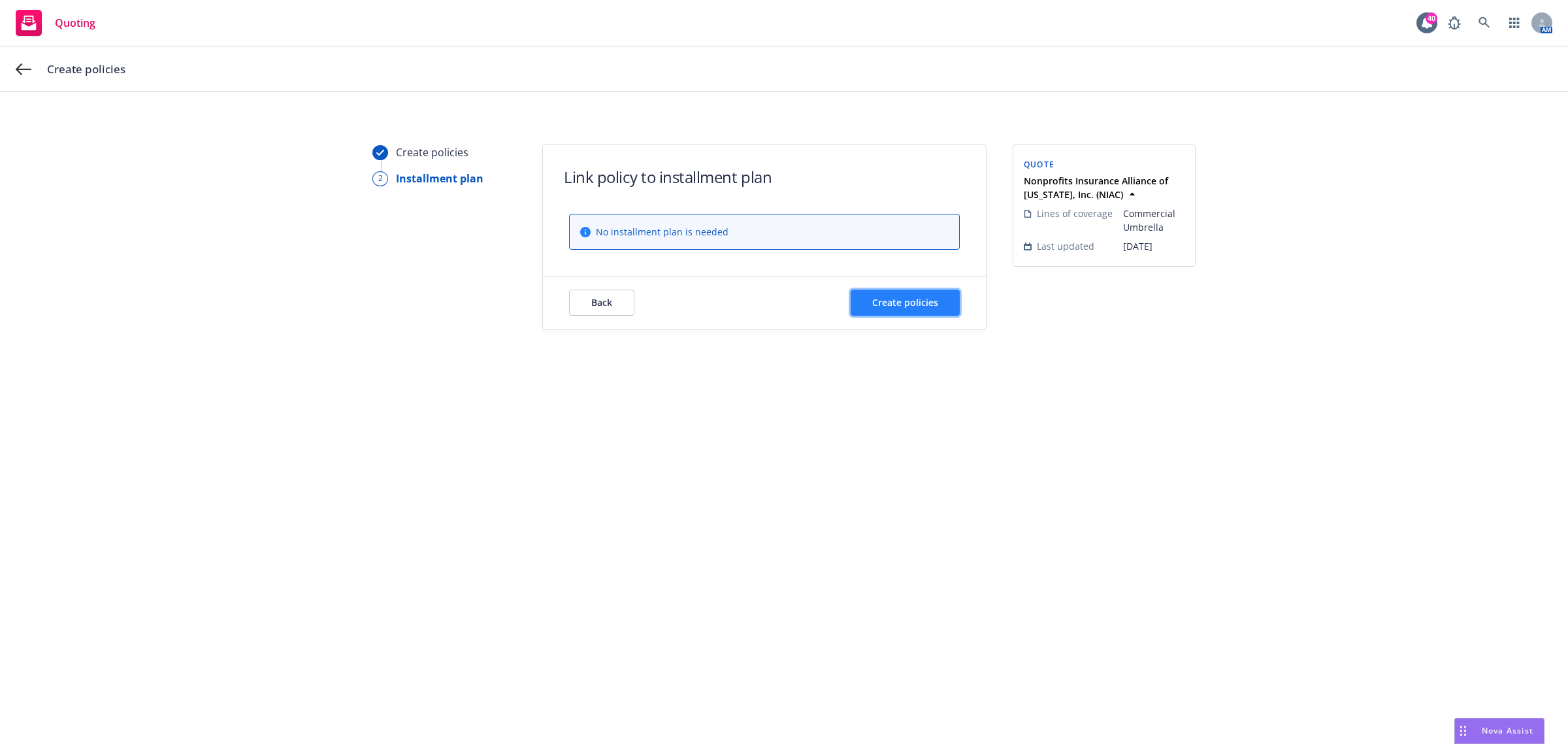
click at [906, 306] on span "Create policies" at bounding box center [905, 302] width 66 height 12
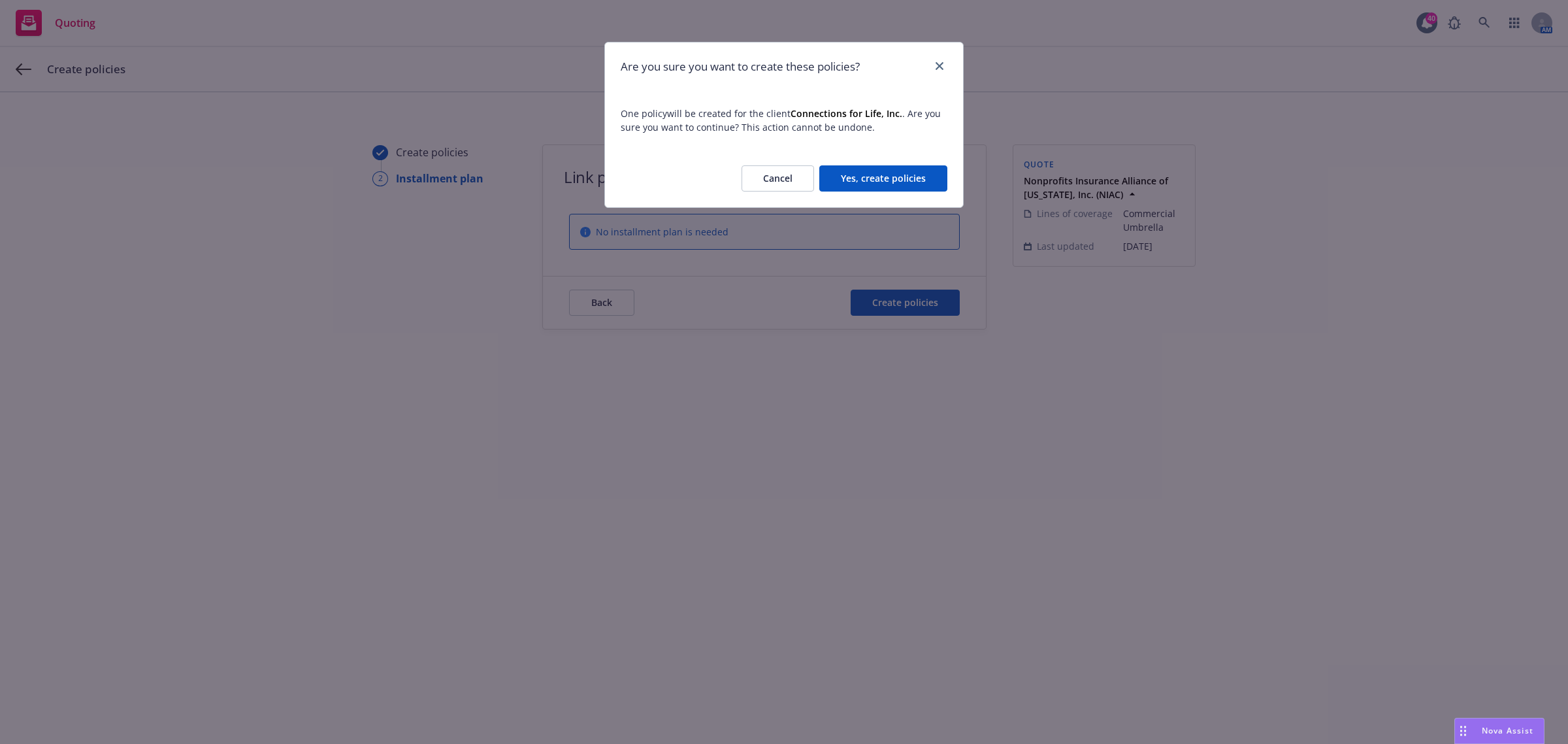
click at [924, 179] on button "Yes, create policies" at bounding box center [883, 179] width 128 height 26
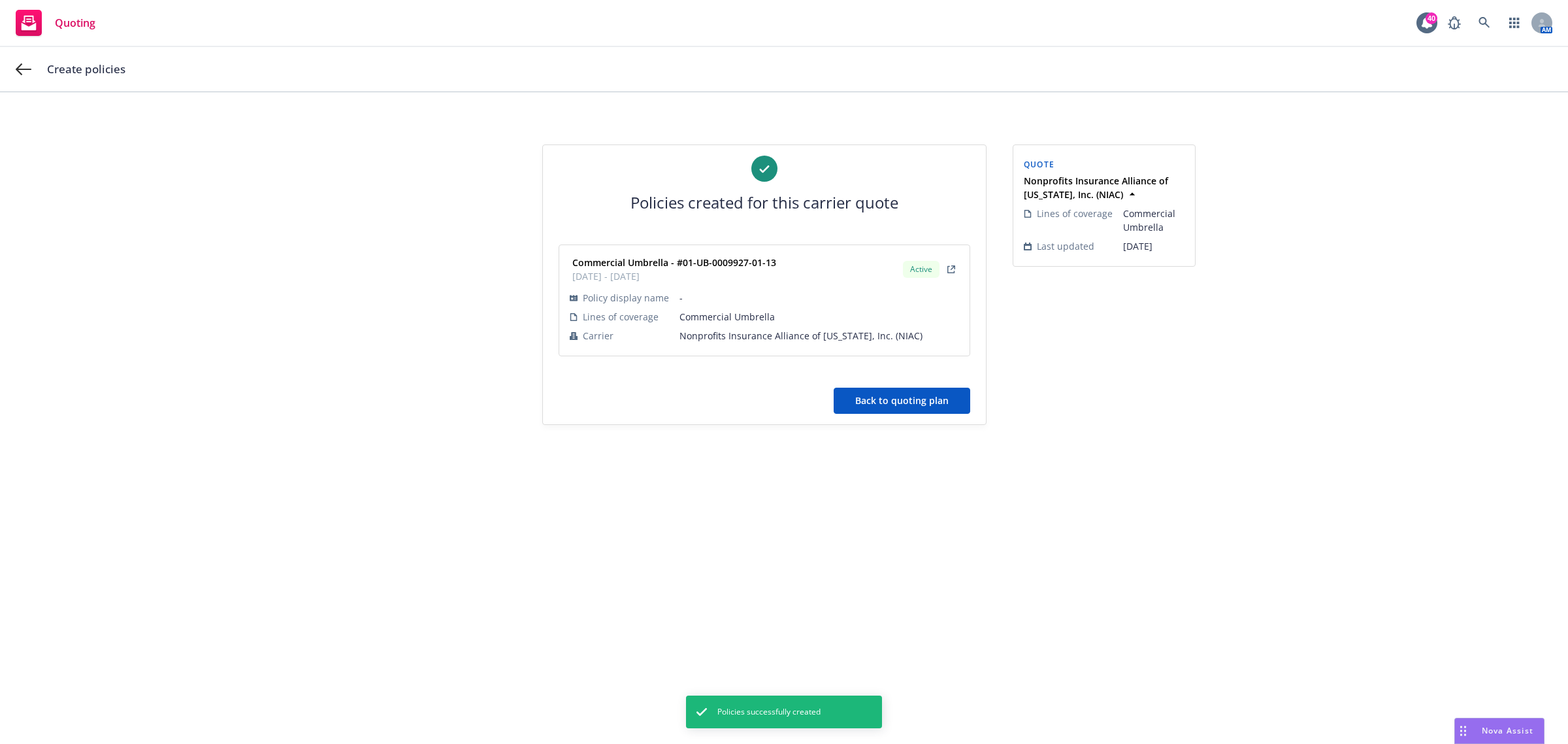
click at [928, 394] on button "Back to quoting plan" at bounding box center [901, 400] width 136 height 26
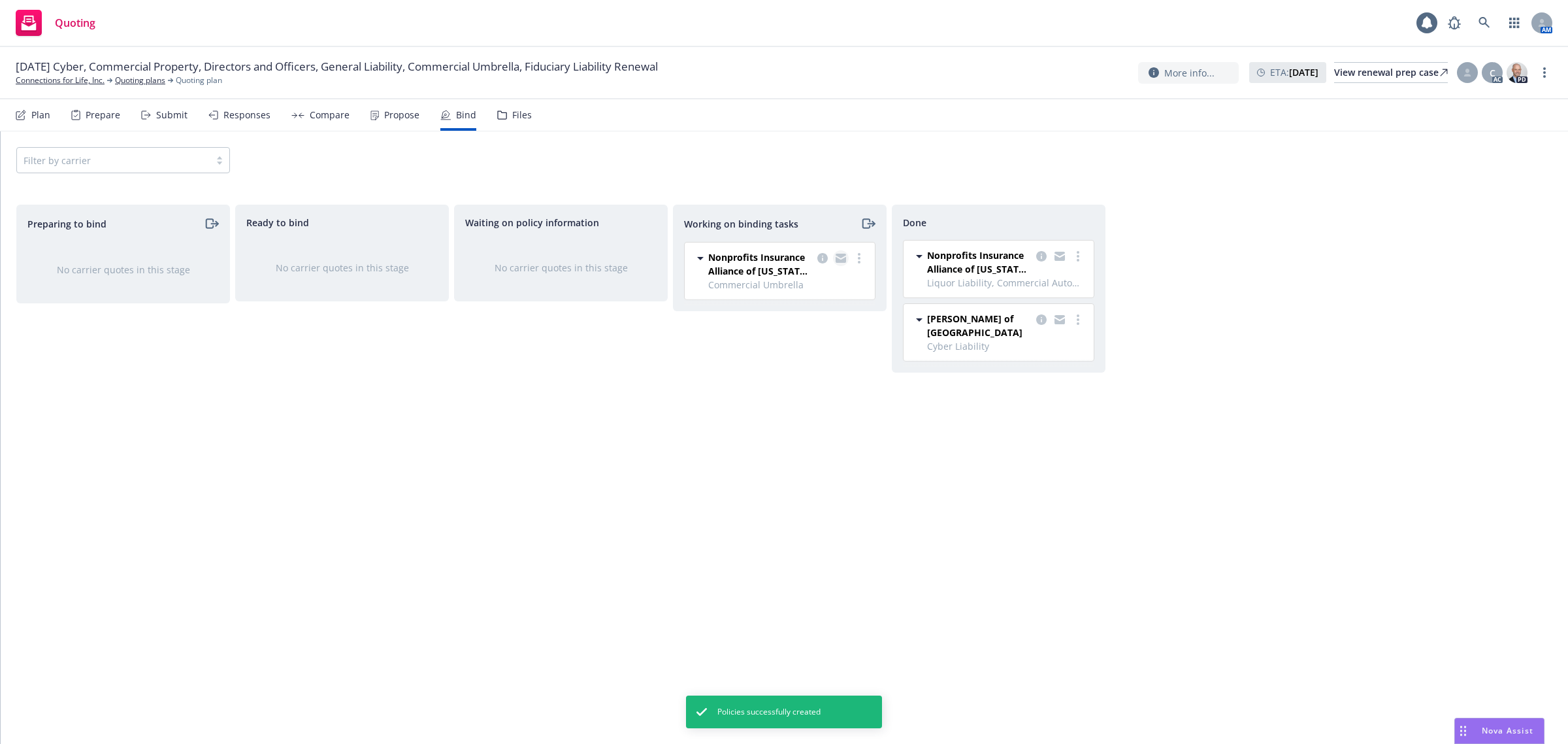
click at [843, 260] on icon "copy logging email" at bounding box center [841, 260] width 11 height 6
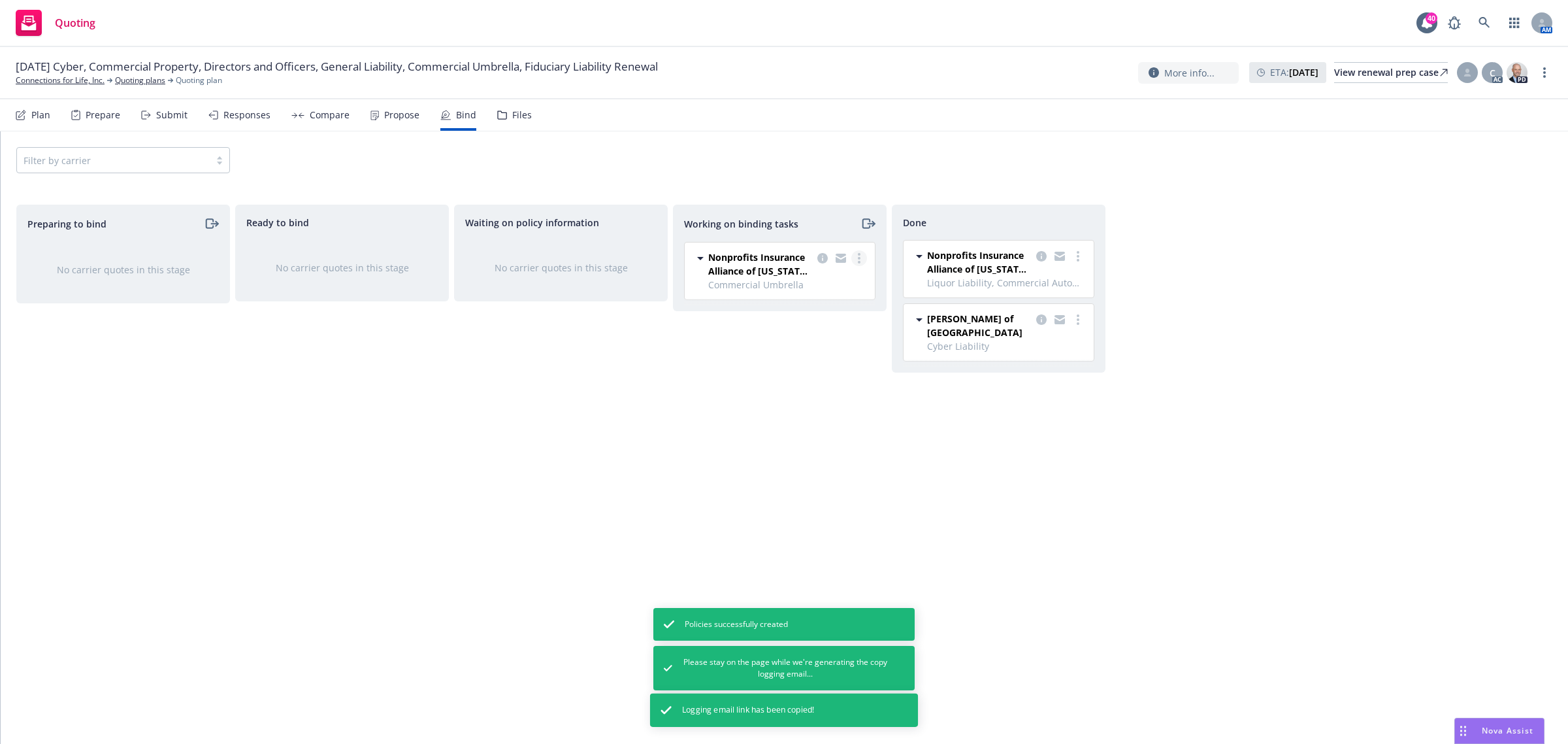
click at [859, 256] on icon "more" at bounding box center [858, 258] width 2 height 11
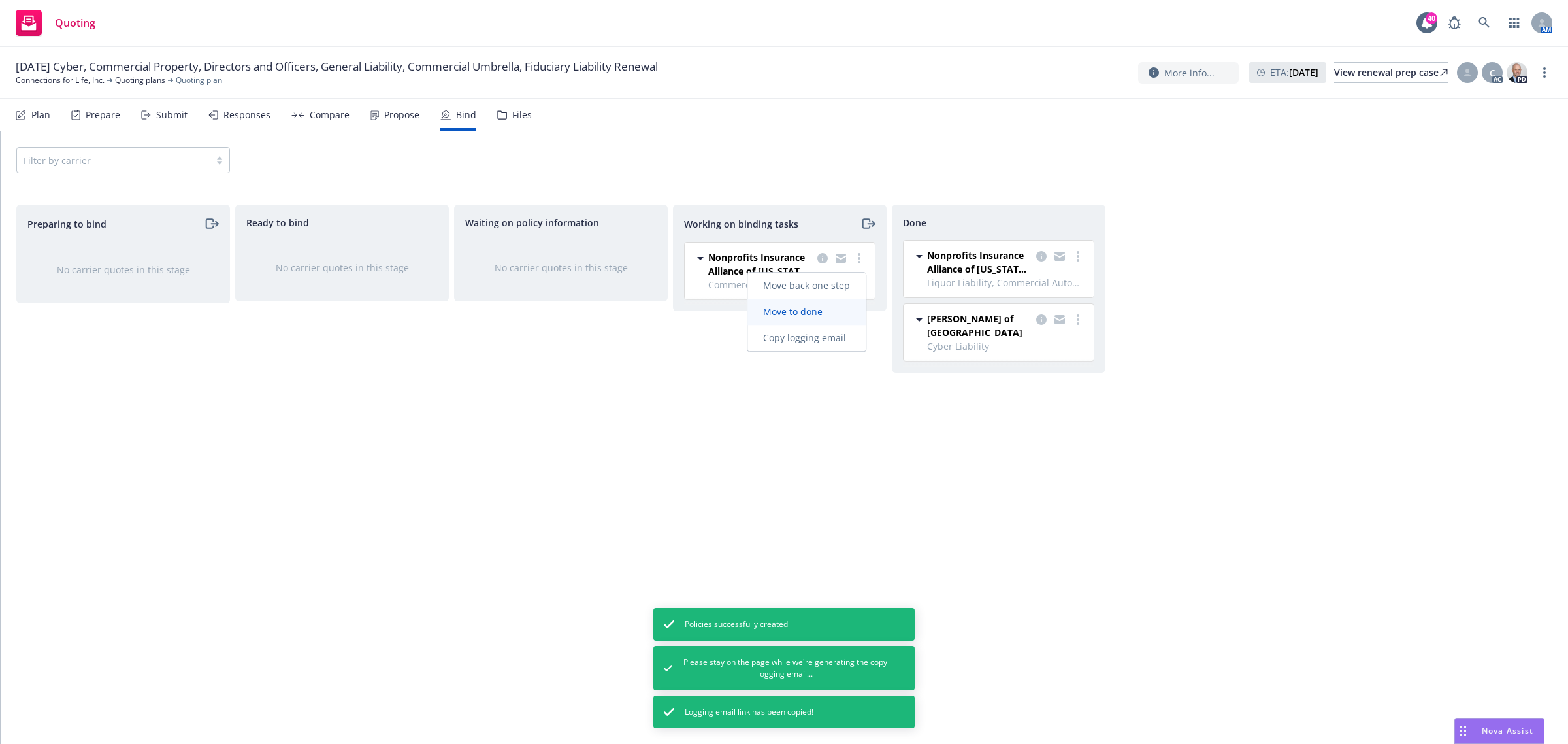
click at [833, 318] on link "Move to done" at bounding box center [807, 312] width 119 height 26
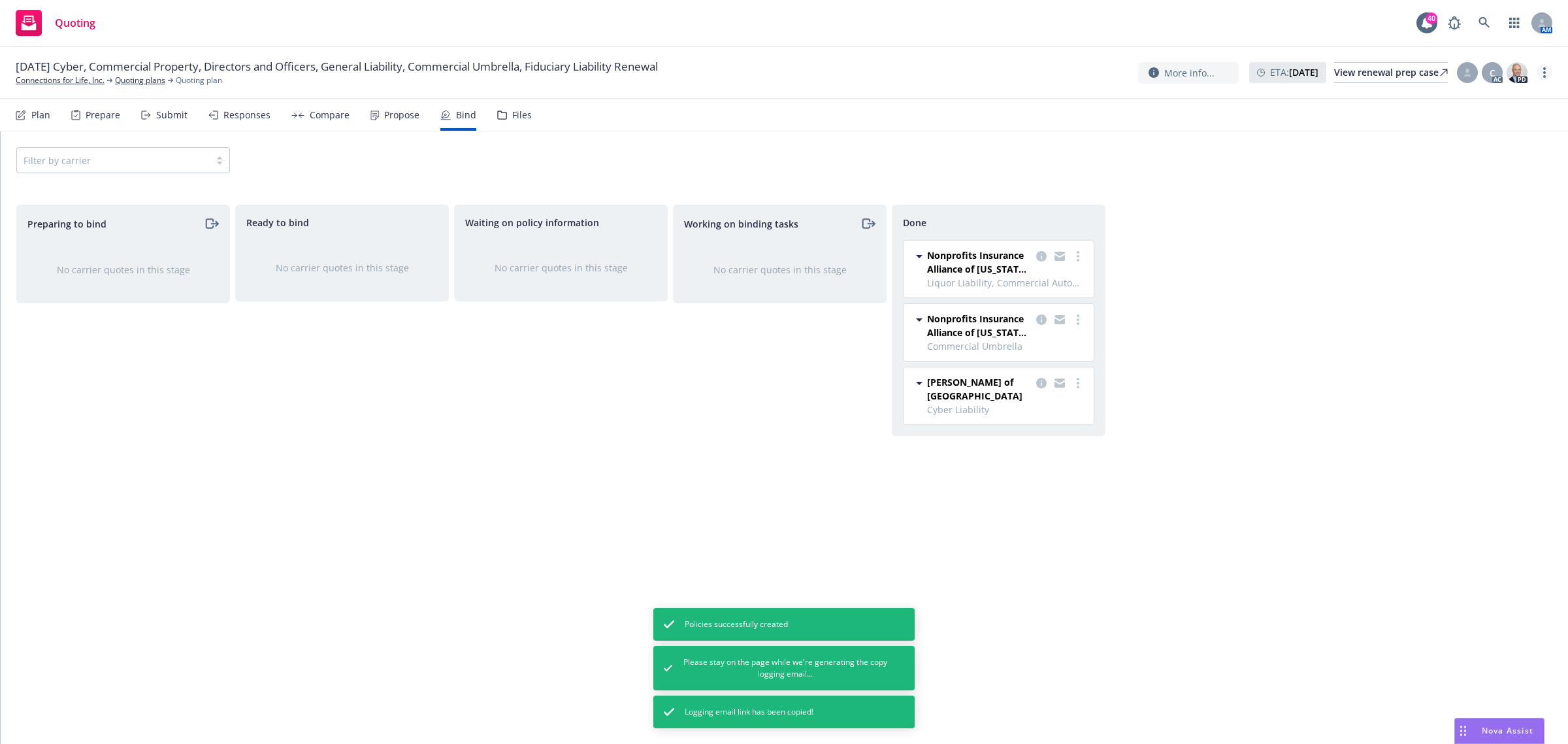
click at [1542, 73] on link "more" at bounding box center [1544, 72] width 15 height 15
click at [1486, 200] on link "Archive quoting plan" at bounding box center [1478, 204] width 145 height 26
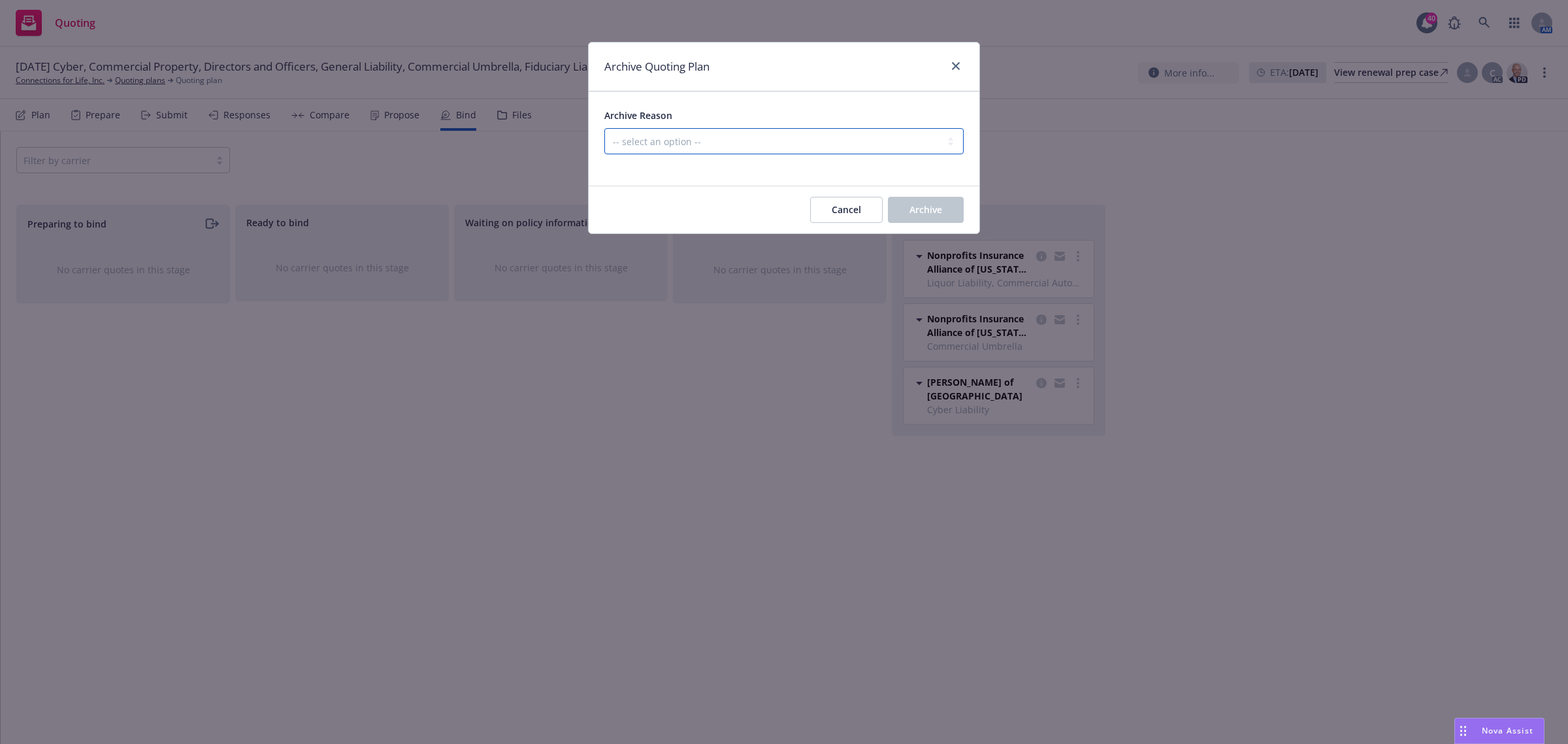
click at [684, 137] on select "-- select an option -- All policies in this renewal plan are auto-renewed Creat…" at bounding box center [784, 141] width 359 height 26
select select "ARCHIVED_RENEWAL_COMPLETED"
click at [604, 128] on select "-- select an option -- All policies in this renewal plan are auto-renewed Creat…" at bounding box center [784, 141] width 359 height 26
click at [944, 220] on button "Archive" at bounding box center [925, 209] width 75 height 26
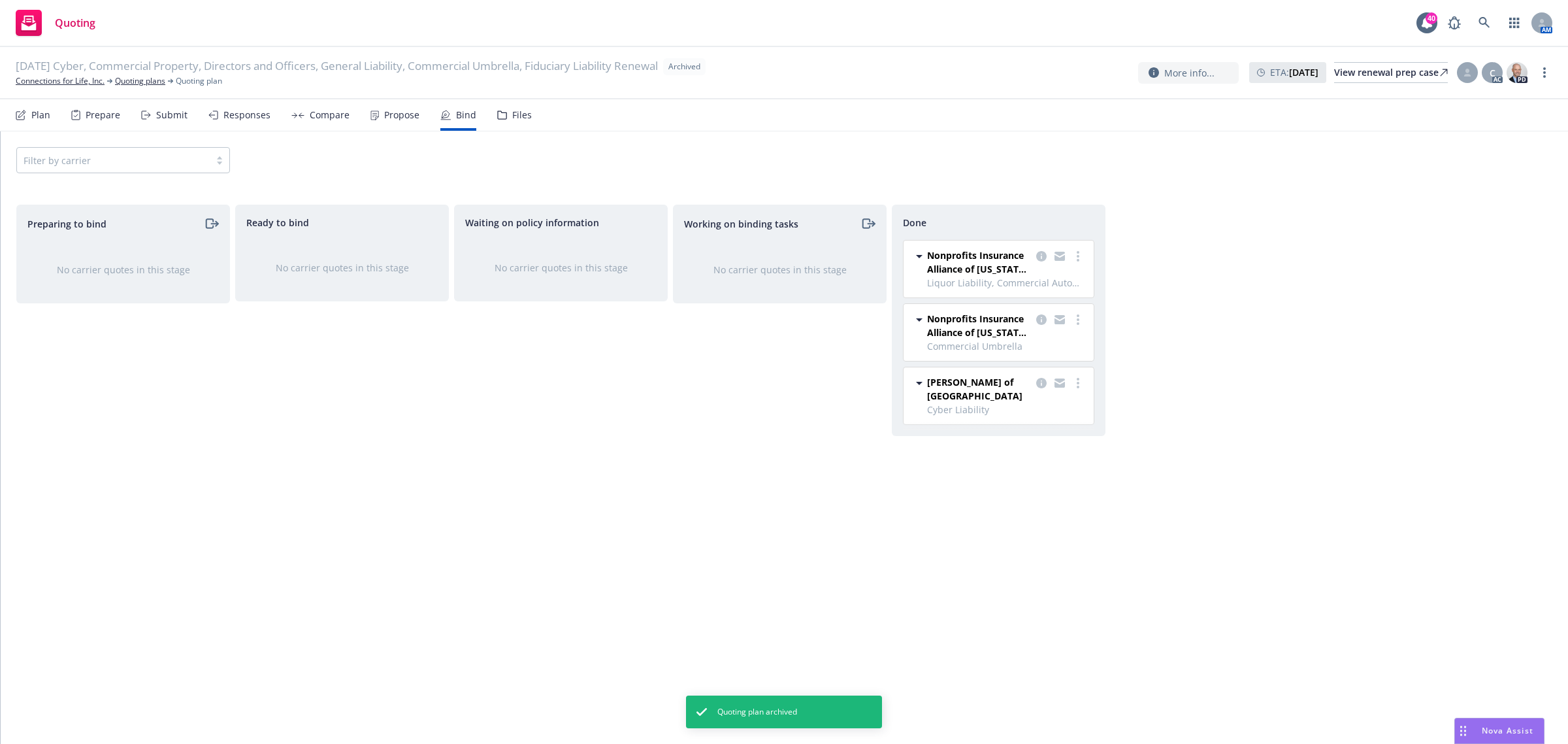
click at [46, 112] on div "Plan" at bounding box center [41, 116] width 19 height 11
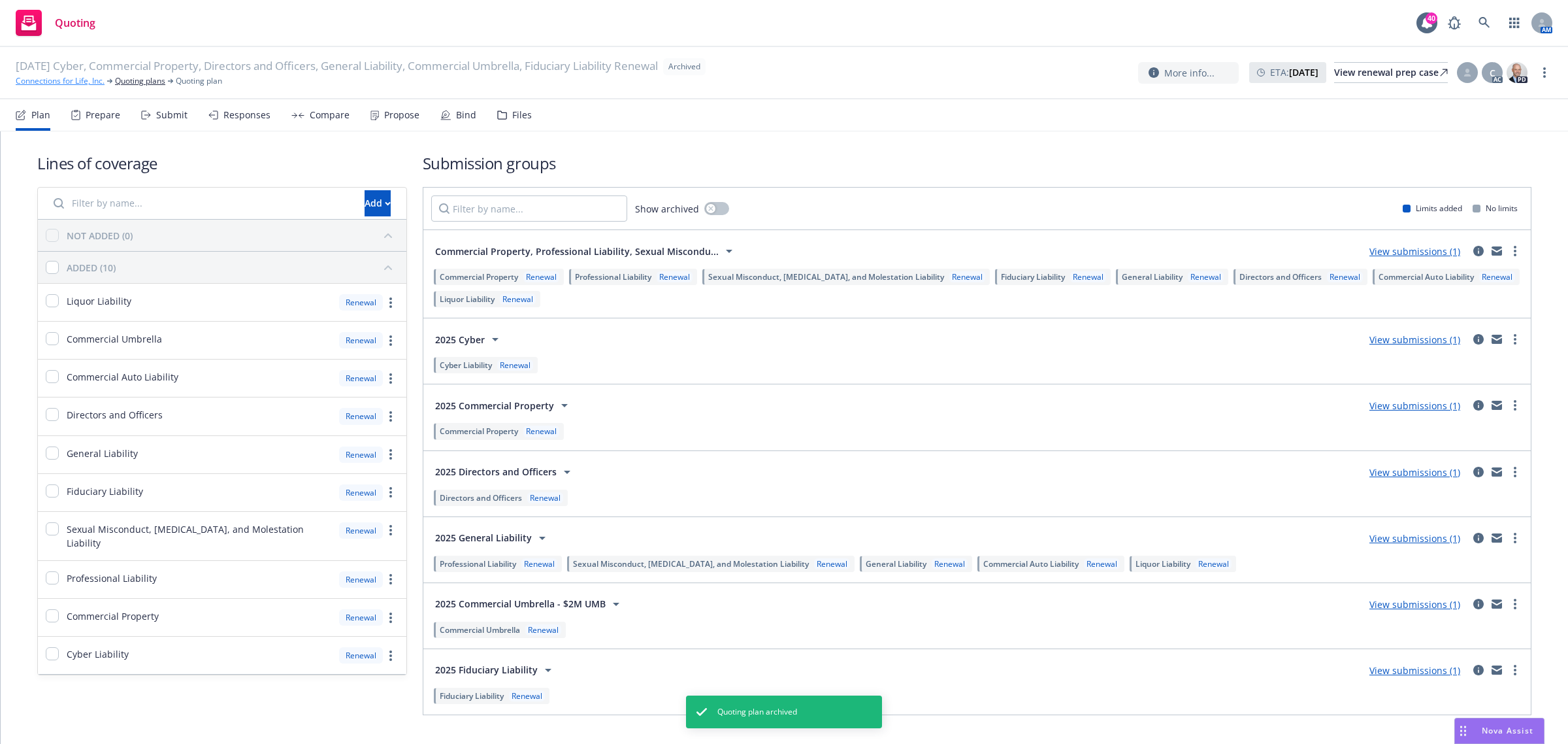
click at [84, 80] on link "Connections for Life, Inc." at bounding box center [59, 81] width 89 height 12
